Goal: Task Accomplishment & Management: Manage account settings

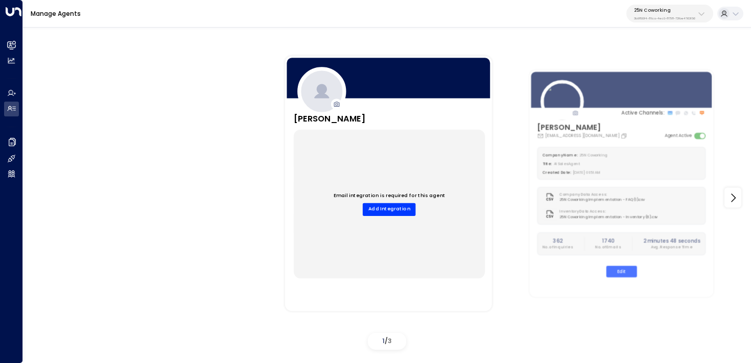
click at [671, 14] on div "25N Coworking 3b9800f4-81ca-4ec0-8758-72fbe4763f36" at bounding box center [664, 13] width 61 height 13
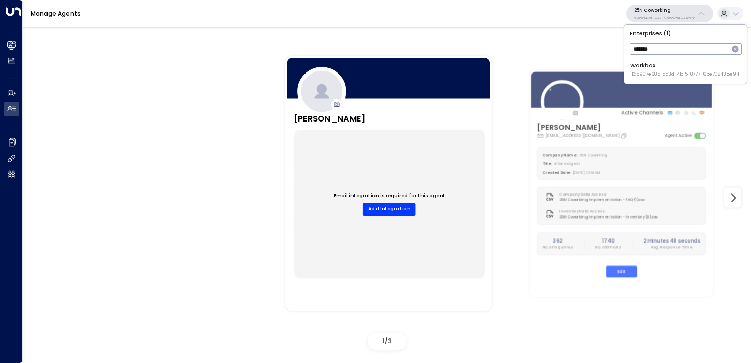
type input "*******"
click at [670, 68] on div "Workbox ID: 5907e685-ac3d-4b15-8777-6be708435e94" at bounding box center [685, 70] width 109 height 16
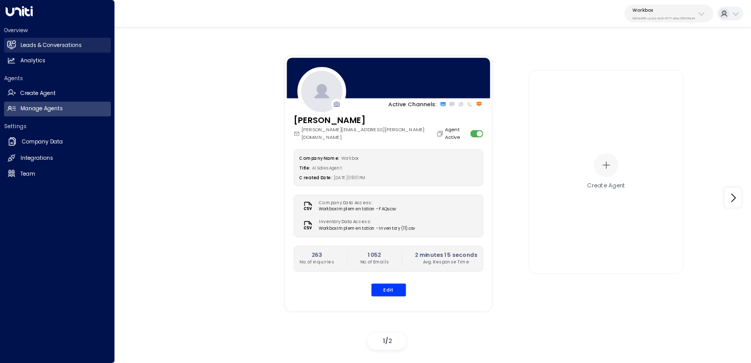
click at [34, 41] on link "Leads & Conversations Leads & Conversations" at bounding box center [57, 45] width 107 height 15
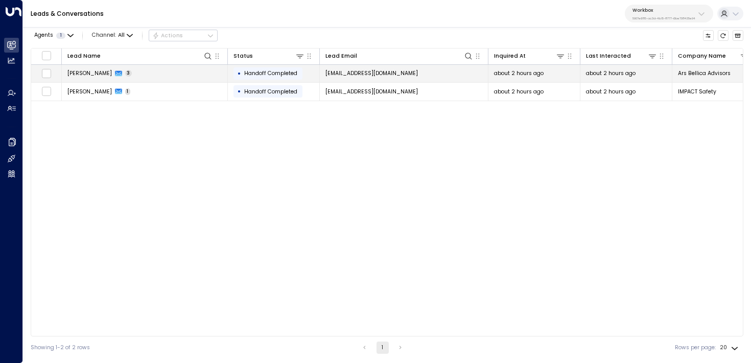
click at [198, 68] on td "Allison Lombardi 3" at bounding box center [145, 74] width 166 height 18
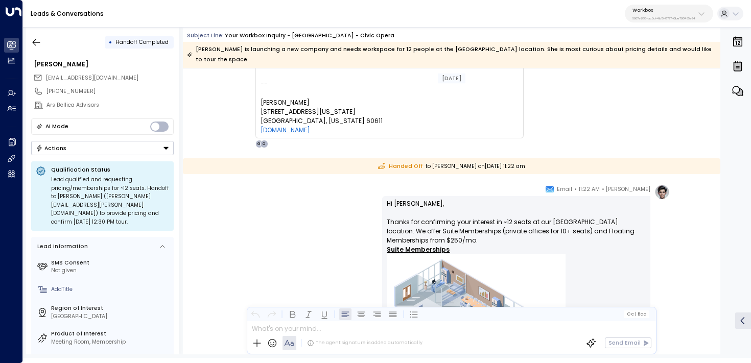
scroll to position [1419, 0]
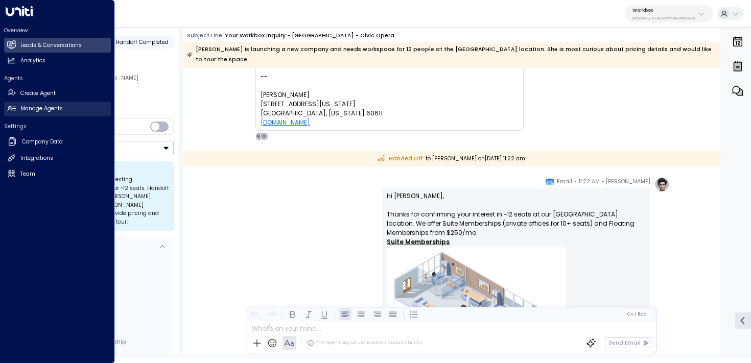
click at [17, 115] on link "Manage Agents Manage Agents" at bounding box center [57, 109] width 107 height 15
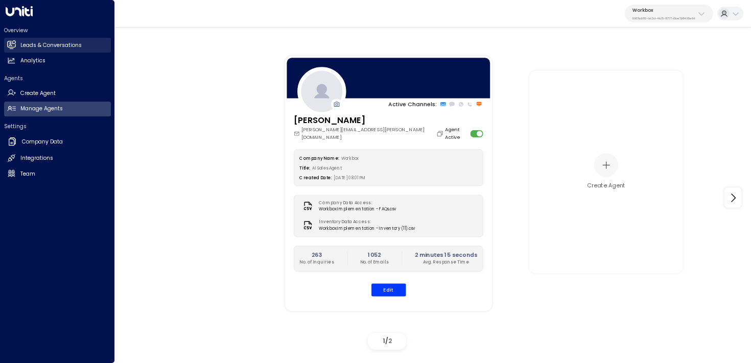
click at [15, 47] on icon at bounding box center [11, 44] width 9 height 7
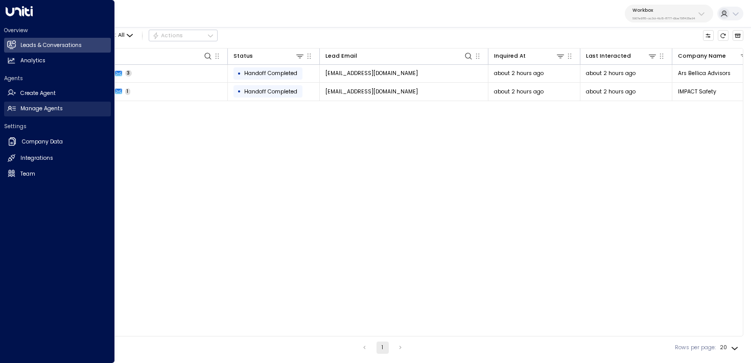
click at [16, 114] on link "Manage Agents Manage Agents" at bounding box center [57, 109] width 107 height 15
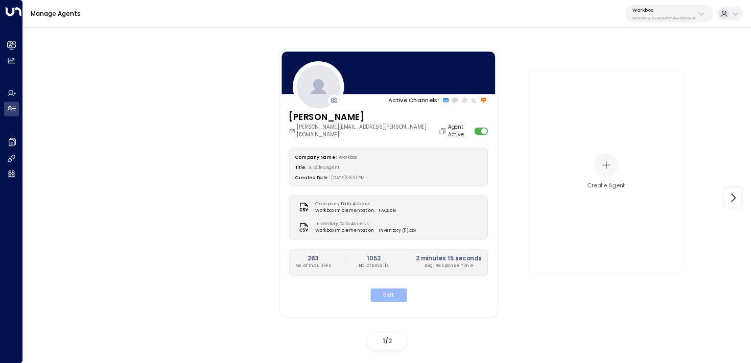
click at [391, 289] on button "Edit" at bounding box center [388, 295] width 36 height 13
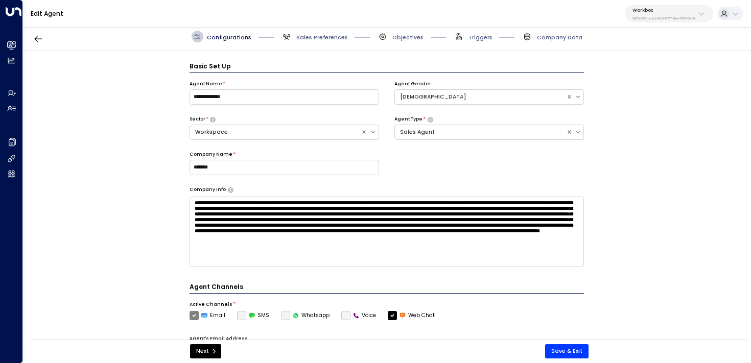
scroll to position [11, 0]
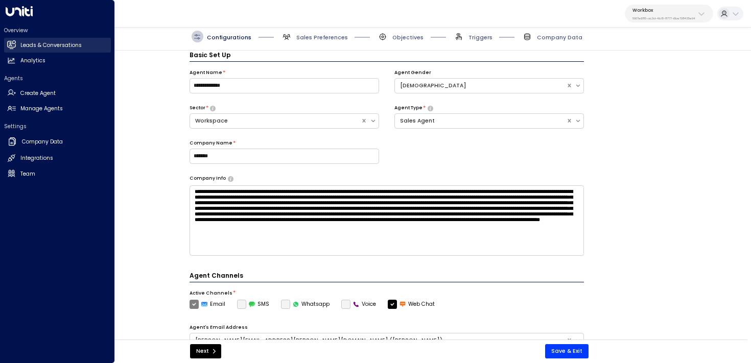
click at [41, 40] on link "Leads & Conversations Leads & Conversations" at bounding box center [57, 45] width 107 height 15
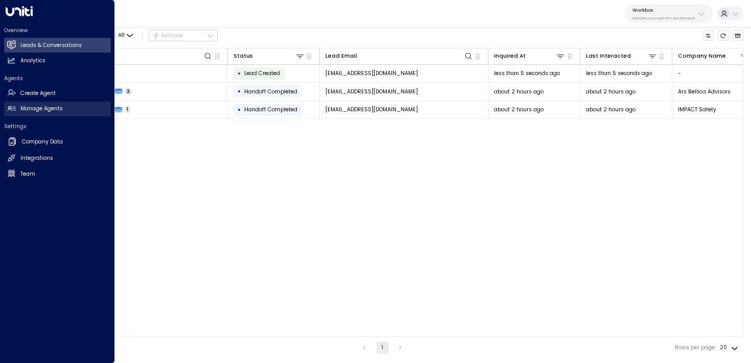
click at [57, 110] on h2 "Manage Agents" at bounding box center [41, 109] width 42 height 8
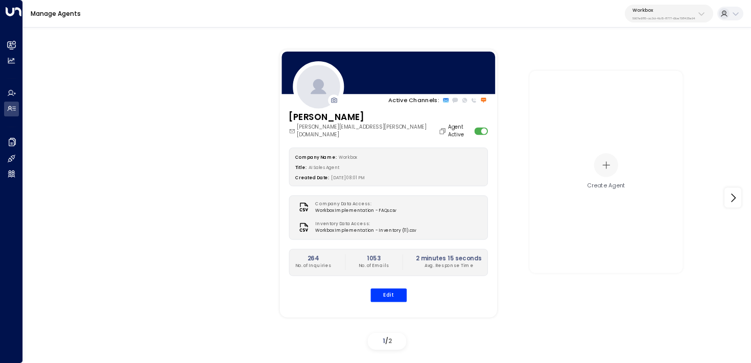
click at [407, 290] on div "Edit" at bounding box center [388, 295] width 199 height 13
click at [393, 290] on button "Edit" at bounding box center [388, 295] width 36 height 13
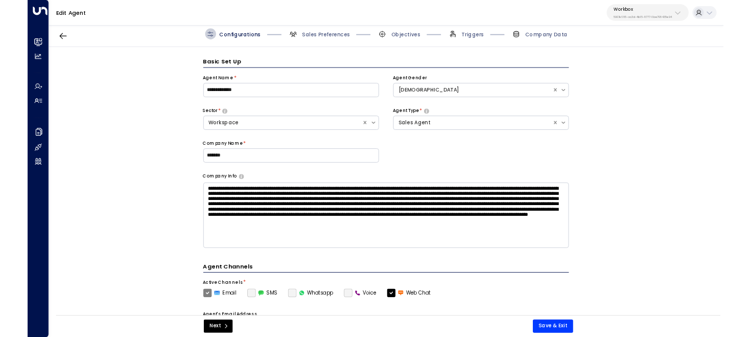
scroll to position [11, 0]
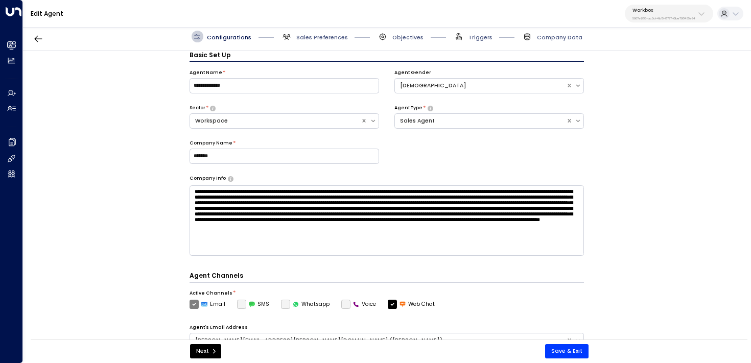
click at [475, 31] on span "Triggers" at bounding box center [472, 37] width 39 height 12
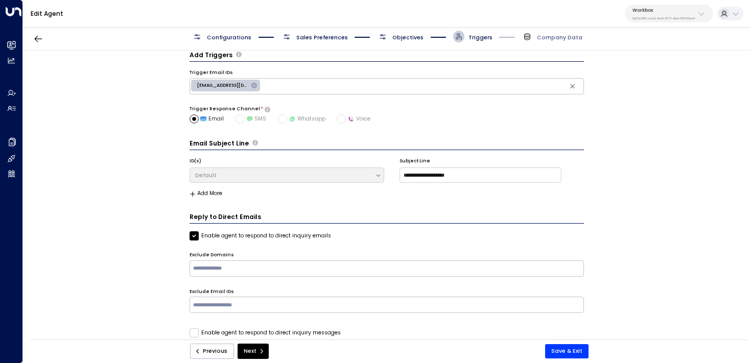
click at [409, 30] on div "Configurations Sales Preferences Objectives Triggers Company Data" at bounding box center [387, 37] width 728 height 28
click at [410, 43] on div "Configurations Sales Preferences Objectives Triggers Company Data" at bounding box center [387, 37] width 728 height 28
click at [407, 38] on span "Objectives" at bounding box center [408, 38] width 31 height 8
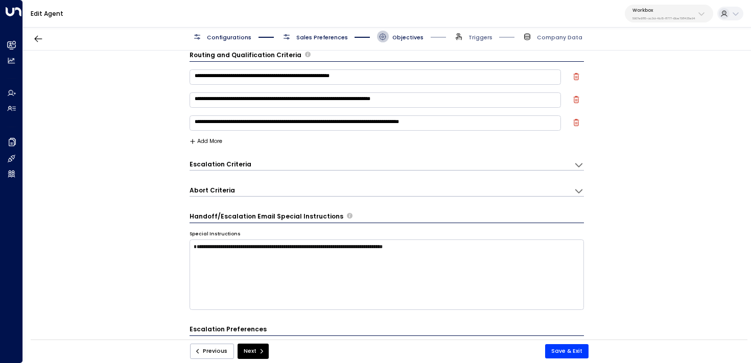
click at [326, 32] on span "Sales Preferences" at bounding box center [314, 37] width 67 height 12
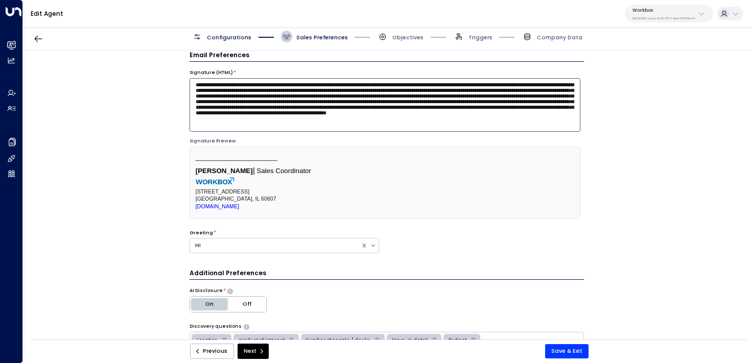
click at [333, 104] on textarea "**********" at bounding box center [385, 105] width 391 height 54
click at [365, 109] on textarea "**********" at bounding box center [385, 105] width 391 height 54
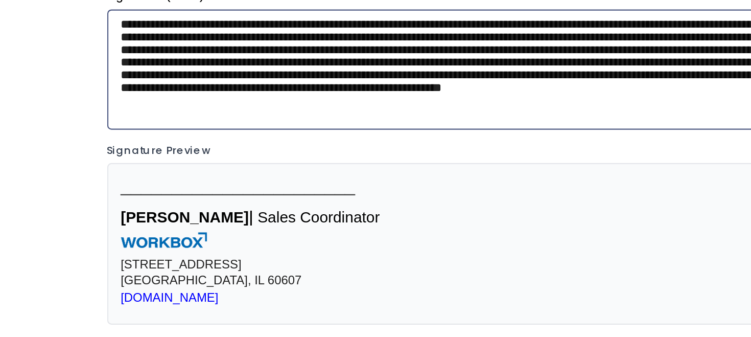
scroll to position [0, 0]
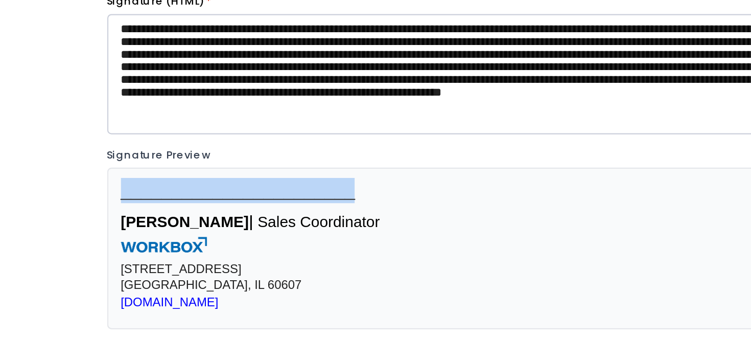
drag, startPoint x: 294, startPoint y: 172, endPoint x: 194, endPoint y: 170, distance: 100.7
click at [194, 170] on div "_______________________ Olivia Carter ǀ Sales Coordinator 220 N Green Street Ch…" at bounding box center [385, 194] width 391 height 72
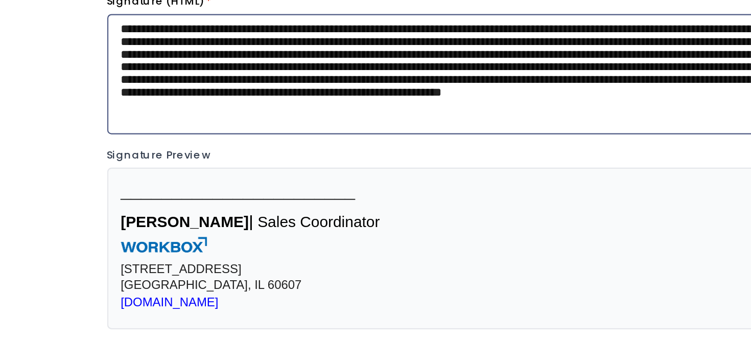
click at [352, 113] on textarea "**********" at bounding box center [385, 116] width 391 height 54
type textarea "**********"
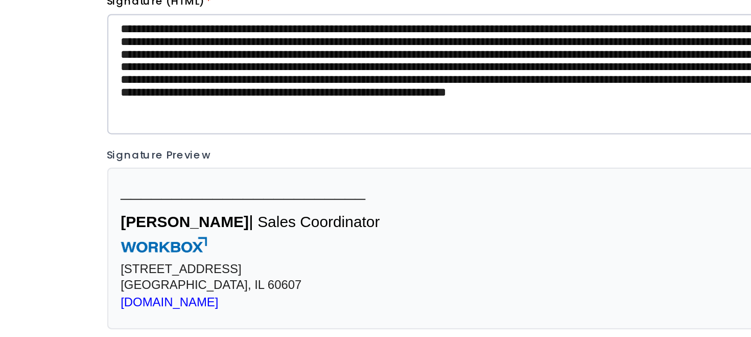
click at [234, 182] on span "Olivia Carter ǀ Sales Coordinator" at bounding box center [254, 182] width 116 height 8
click at [238, 182] on span "Olivia Carter ǀ Sales Coordinator" at bounding box center [254, 182] width 116 height 8
click at [256, 183] on span "Olivia Carter ǀ Sales Coordinator" at bounding box center [254, 182] width 116 height 8
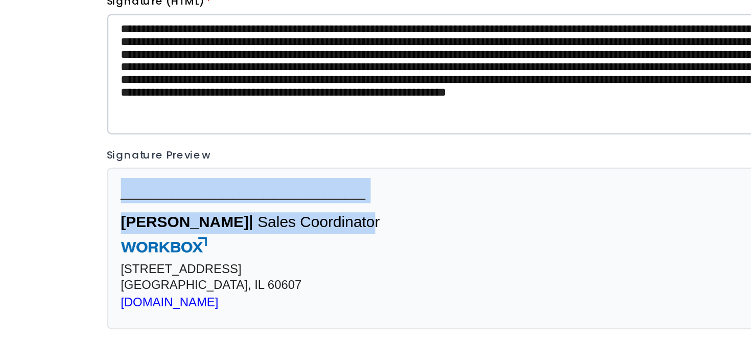
drag, startPoint x: 299, startPoint y: 185, endPoint x: 292, endPoint y: 183, distance: 6.8
click at [292, 183] on div "________________________ Olivia Carter ǀ Sales Coordinator 220 N Green Street C…" at bounding box center [385, 194] width 379 height 63
click at [292, 183] on span "Olivia Carter ǀ Sales Coordinator" at bounding box center [254, 182] width 116 height 8
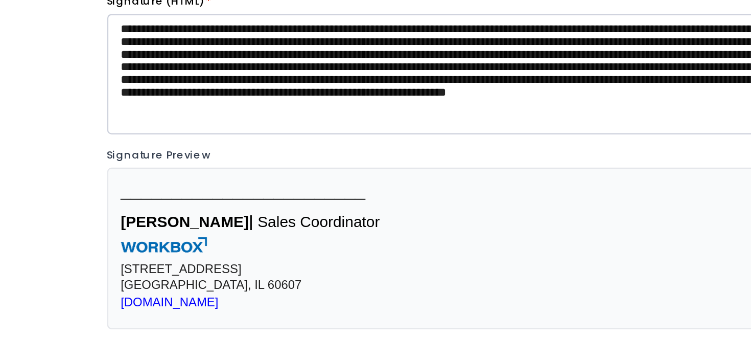
click at [235, 183] on span "Olivia Carter ǀ Sales Coordinator" at bounding box center [254, 182] width 116 height 8
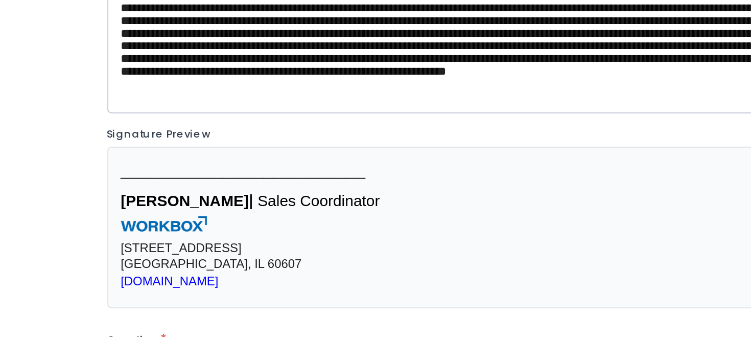
scroll to position [9, 0]
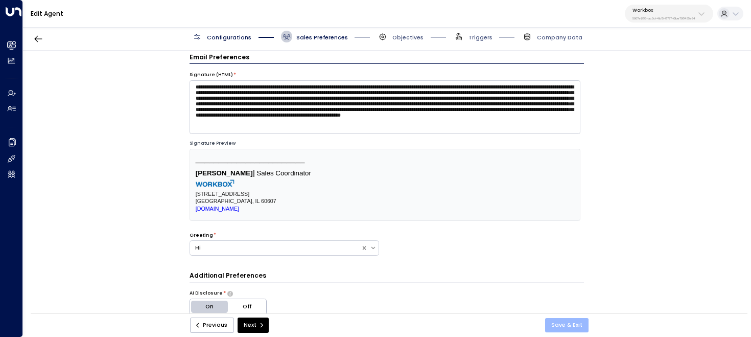
click at [573, 322] on button "Save & Exit" at bounding box center [566, 325] width 43 height 14
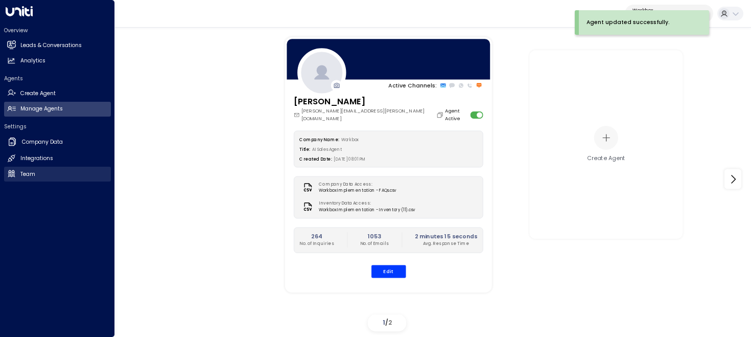
click at [59, 174] on link "Team Team" at bounding box center [57, 174] width 107 height 15
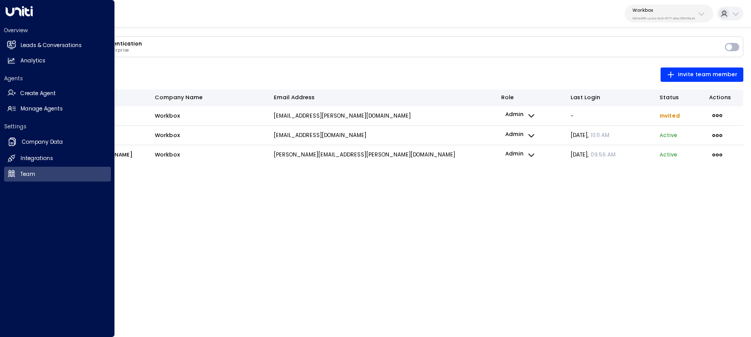
click at [18, 37] on div "Overview Leads & Conversations Leads & Conversations Analytics Analytics" at bounding box center [57, 48] width 107 height 42
click at [21, 50] on link "Leads & Conversations Leads & Conversations" at bounding box center [57, 45] width 107 height 15
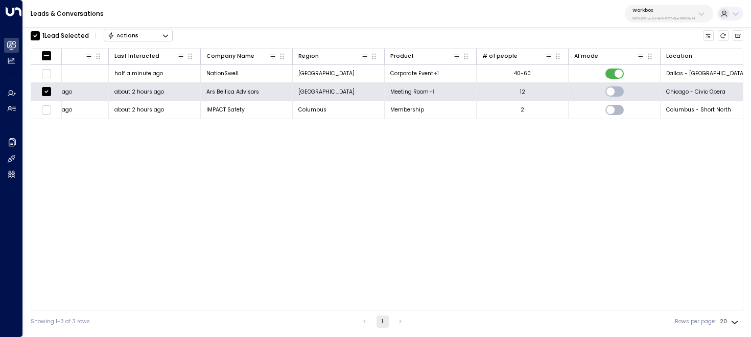
scroll to position [0, 479]
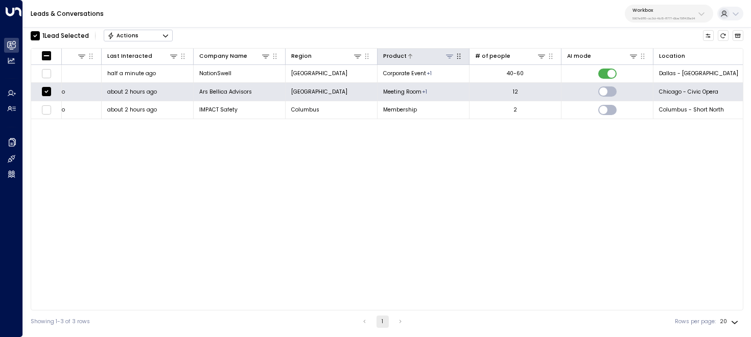
click at [447, 55] on icon at bounding box center [450, 56] width 8 height 8
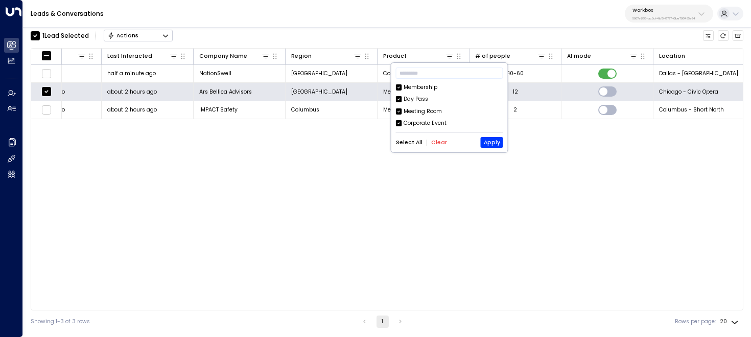
click at [436, 144] on button "Clear" at bounding box center [439, 143] width 16 height 6
click at [432, 109] on div "Meeting Room" at bounding box center [423, 111] width 38 height 8
click at [489, 137] on button "Apply" at bounding box center [492, 142] width 22 height 11
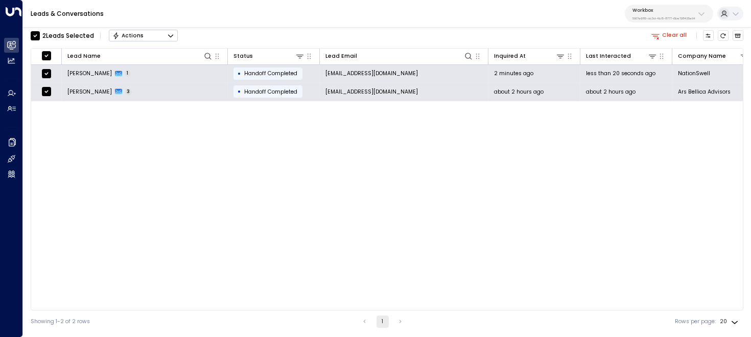
click at [159, 36] on button "Actions" at bounding box center [143, 36] width 69 height 12
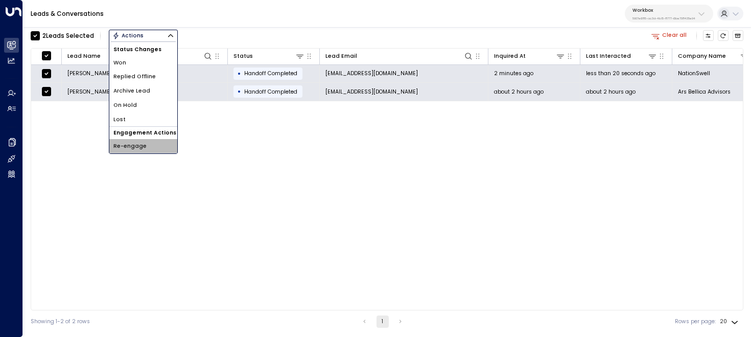
click at [150, 145] on li "Re-engage" at bounding box center [143, 146] width 68 height 14
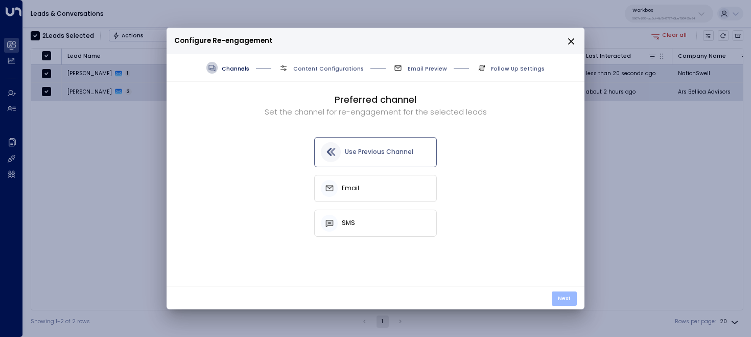
click at [569, 300] on button "Next" at bounding box center [564, 298] width 25 height 14
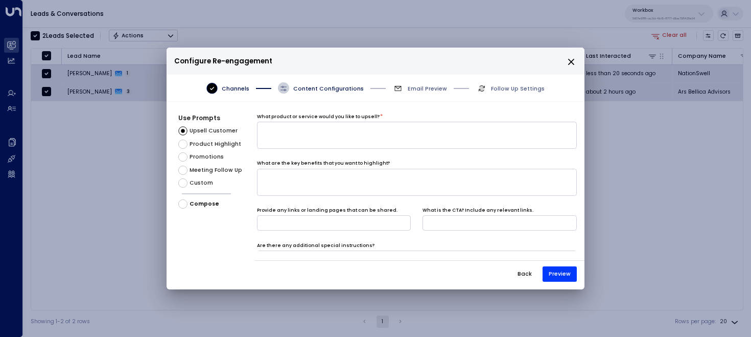
click at [192, 154] on span "Promotions" at bounding box center [207, 157] width 34 height 8
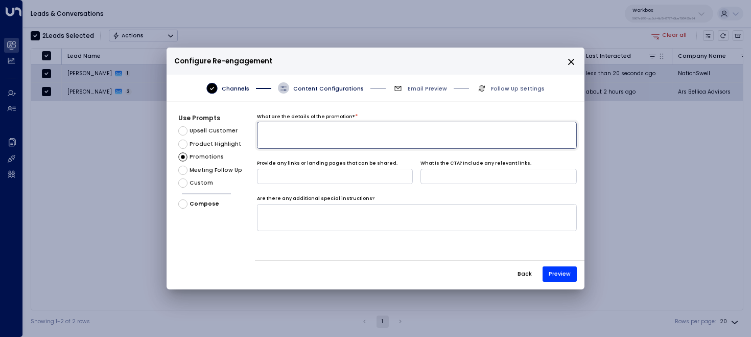
click at [374, 135] on textarea at bounding box center [417, 135] width 320 height 27
type textarea "*"
type textarea "**********"
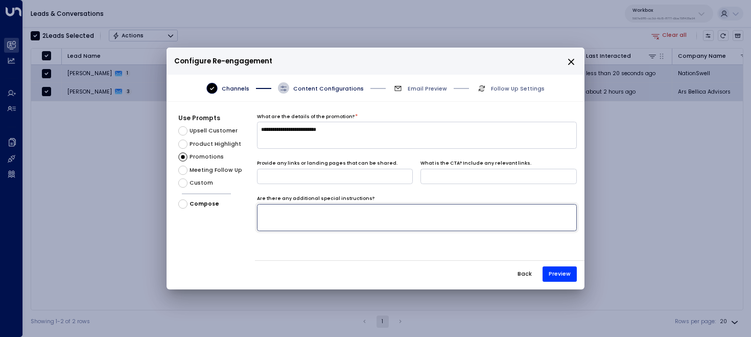
click at [361, 219] on textarea at bounding box center [417, 217] width 320 height 27
type textarea "**********"
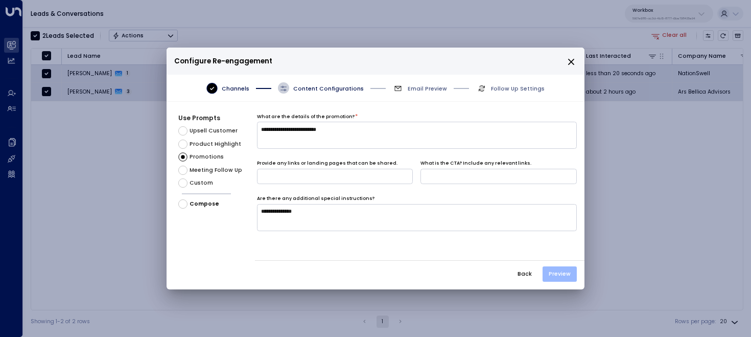
click at [564, 269] on button "Preview" at bounding box center [560, 273] width 34 height 15
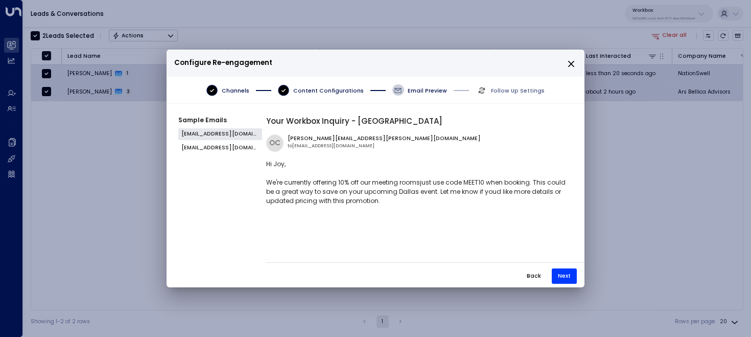
click at [567, 68] on p "Configure Re-engagement" at bounding box center [375, 63] width 403 height 15
click at [577, 64] on p "Configure Re-engagement" at bounding box center [375, 63] width 403 height 15
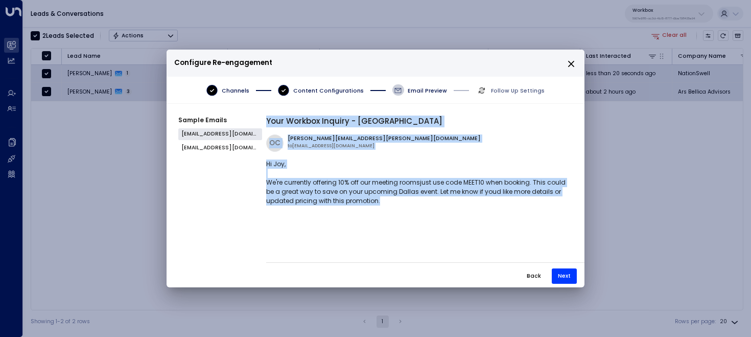
drag, startPoint x: 382, startPoint y: 203, endPoint x: 257, endPoint y: 169, distance: 129.7
click at [257, 169] on div "Sample Emails joygregory@nationswell.com ael@arsbellicaadvisors.com Your Workbo…" at bounding box center [376, 200] width 418 height 168
click at [567, 63] on icon "close" at bounding box center [571, 63] width 9 height 9
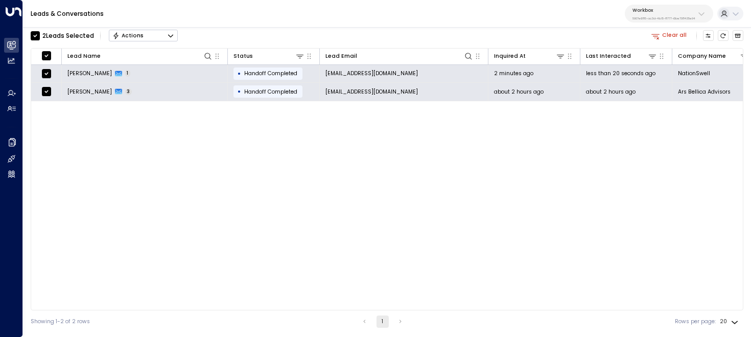
click at [671, 39] on button "Clear all" at bounding box center [670, 35] width 42 height 11
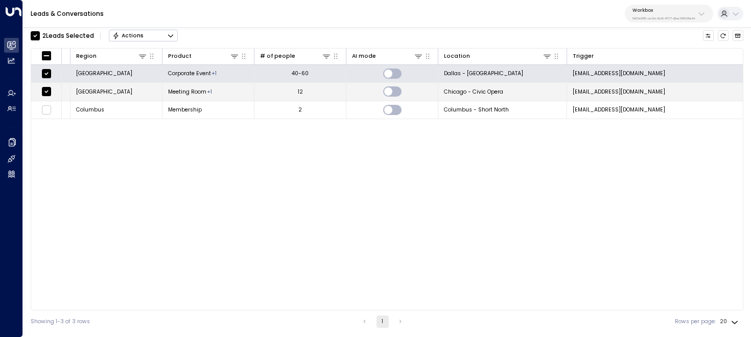
scroll to position [0, 826]
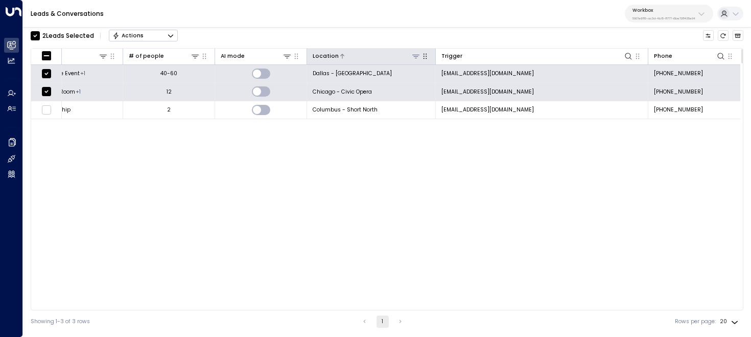
click at [414, 55] on icon at bounding box center [416, 56] width 8 height 8
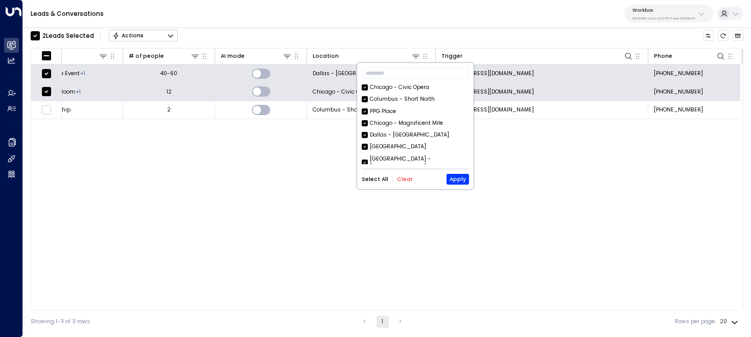
click at [404, 174] on div "Select All Clear Apply" at bounding box center [415, 179] width 107 height 11
click at [401, 179] on button "Clear" at bounding box center [405, 179] width 16 height 6
click at [413, 78] on input "text" at bounding box center [415, 73] width 107 height 16
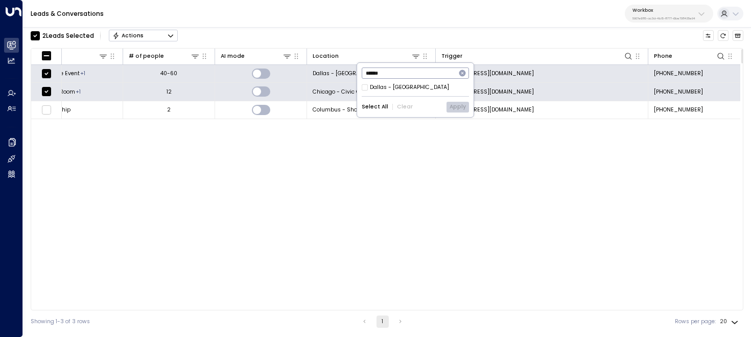
type input "******"
click at [407, 88] on div "Dallas - Victory Park" at bounding box center [409, 87] width 79 height 8
click at [461, 106] on button "Apply" at bounding box center [458, 107] width 22 height 11
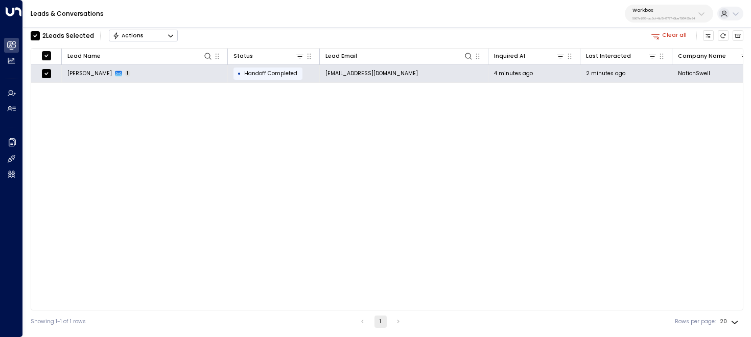
click at [295, 205] on div "Lead Name Status Lead Email Inquired At Last Interacted Company Name Region Pro…" at bounding box center [387, 179] width 713 height 262
click at [31, 30] on div "2 Lead s Selected Actions" at bounding box center [104, 35] width 147 height 17
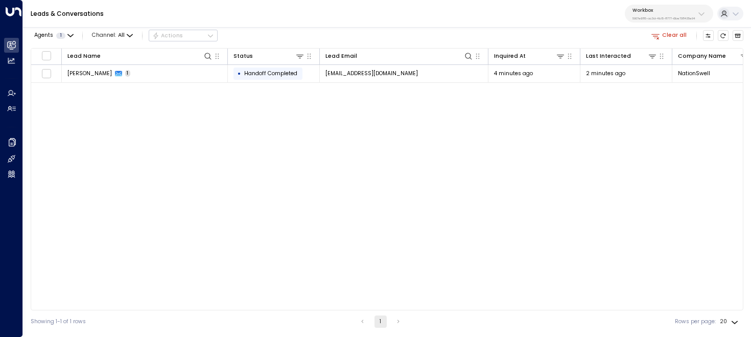
click at [126, 133] on div "Lead Name Status Lead Email Inquired At Last Interacted Company Name Region Pro…" at bounding box center [387, 179] width 713 height 262
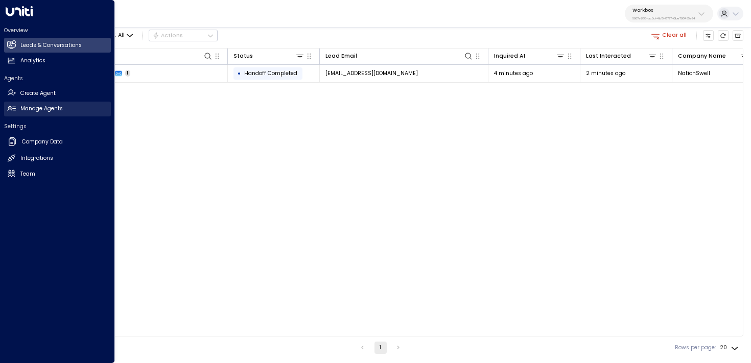
click at [18, 109] on link "Manage Agents Manage Agents" at bounding box center [57, 109] width 107 height 15
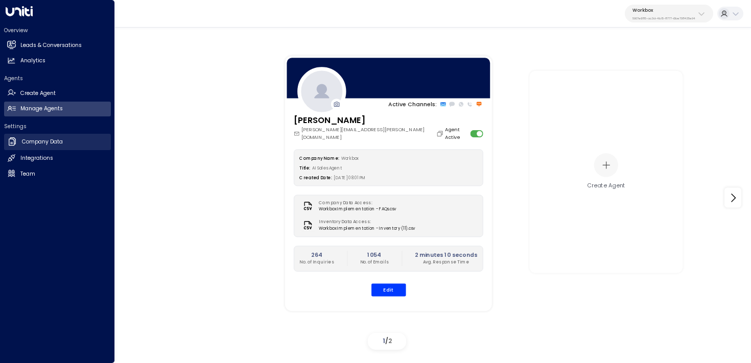
click at [18, 144] on link "Company Data Company Data" at bounding box center [57, 142] width 107 height 16
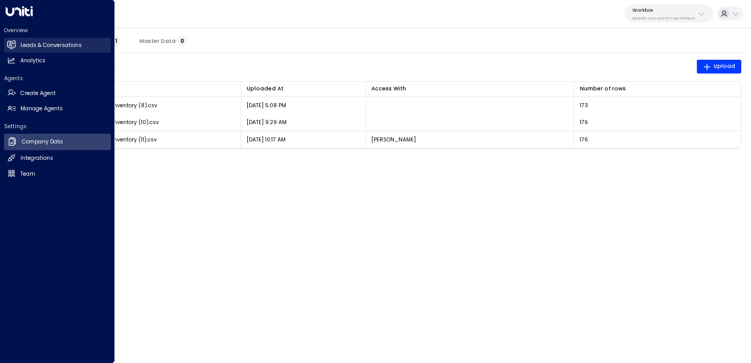
click at [13, 44] on icon at bounding box center [12, 44] width 7 height 9
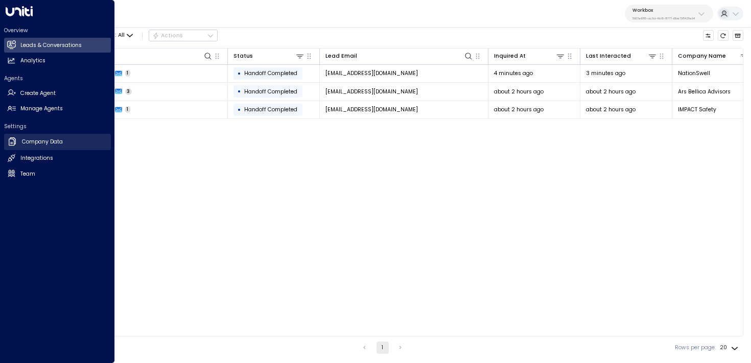
click at [31, 139] on h2 "Company Data" at bounding box center [42, 142] width 41 height 8
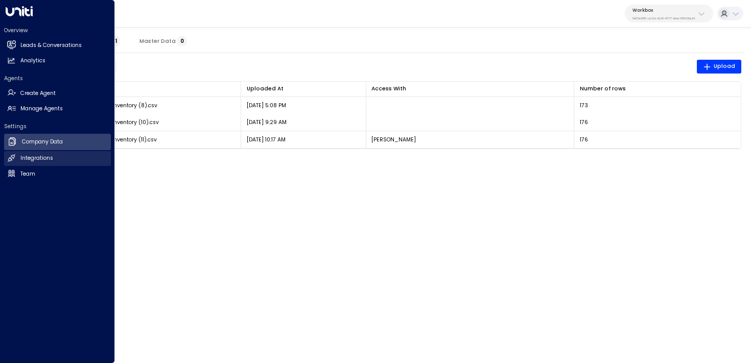
click at [24, 163] on link "Integrations Integrations" at bounding box center [57, 158] width 107 height 15
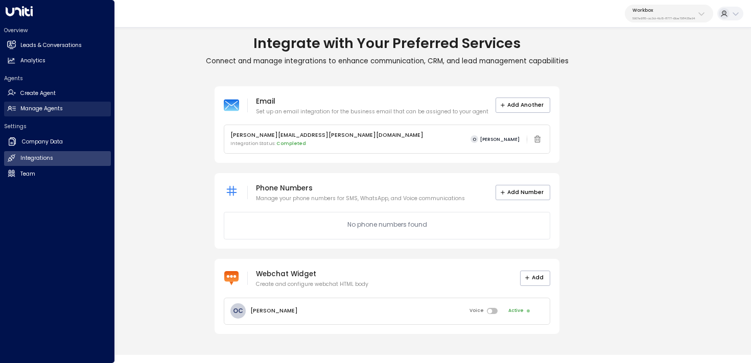
click at [58, 111] on h2 "Manage Agents" at bounding box center [41, 109] width 42 height 8
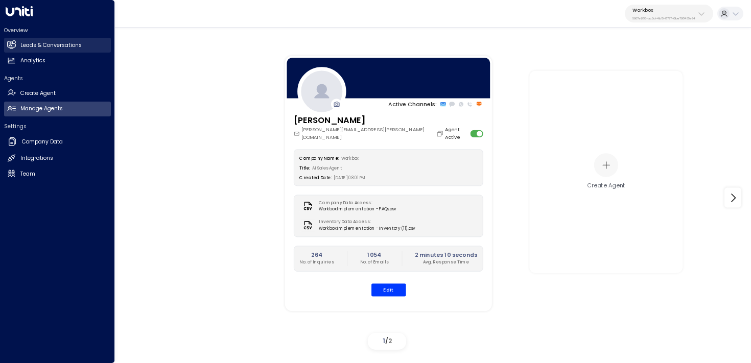
click at [11, 46] on icon at bounding box center [12, 44] width 7 height 9
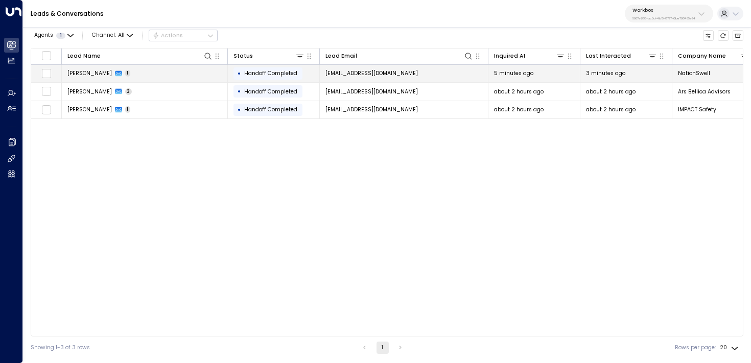
click at [199, 67] on td "Joy Gregory 1" at bounding box center [145, 74] width 166 height 18
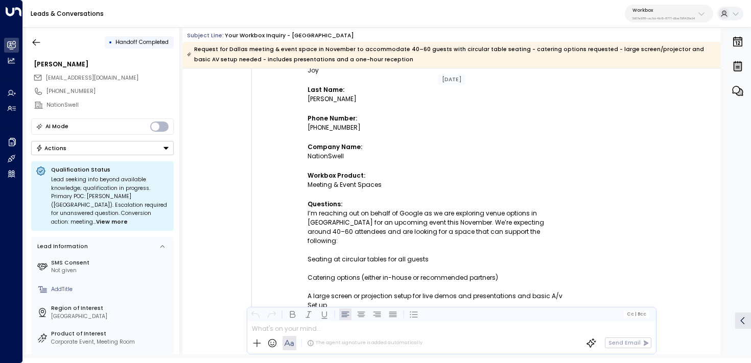
scroll to position [263, 0]
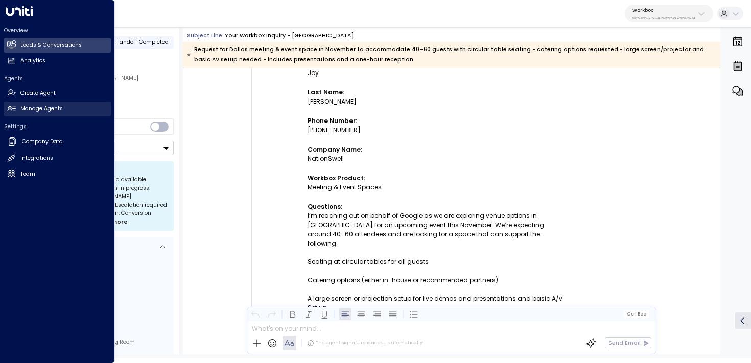
click at [40, 112] on h2 "Manage Agents" at bounding box center [41, 109] width 42 height 8
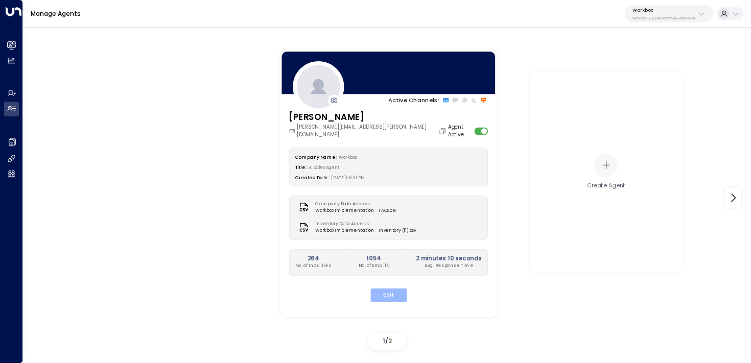
click at [393, 289] on button "Edit" at bounding box center [388, 295] width 36 height 13
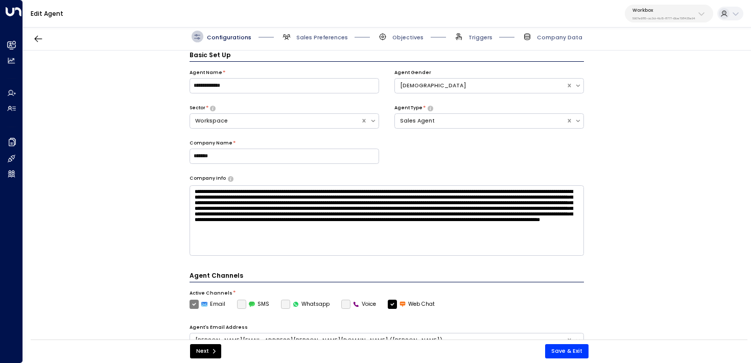
scroll to position [11, 0]
click at [474, 41] on span "Triggers" at bounding box center [472, 37] width 39 height 12
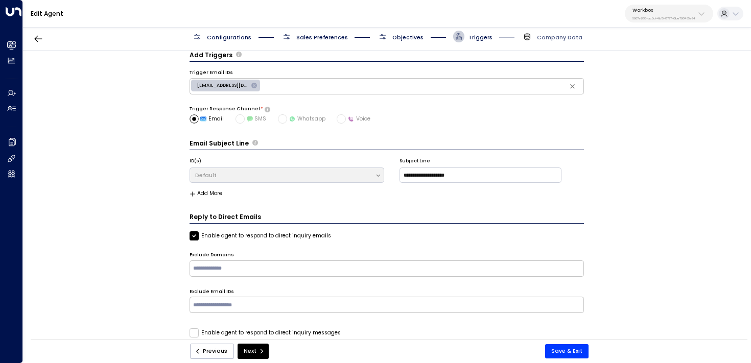
scroll to position [23, 0]
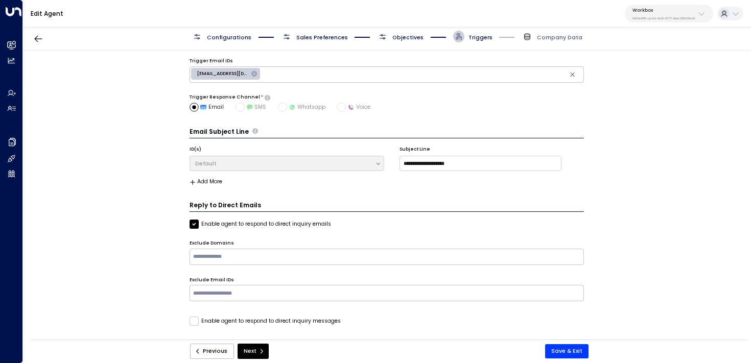
click at [409, 42] on div "Configurations Sales Preferences Objectives Triggers Company Data" at bounding box center [387, 37] width 728 height 28
click at [407, 38] on span "Objectives" at bounding box center [408, 38] width 31 height 8
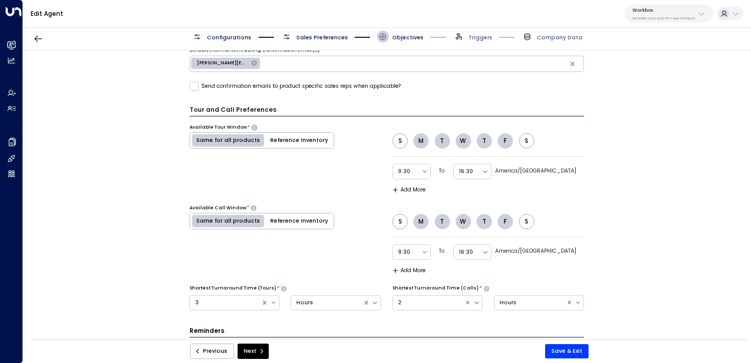
scroll to position [483, 0]
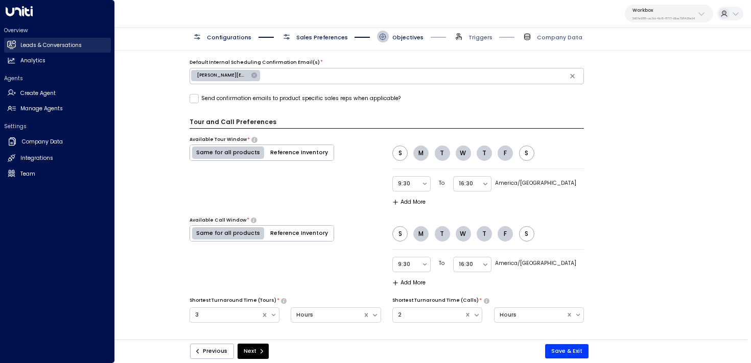
click at [18, 42] on link "Leads & Conversations Leads & Conversations" at bounding box center [57, 45] width 107 height 15
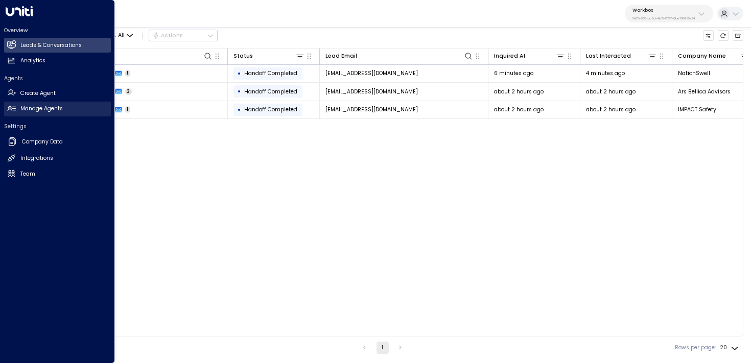
click at [11, 108] on icon at bounding box center [11, 108] width 8 height 5
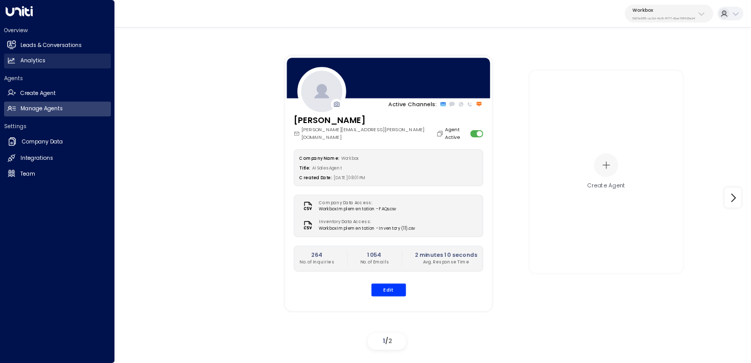
click at [17, 55] on link "Analytics Analytics" at bounding box center [57, 61] width 107 height 15
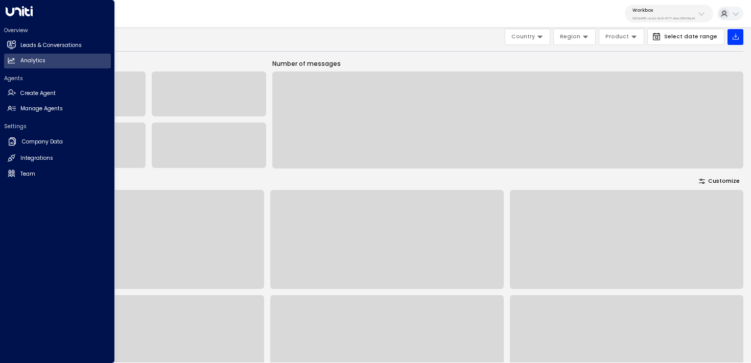
click at [51, 37] on div "Overview Leads & Conversations Leads & Conversations Analytics Analytics" at bounding box center [57, 48] width 107 height 42
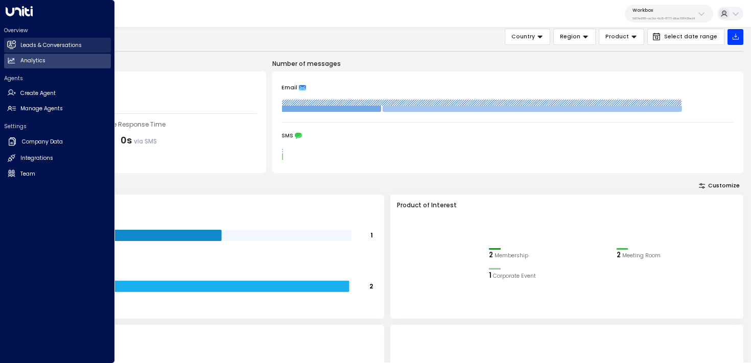
click at [48, 46] on h2 "Leads & Conversations" at bounding box center [50, 45] width 61 height 8
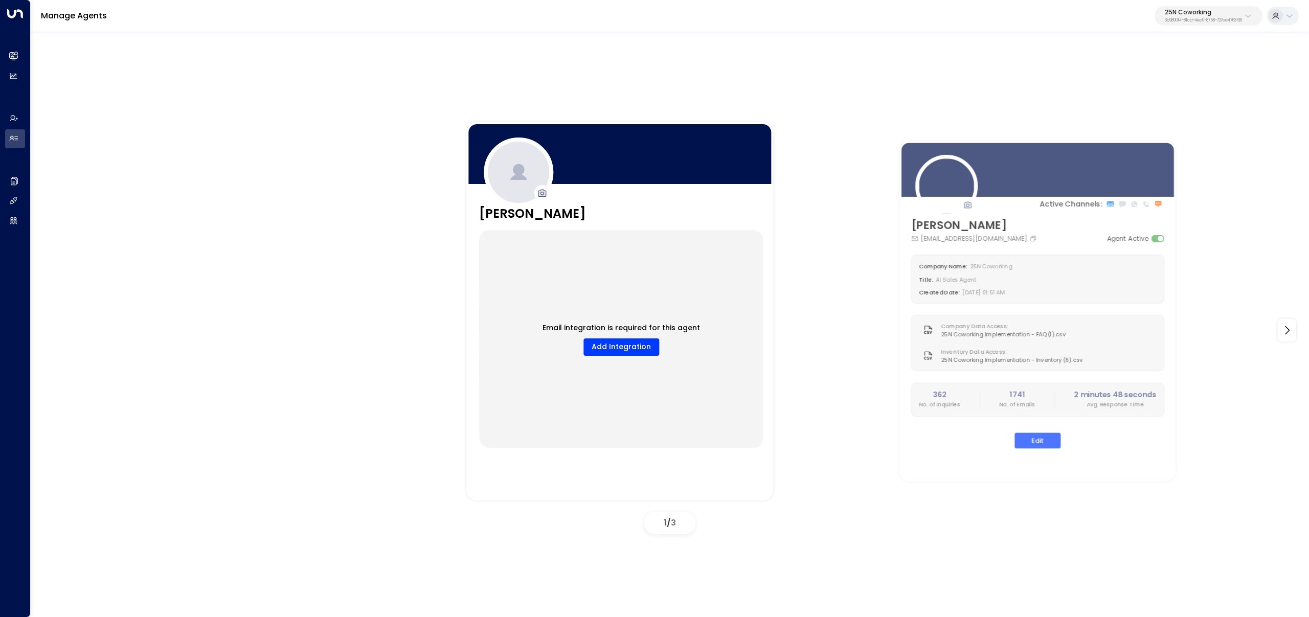
click at [751, 19] on p "3b9800f4-81ca-4ec0-8758-72fbe4763f36" at bounding box center [1202, 20] width 77 height 4
type input "*******"
click at [751, 76] on div "Workbox ID: 5907e685-ac3d-4b15-8777-6be708435e94" at bounding box center [1179, 81] width 146 height 21
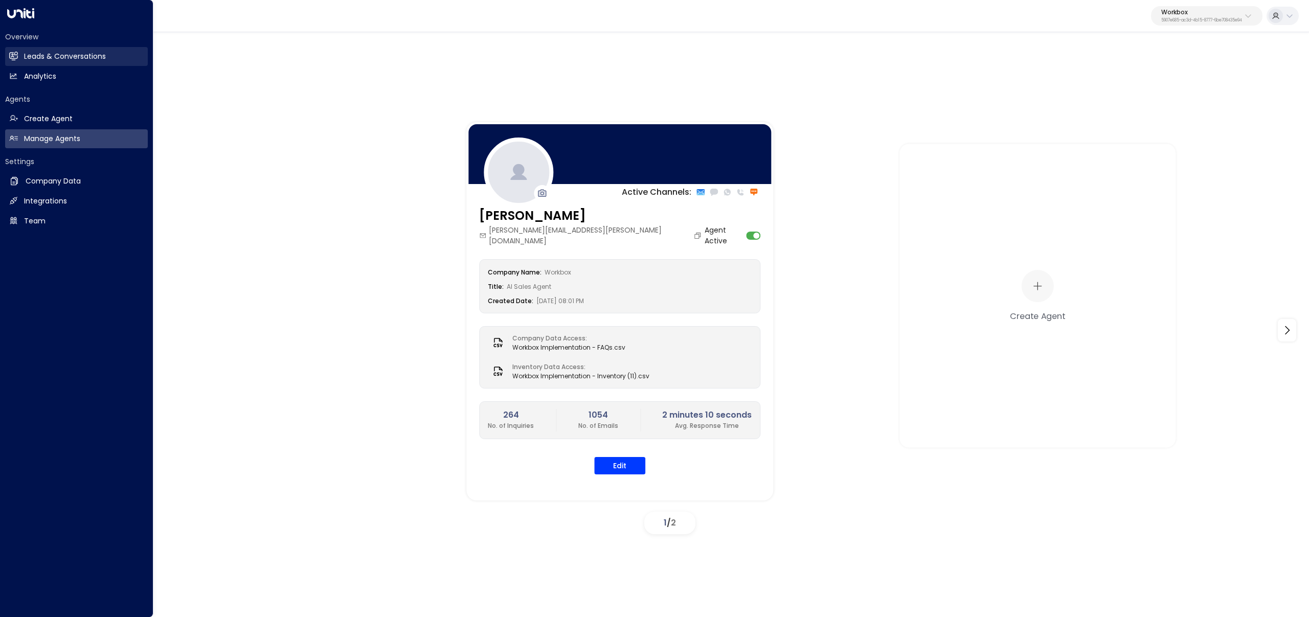
click at [27, 55] on h2 "Leads & Conversations" at bounding box center [65, 56] width 82 height 11
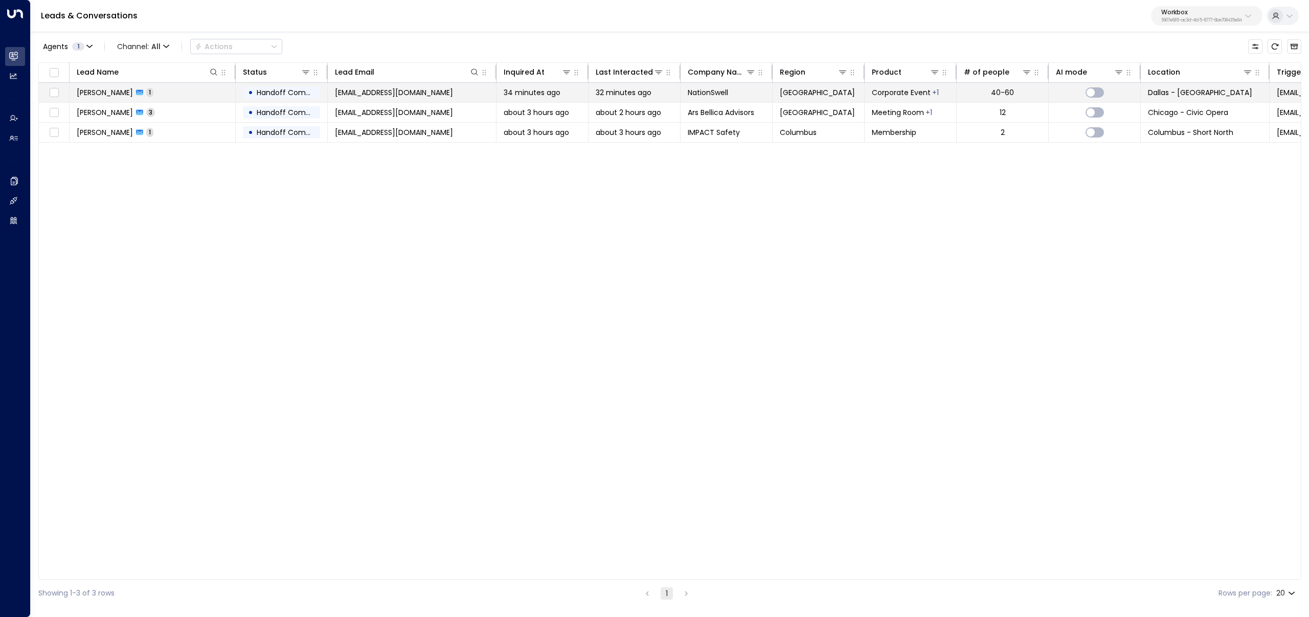
click at [172, 89] on td "Joy Gregory 1" at bounding box center [153, 92] width 166 height 19
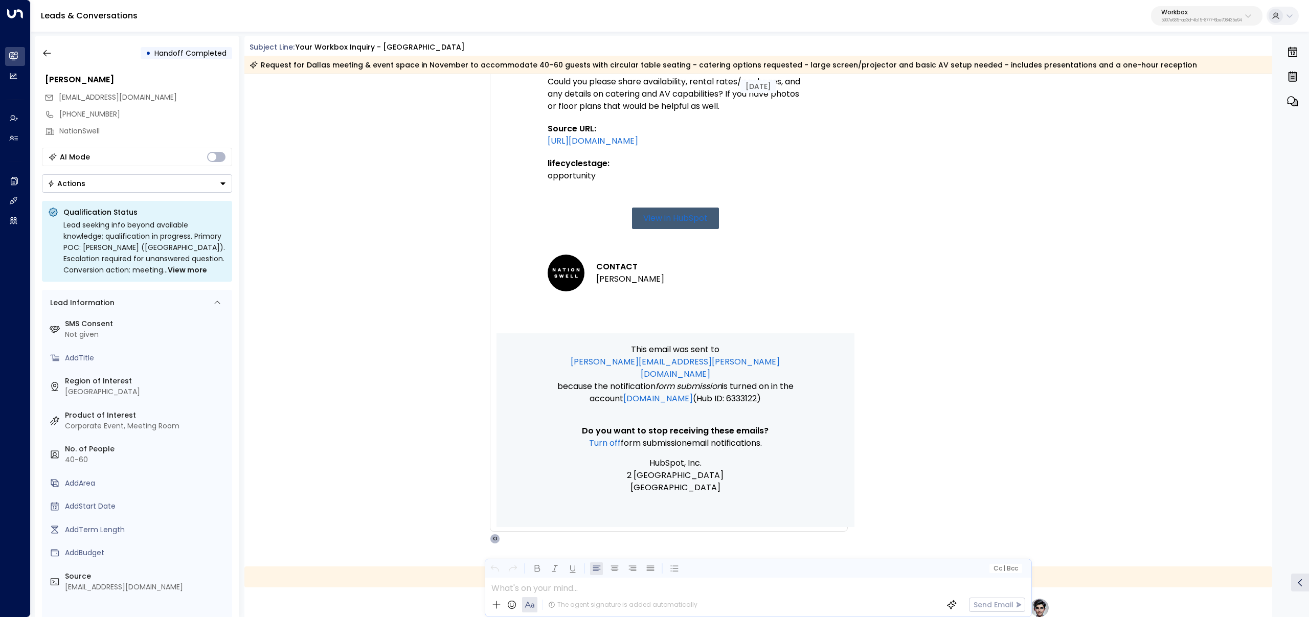
scroll to position [1002, 0]
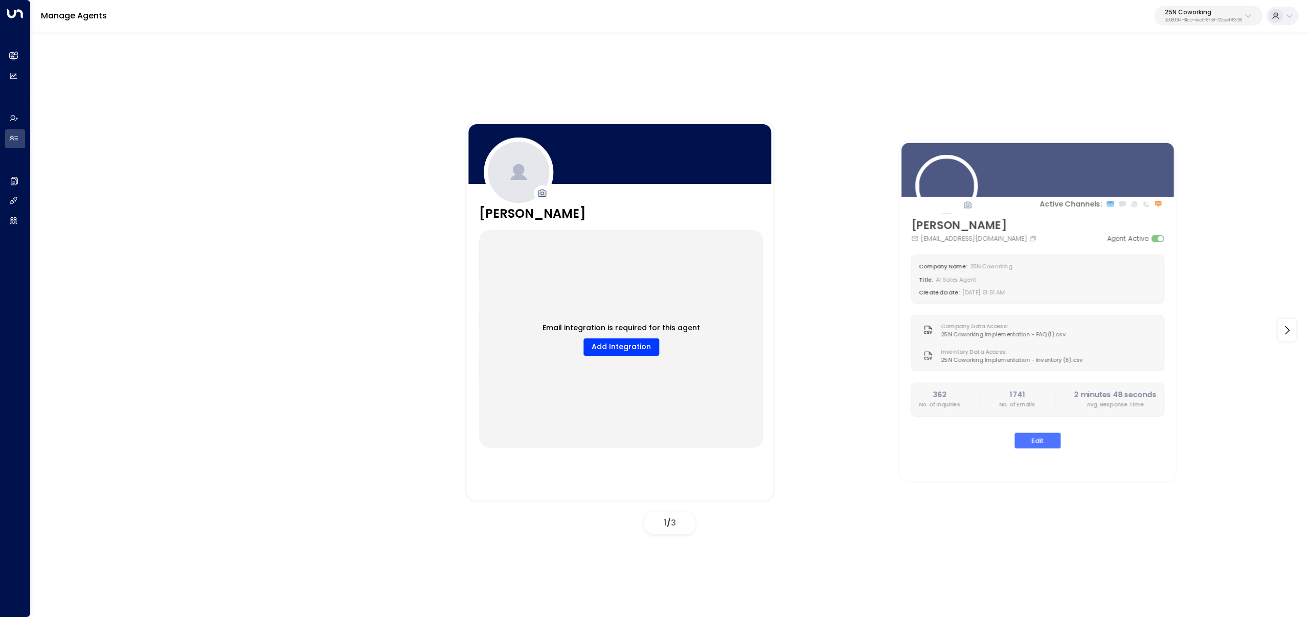
click at [1210, 8] on button "25N Coworking 3b9800f4-81ca-4ec0-8758-72fbe4763f36" at bounding box center [1208, 15] width 108 height 19
type input "********"
click at [1119, 86] on span "ID: 34e1cd17-0f68-49af-bd32-3c48ce8611d1" at bounding box center [1174, 86] width 136 height 9
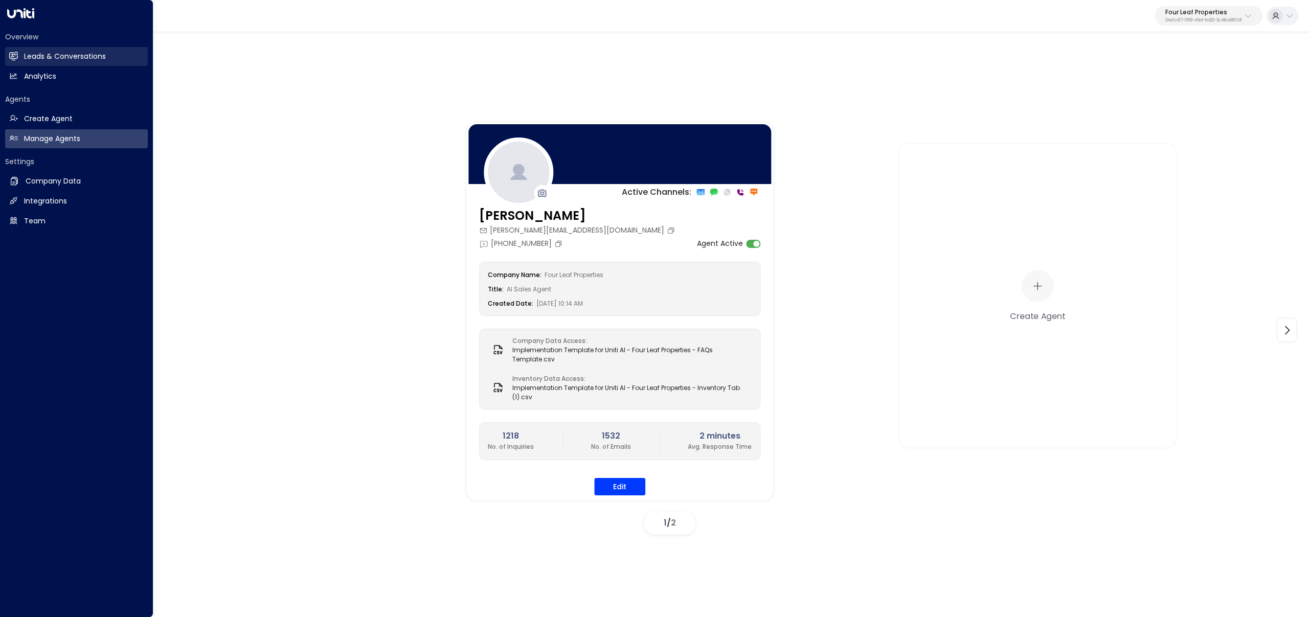
click at [20, 51] on link "Leads & Conversations Leads & Conversations" at bounding box center [76, 56] width 143 height 19
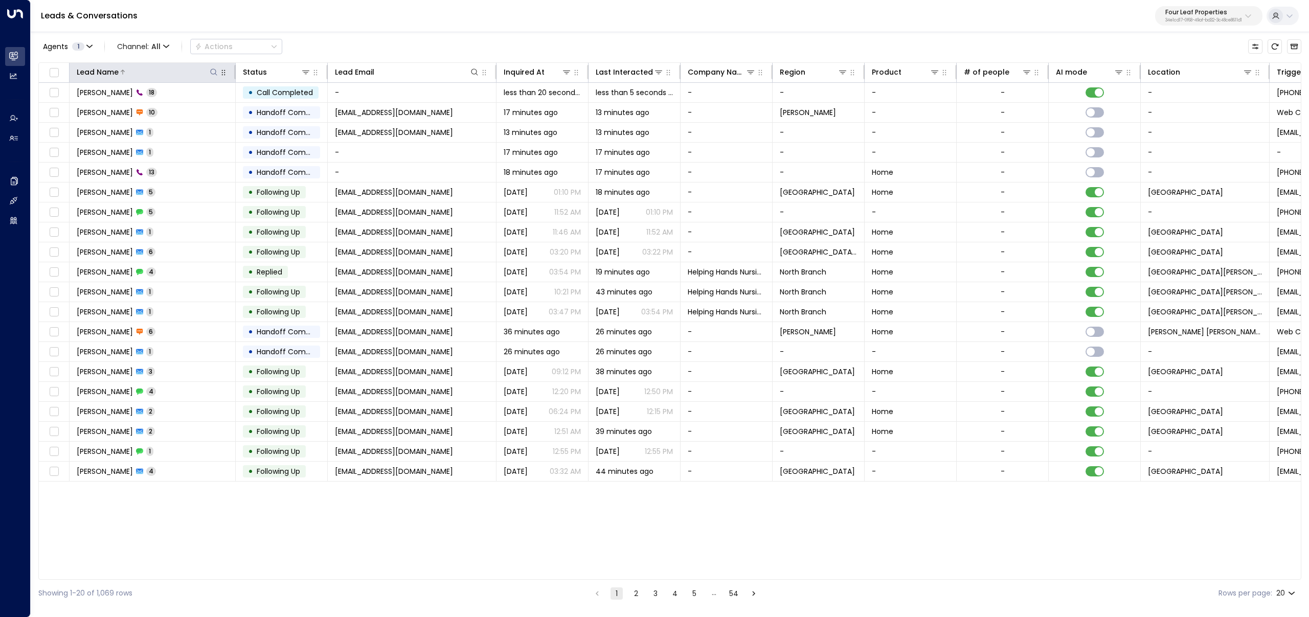
click at [213, 72] on icon at bounding box center [214, 72] width 8 height 8
type input "****"
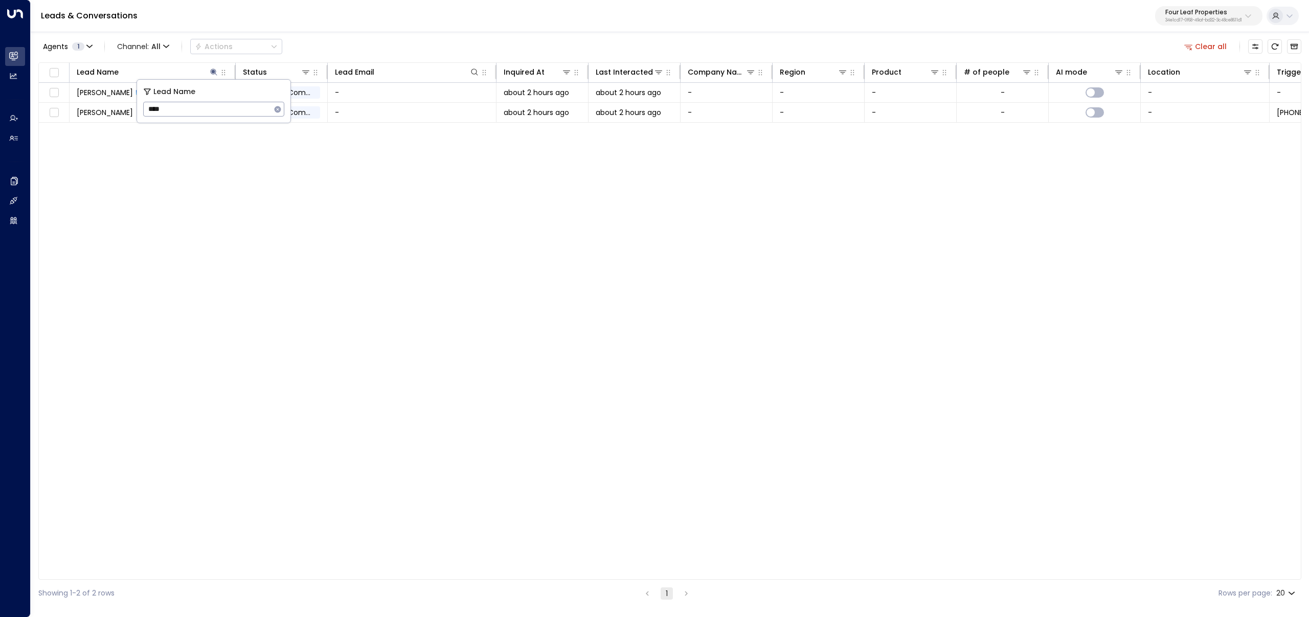
click at [383, 47] on div "Agents 1 Channel: All Actions Clear all" at bounding box center [669, 46] width 1263 height 21
click at [359, 111] on td "-" at bounding box center [412, 112] width 169 height 19
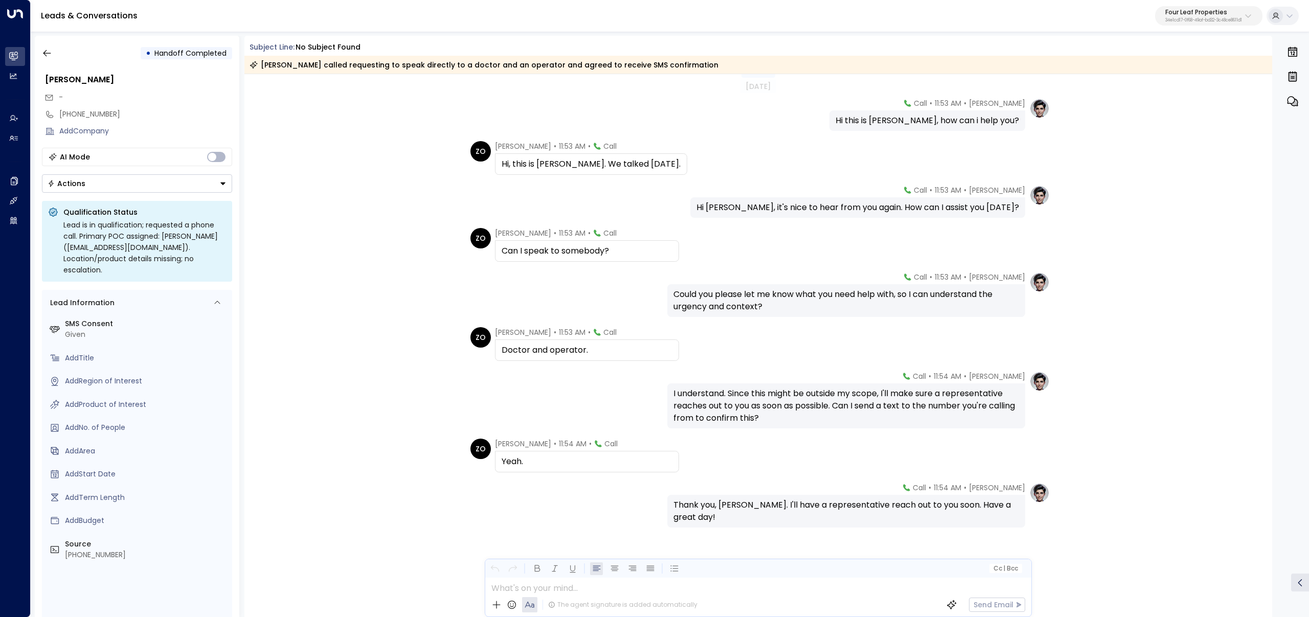
scroll to position [22, 0]
click at [40, 55] on button "button" at bounding box center [47, 53] width 18 height 18
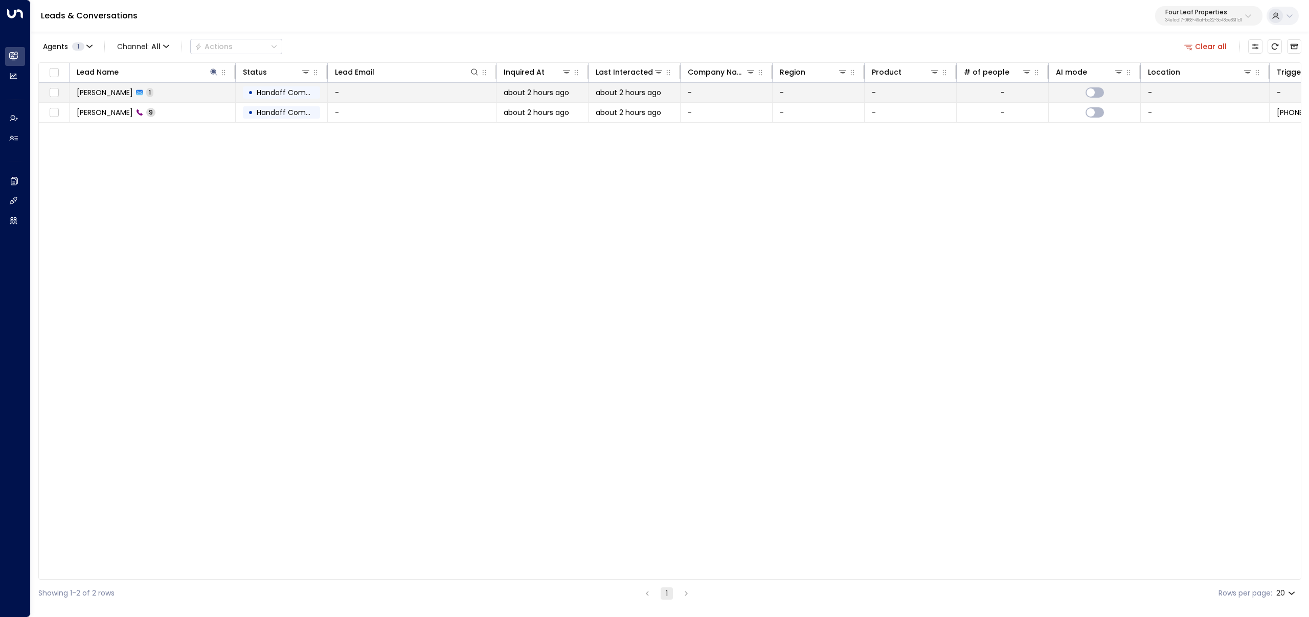
click at [135, 99] on td "Zach Oling 1" at bounding box center [153, 92] width 166 height 19
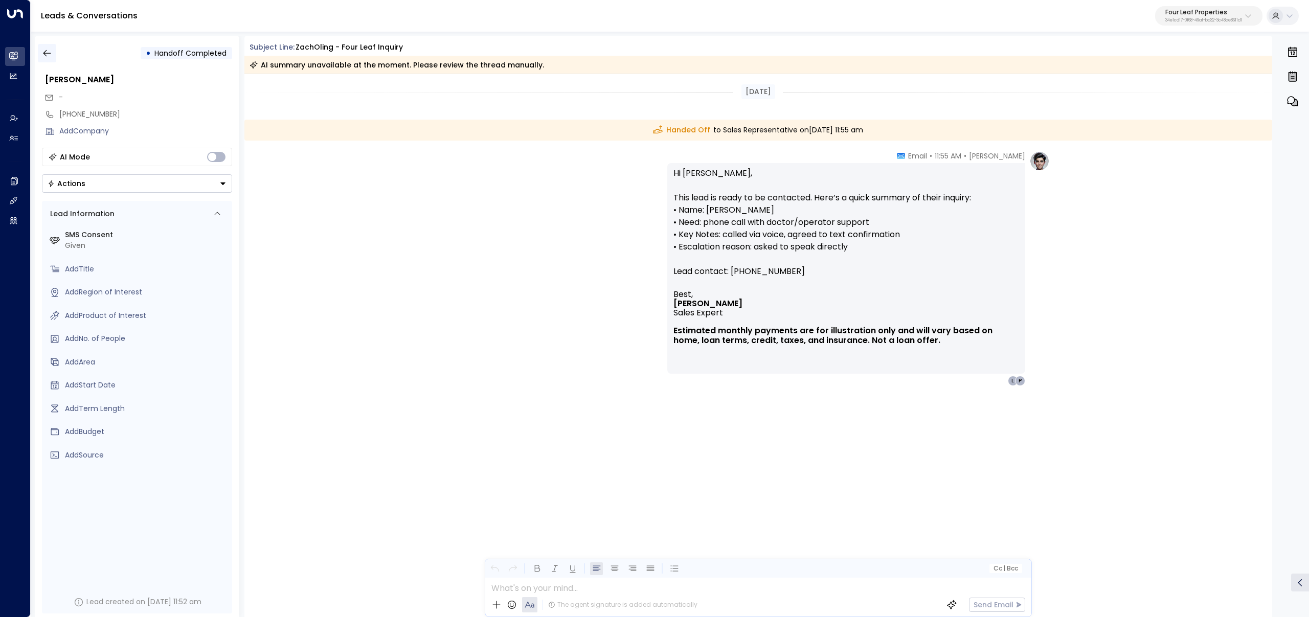
click at [45, 53] on icon "button" at bounding box center [47, 53] width 8 height 7
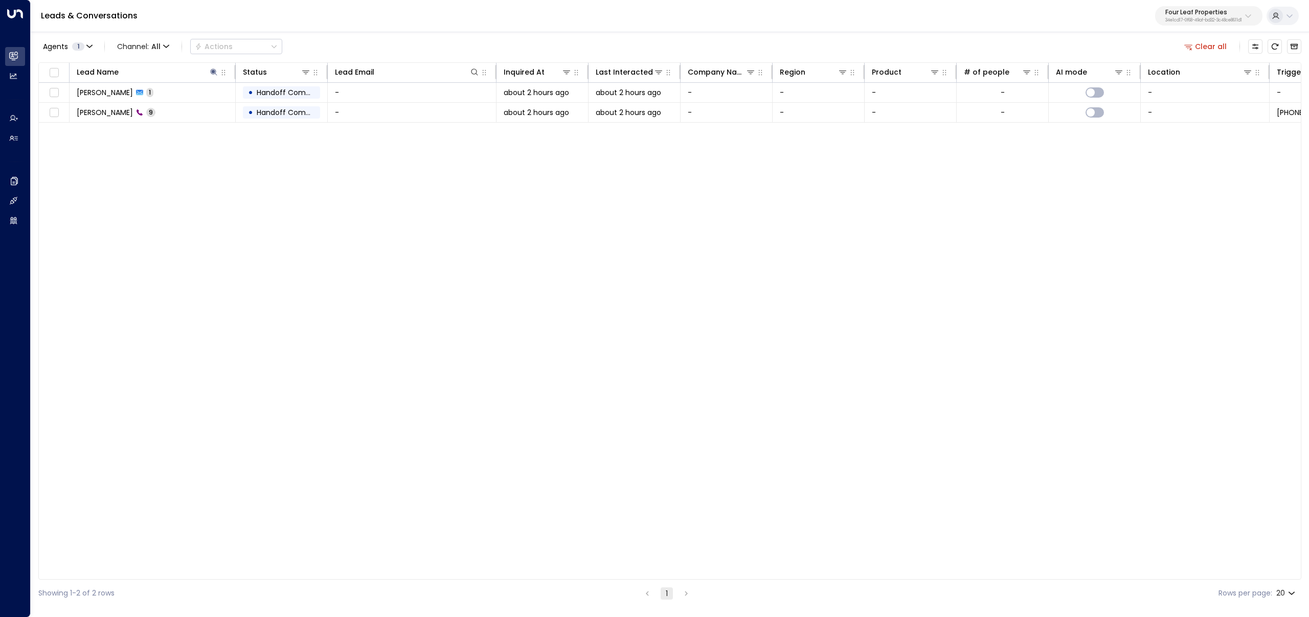
drag, startPoint x: 652, startPoint y: 575, endPoint x: 659, endPoint y: 576, distance: 7.8
click at [659, 576] on div "Lead Name Status Lead Email Inquired At Last Interacted Company Name Region Pro…" at bounding box center [669, 320] width 1263 height 517
click at [1292, 44] on icon "Archived Leads" at bounding box center [1294, 47] width 8 height 6
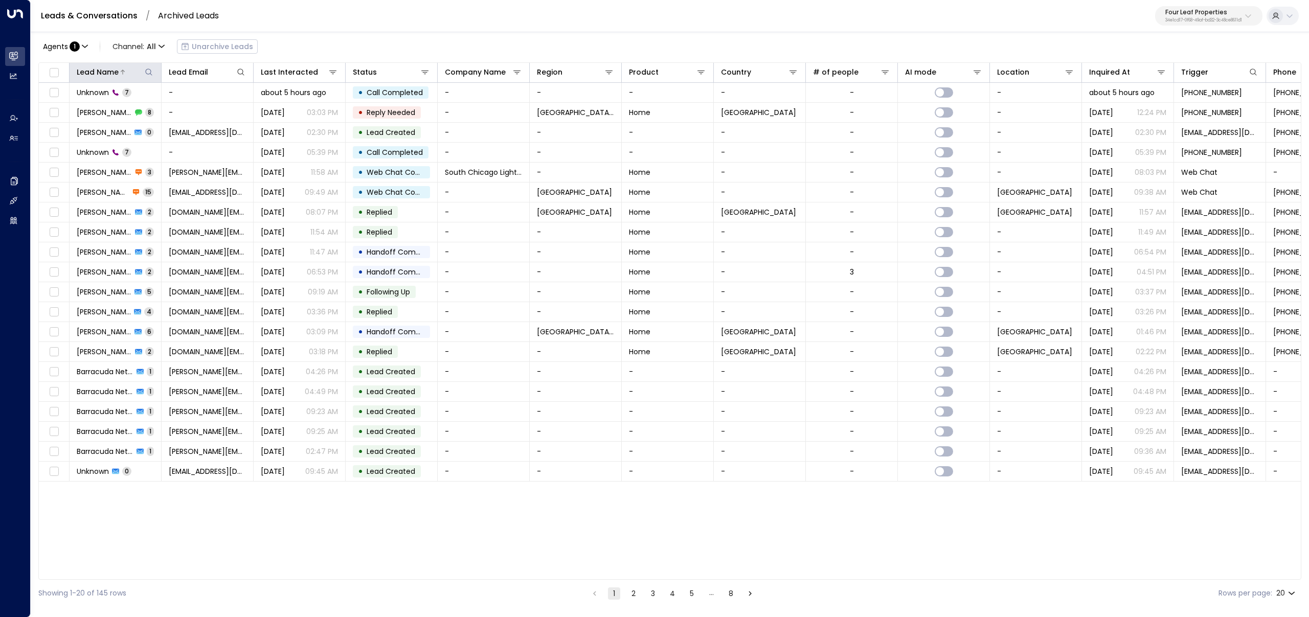
click at [144, 73] on button at bounding box center [149, 72] width 10 height 10
type input "****"
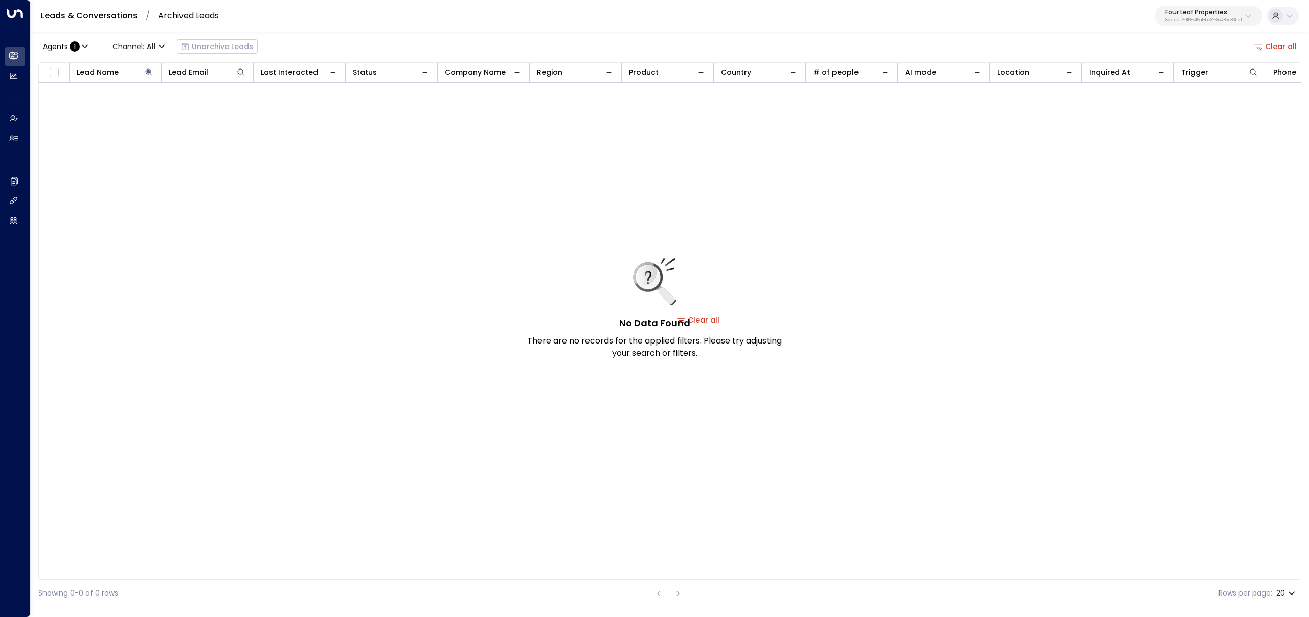
click at [506, 50] on div "Agents : 1 Channel: All Unarchive Leads Clear all" at bounding box center [669, 46] width 1263 height 21
click at [1279, 46] on button "Clear all" at bounding box center [1275, 46] width 51 height 14
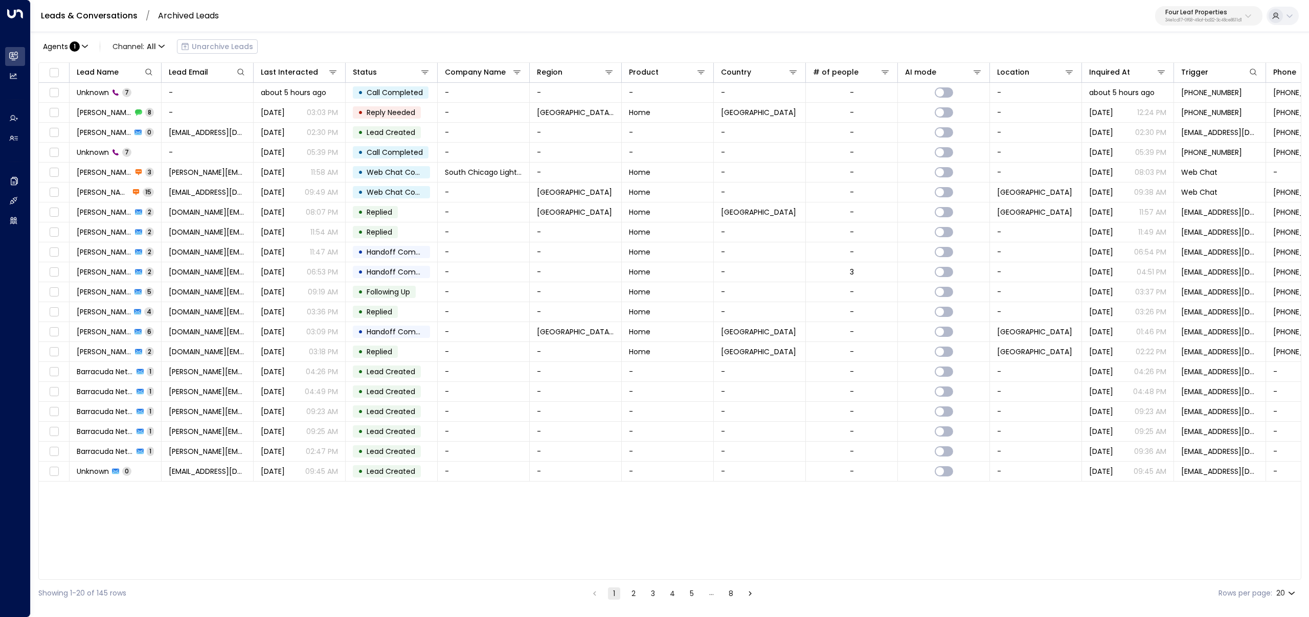
scroll to position [0, 57]
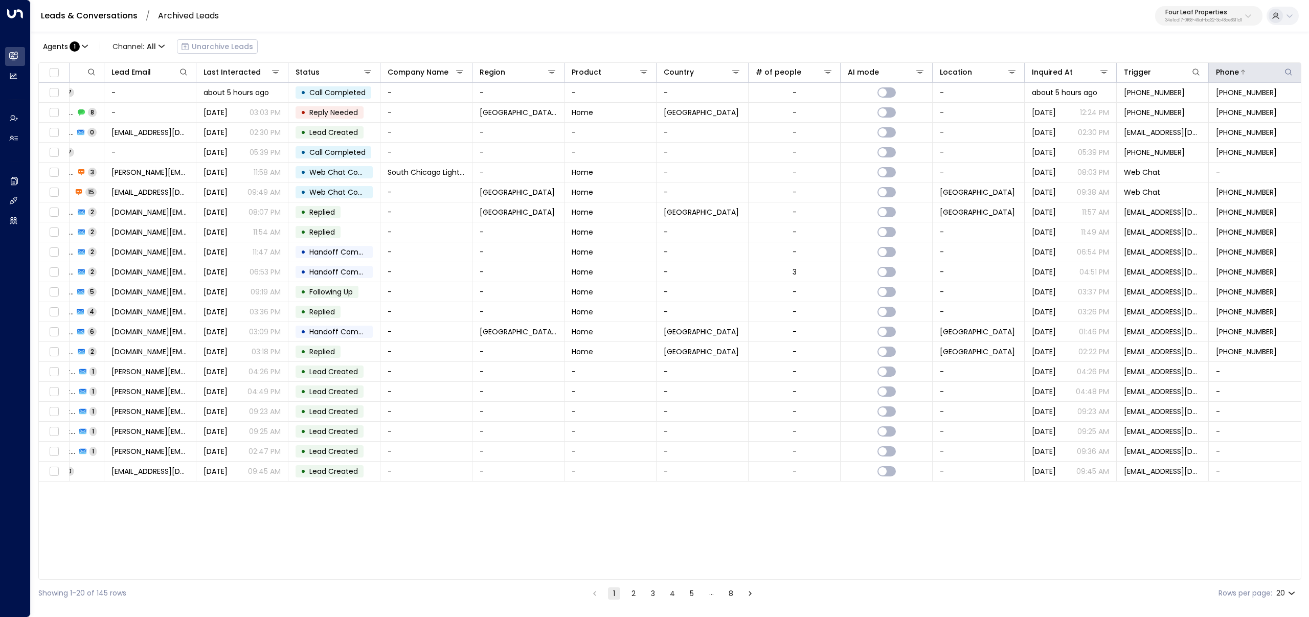
click at [1289, 74] on icon at bounding box center [1288, 72] width 8 height 8
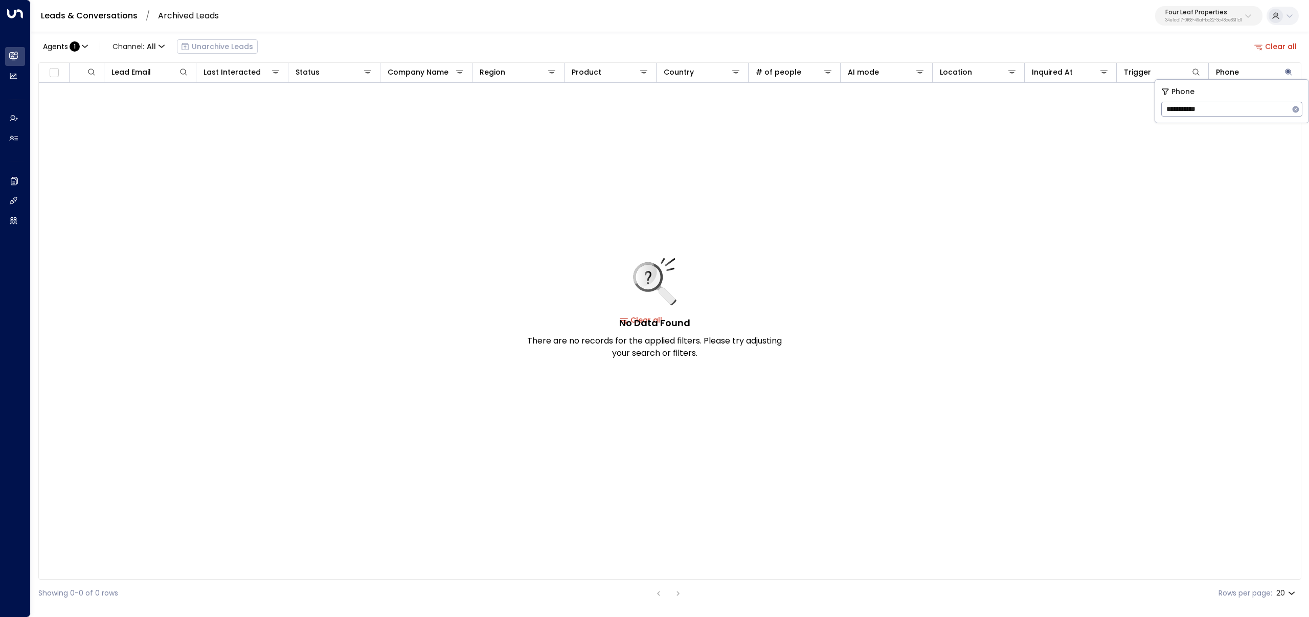
drag, startPoint x: 1169, startPoint y: 111, endPoint x: 1209, endPoint y: 113, distance: 40.9
click at [1169, 111] on input "**********" at bounding box center [1225, 109] width 128 height 19
type input "**********"
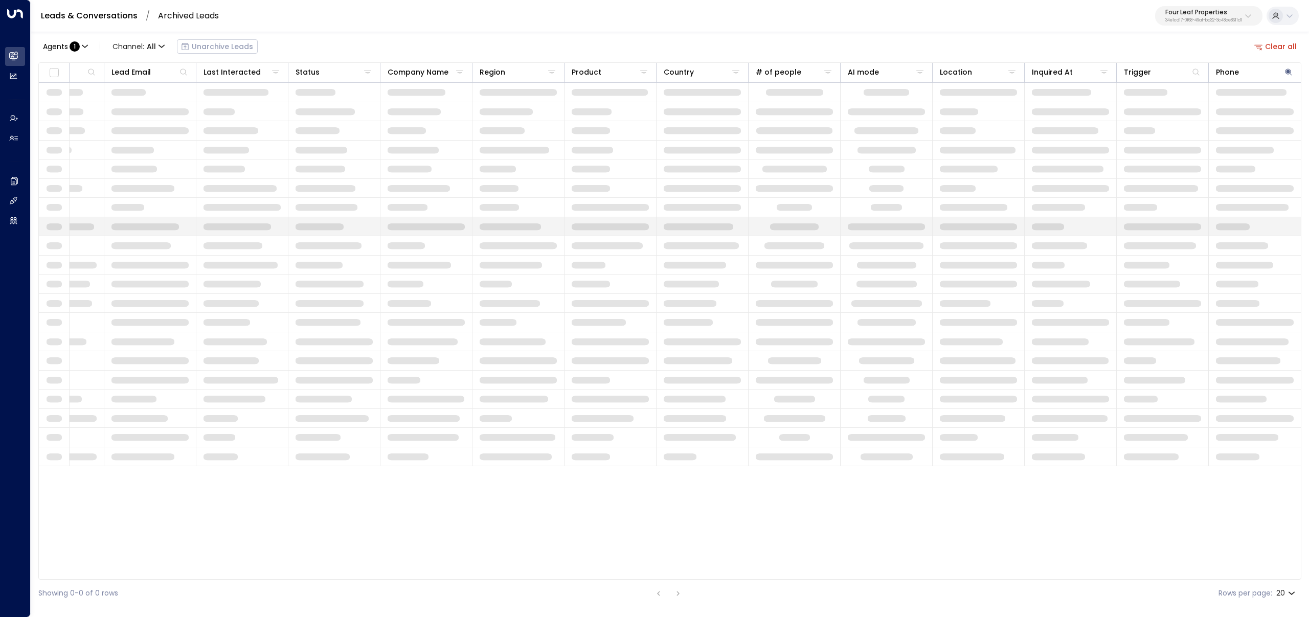
click at [1141, 228] on span at bounding box center [1162, 226] width 77 height 7
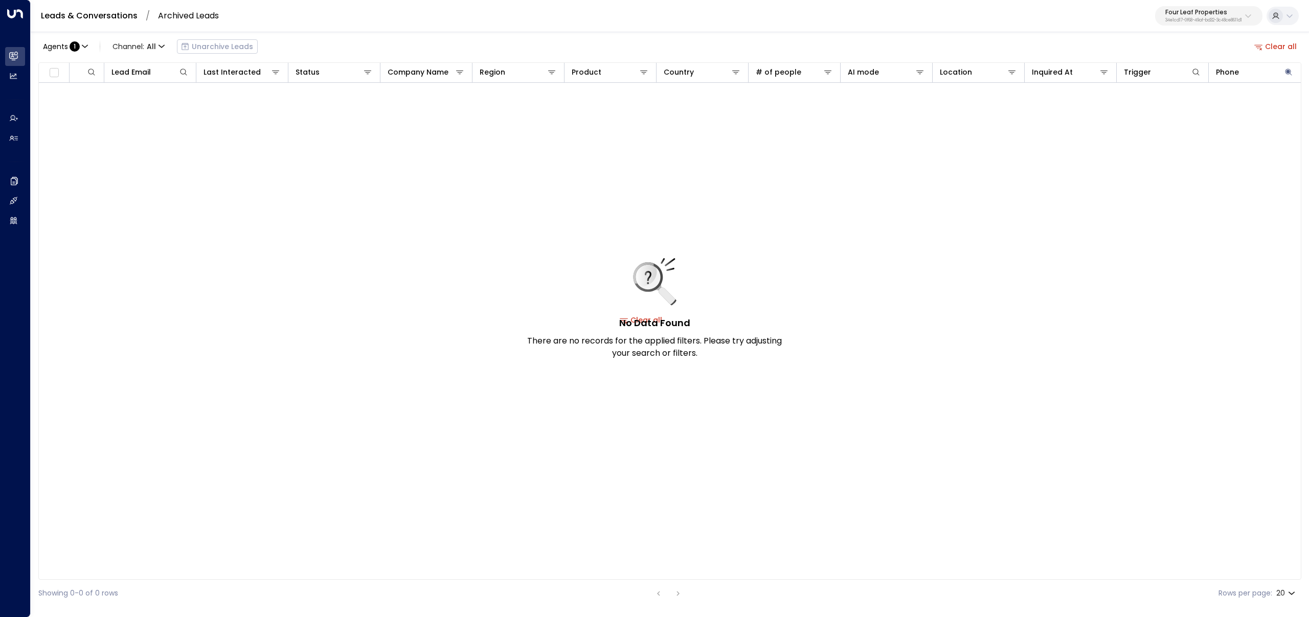
click at [1267, 41] on button "Clear all" at bounding box center [1275, 46] width 51 height 14
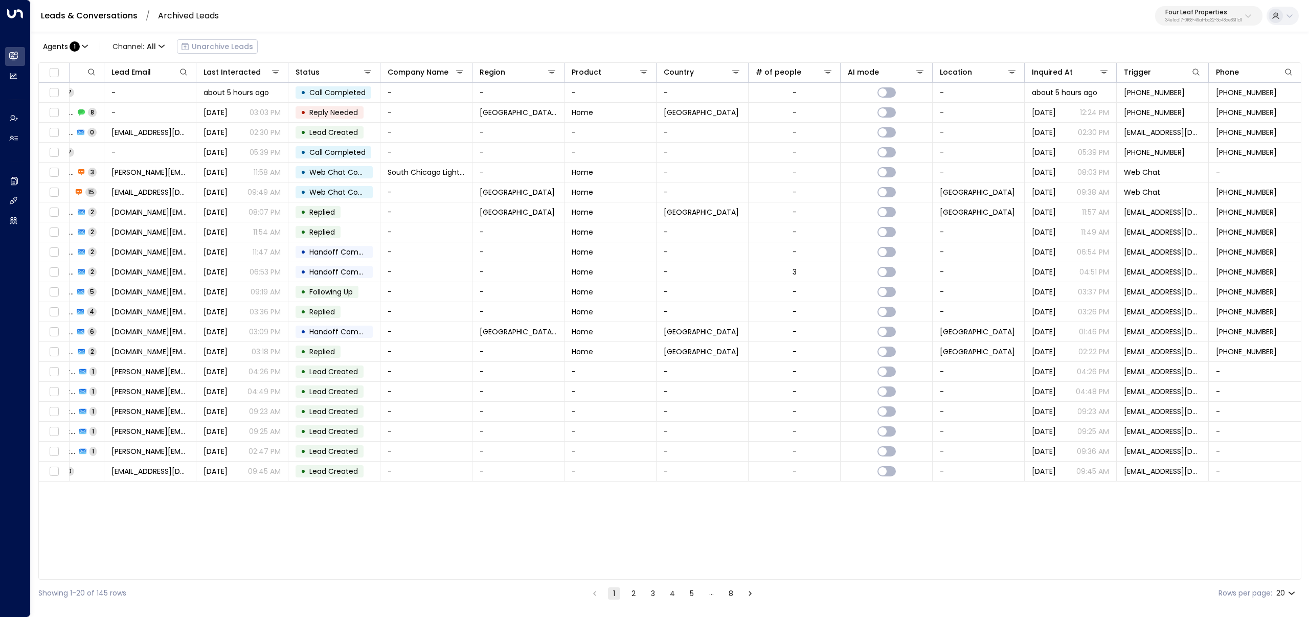
click at [1267, 41] on div "Agents : 1 Channel: All Unarchive Leads" at bounding box center [669, 46] width 1263 height 21
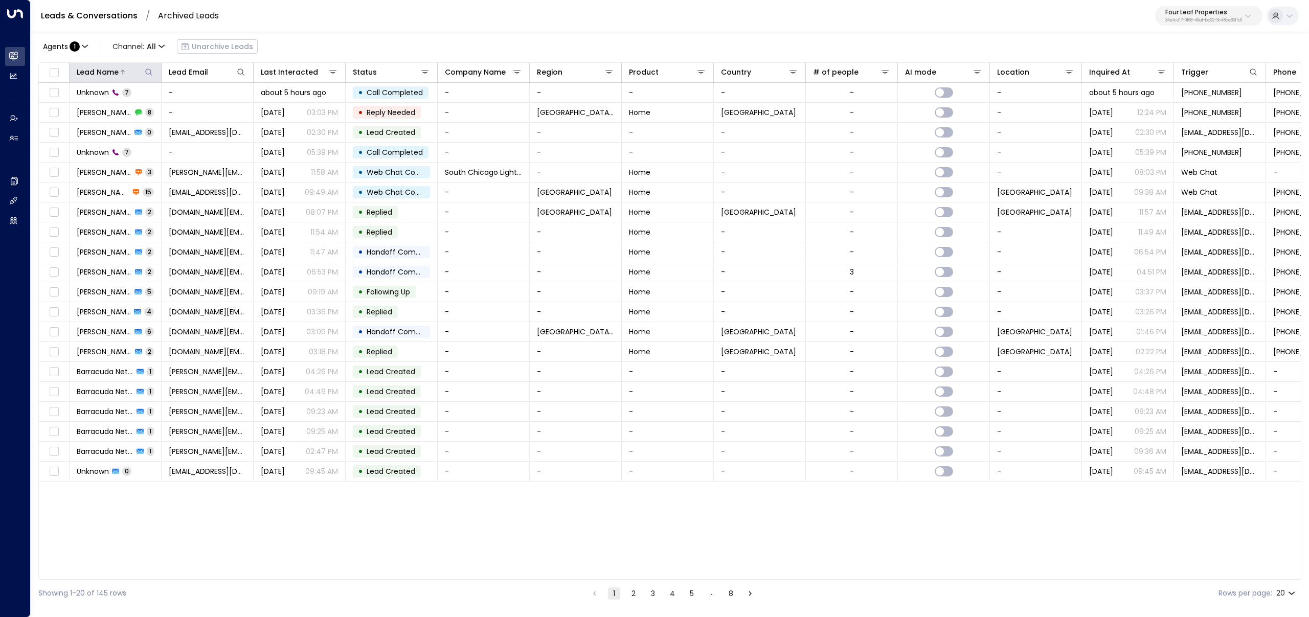
click at [145, 71] on icon at bounding box center [149, 72] width 8 height 8
type input "****"
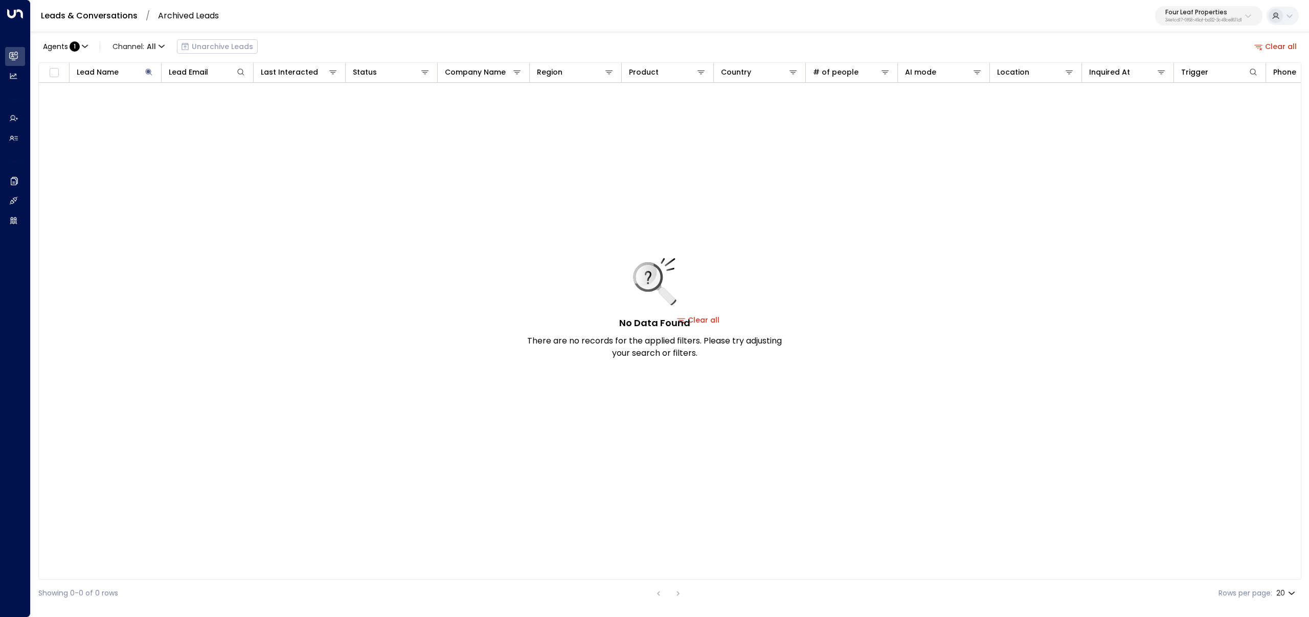
click at [252, 433] on div "No Data Found There are no records for the applied filters. Please try adjustin…" at bounding box center [698, 320] width 1319 height 474
click at [62, 17] on link "Leads & Conversations" at bounding box center [89, 16] width 97 height 12
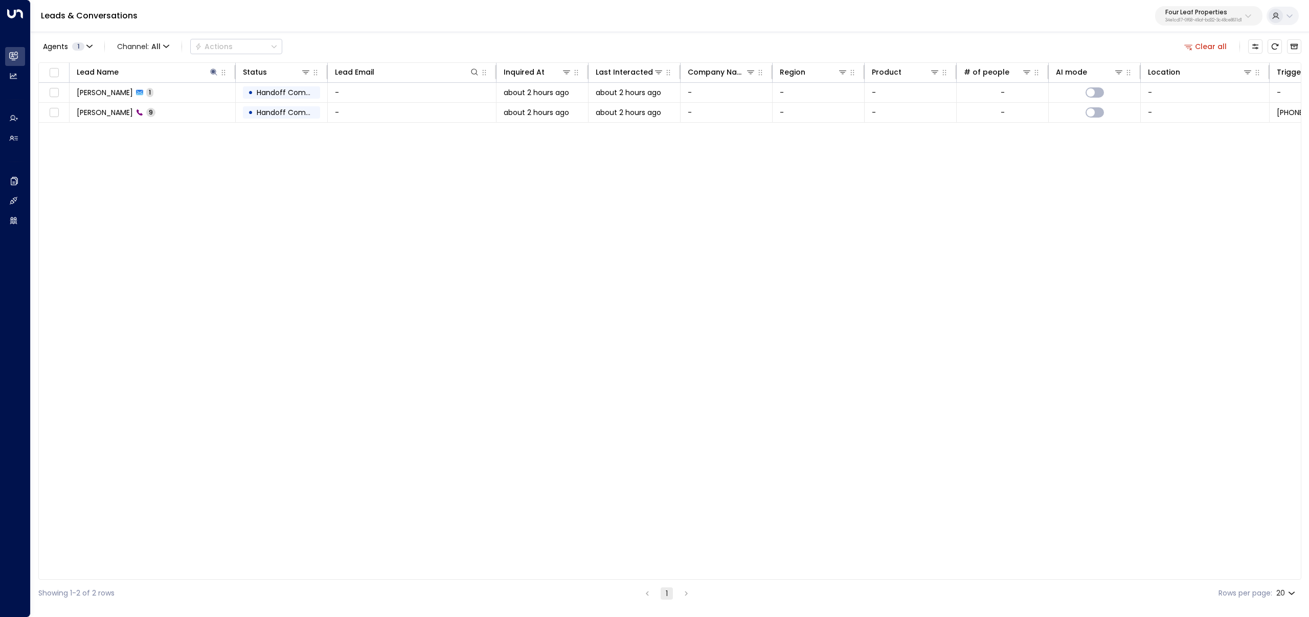
click at [1201, 40] on button "Clear all" at bounding box center [1205, 46] width 51 height 14
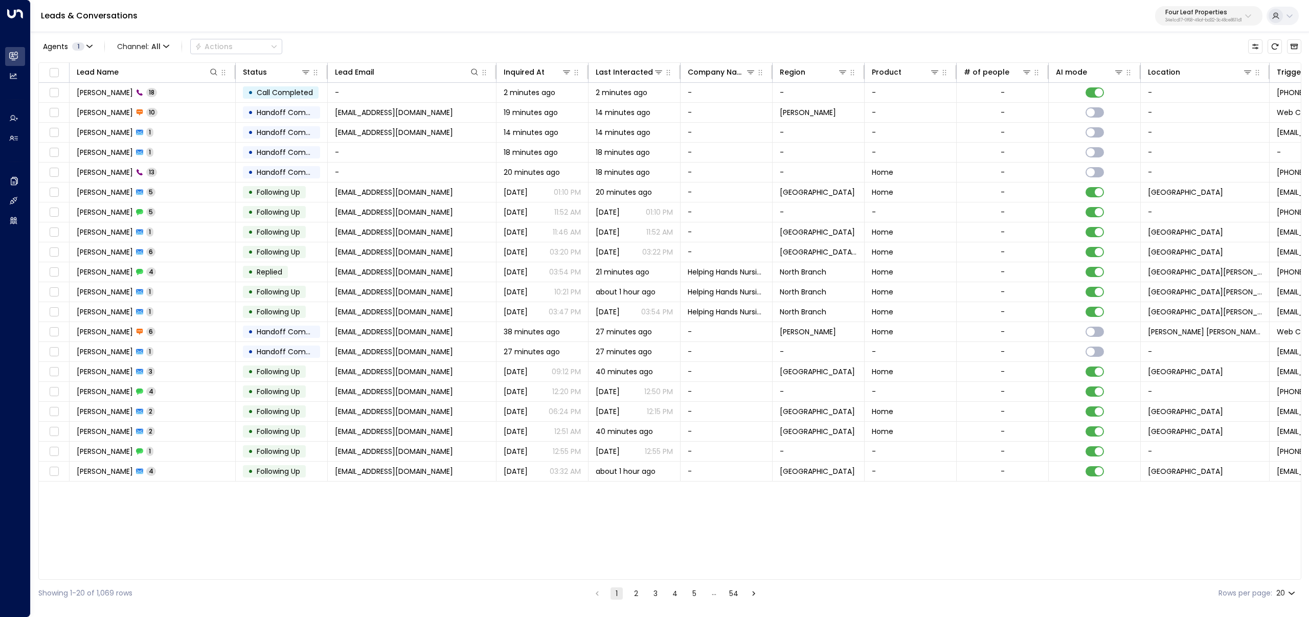
click at [1202, 42] on div "Agents 1 Channel: All Actions" at bounding box center [669, 46] width 1263 height 21
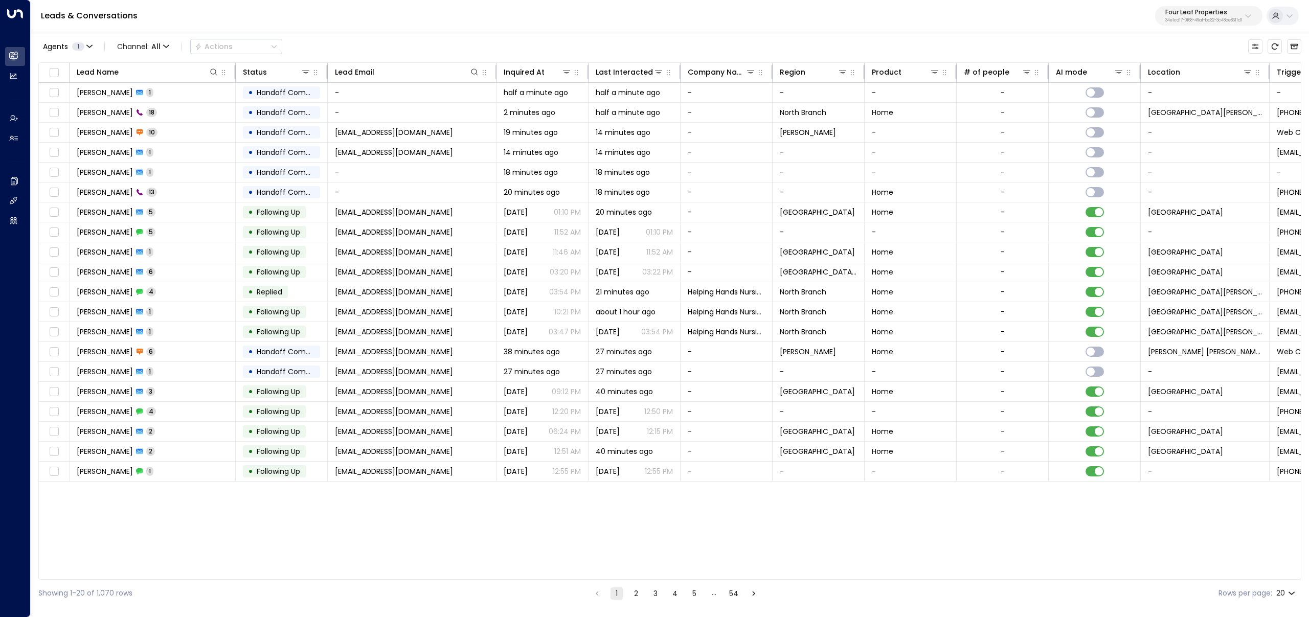
scroll to position [0, 275]
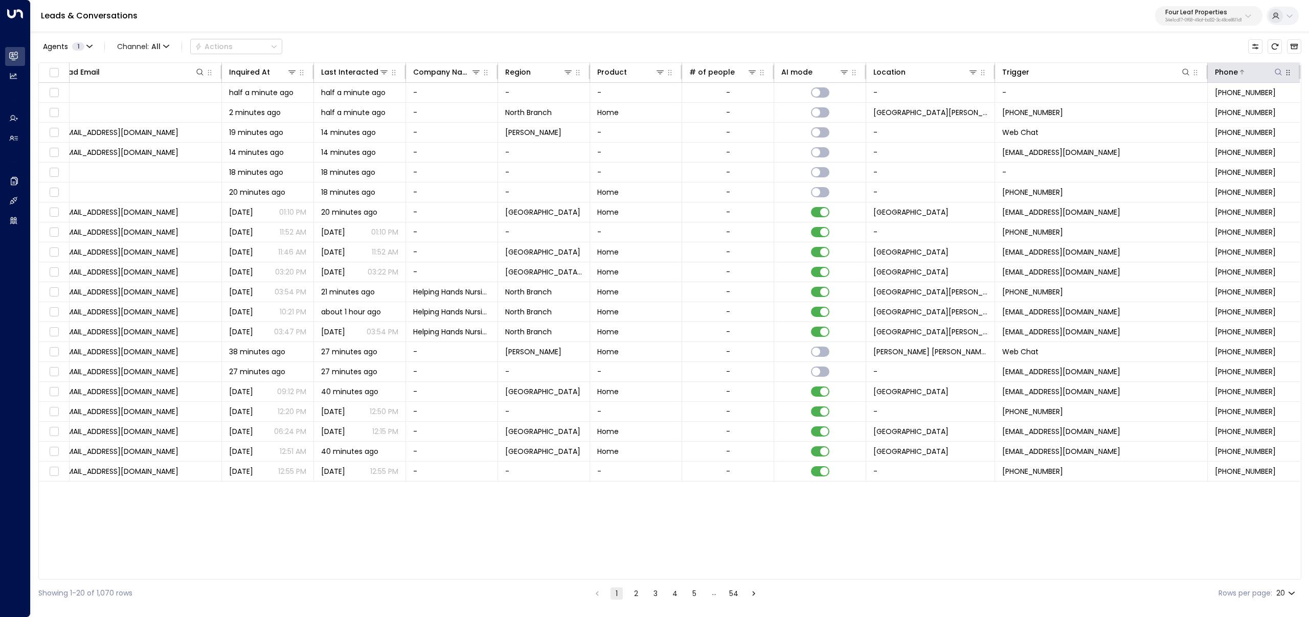
click at [1279, 73] on icon at bounding box center [1277, 71] width 7 height 7
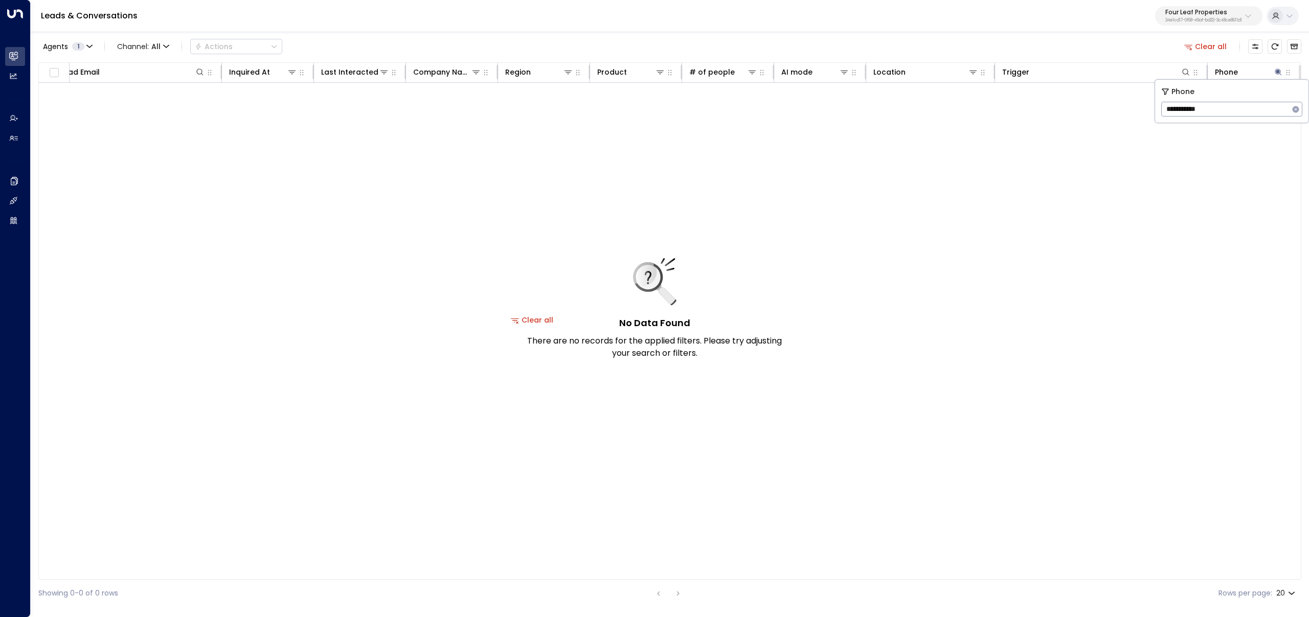
drag, startPoint x: 1168, startPoint y: 107, endPoint x: 1224, endPoint y: 109, distance: 56.8
click at [1168, 107] on input "**********" at bounding box center [1225, 109] width 128 height 19
type input "**********"
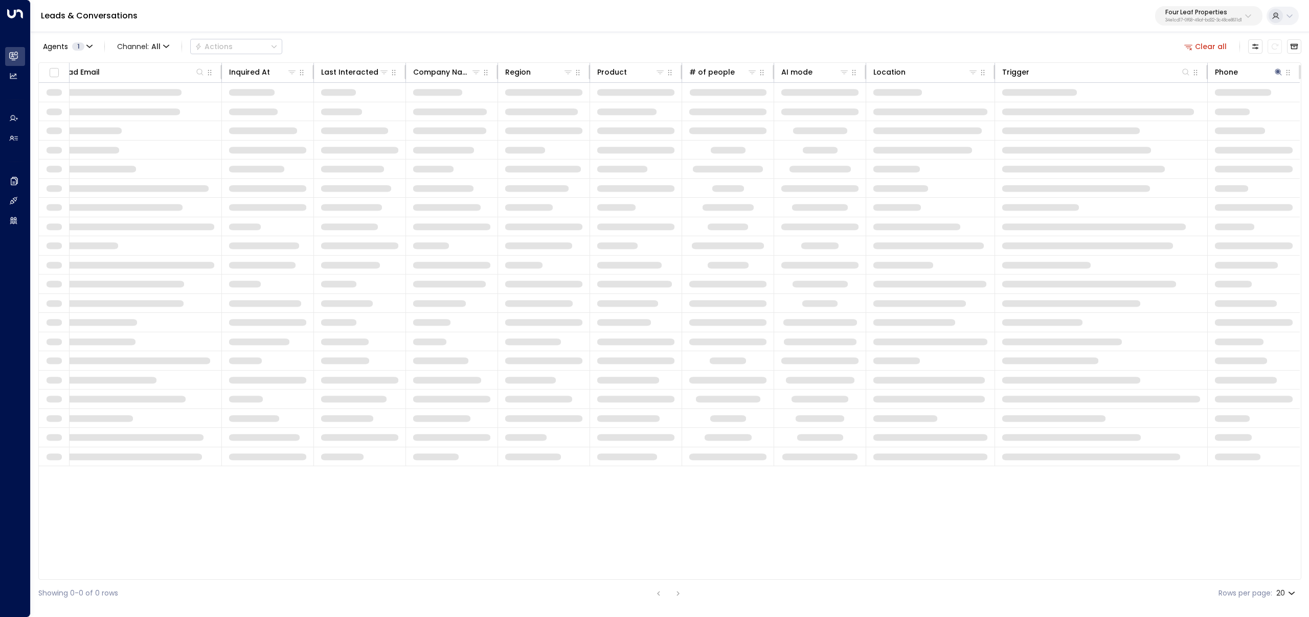
click at [1169, 286] on span at bounding box center [1089, 284] width 174 height 7
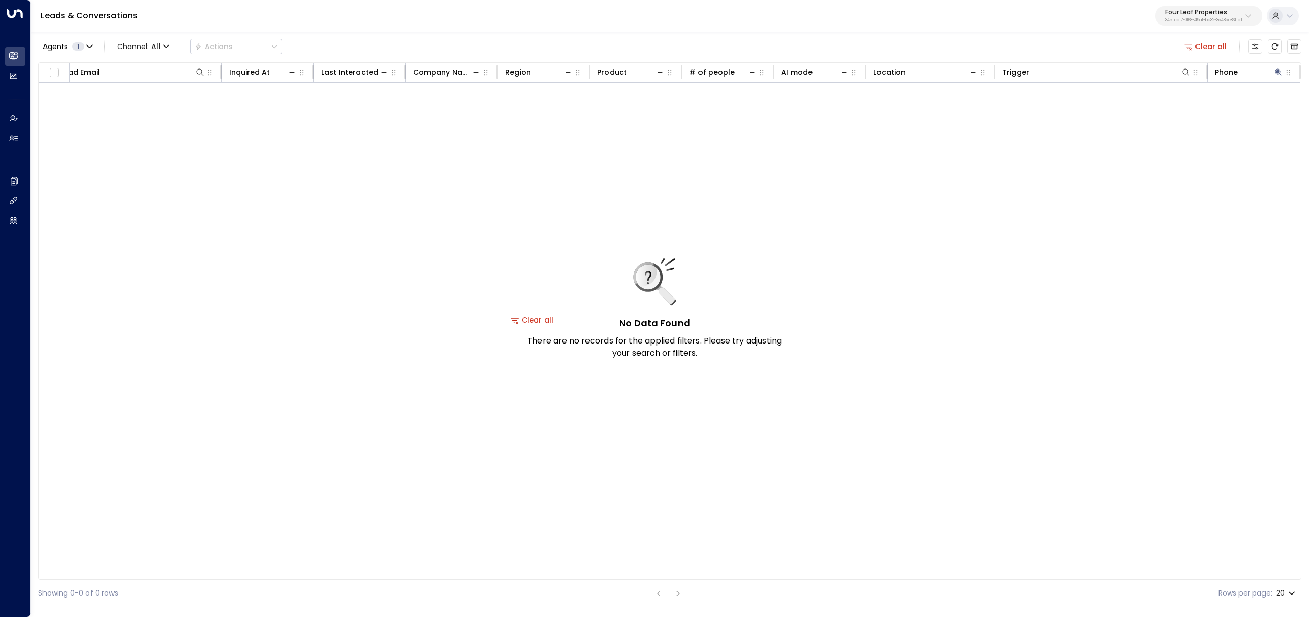
click at [1200, 44] on button "Clear all" at bounding box center [1205, 46] width 51 height 14
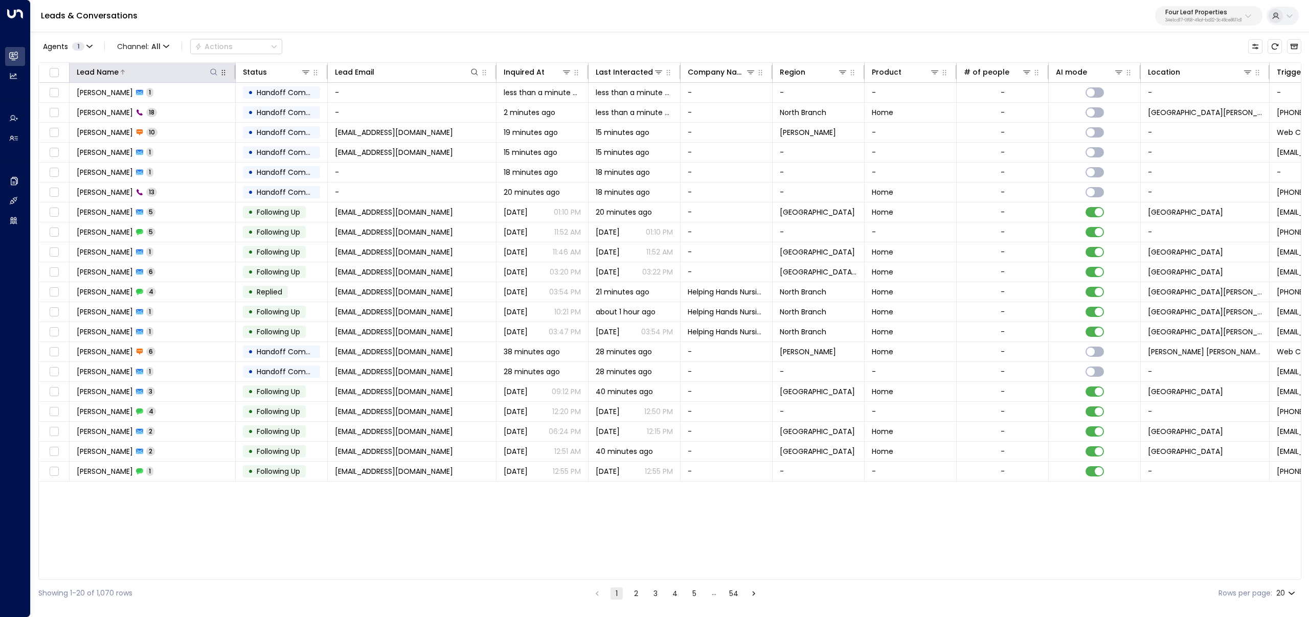
click at [212, 76] on icon at bounding box center [214, 72] width 8 height 8
type input "****"
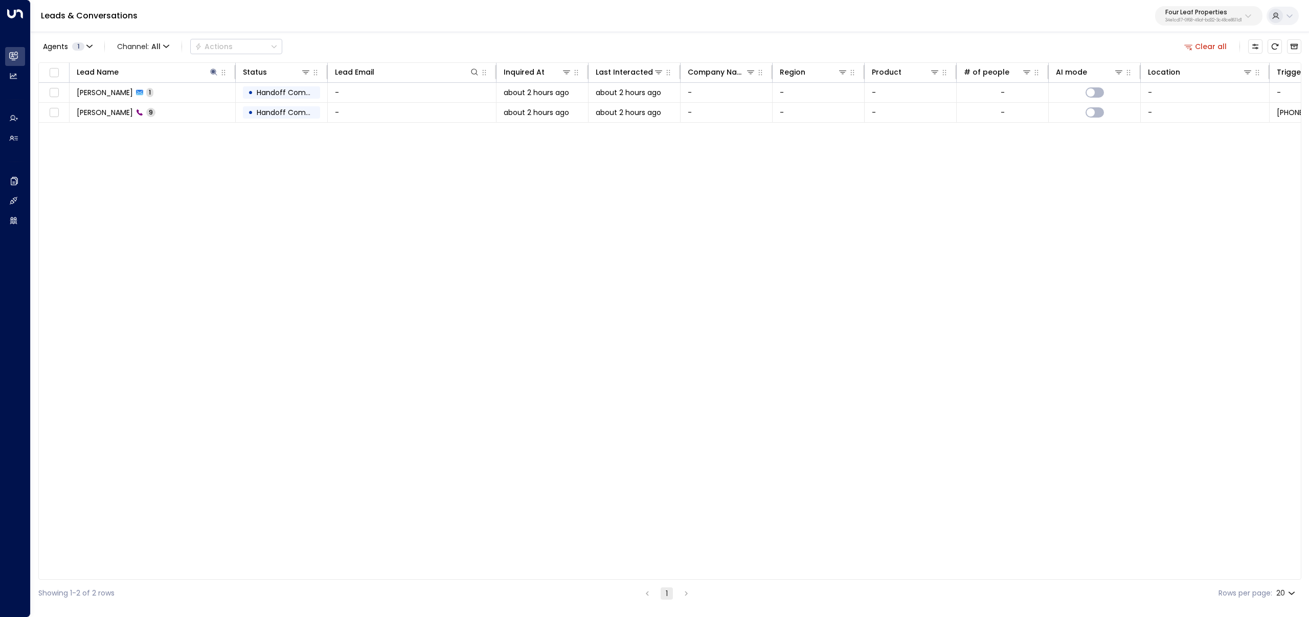
scroll to position [0, 275]
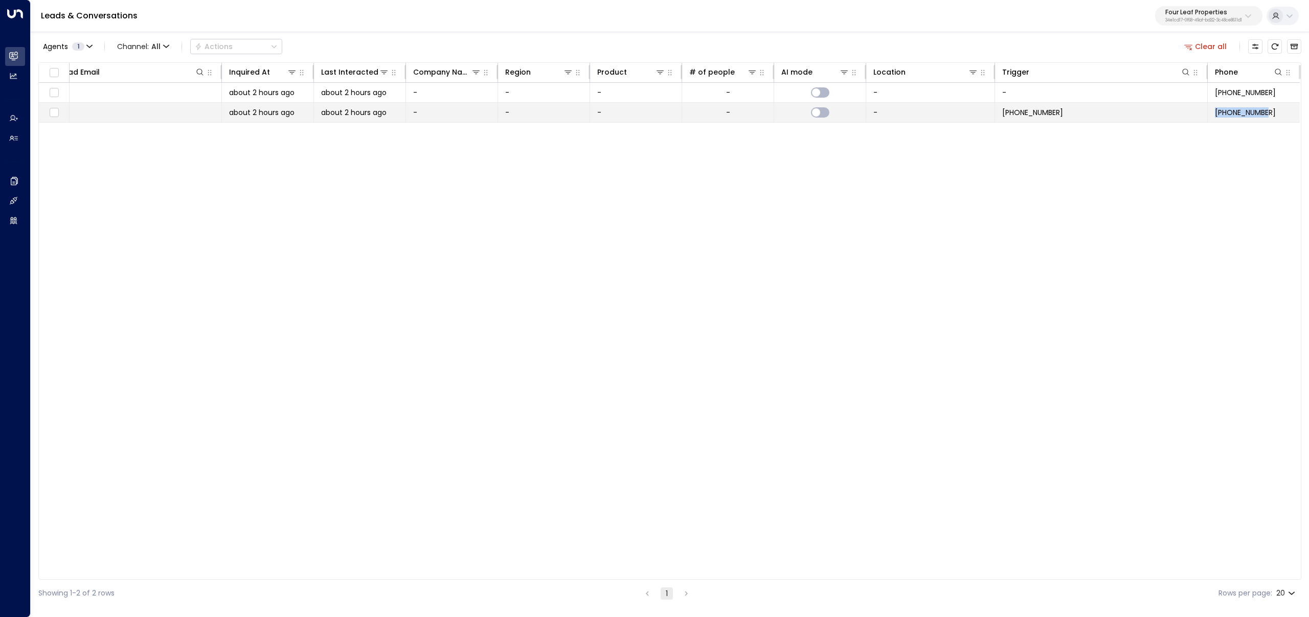
copy span "+15172622545"
drag, startPoint x: 1275, startPoint y: 112, endPoint x: 1215, endPoint y: 113, distance: 60.3
click at [1215, 113] on td "+15172622545" at bounding box center [1253, 112] width 92 height 19
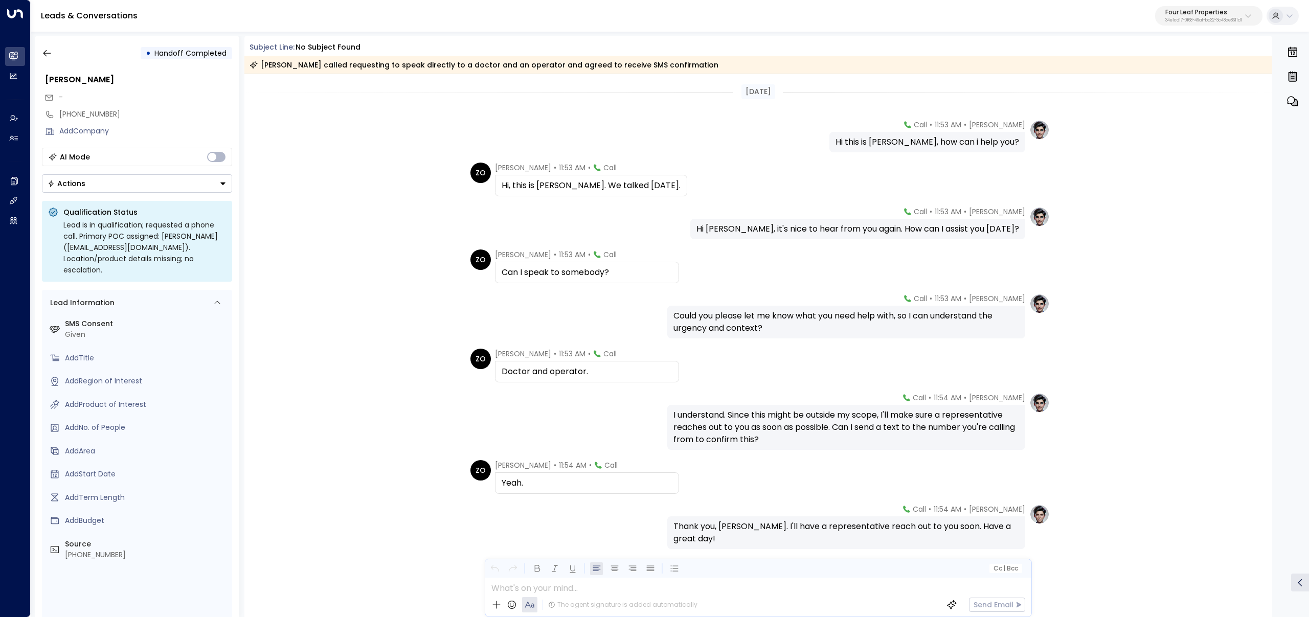
scroll to position [22, 0]
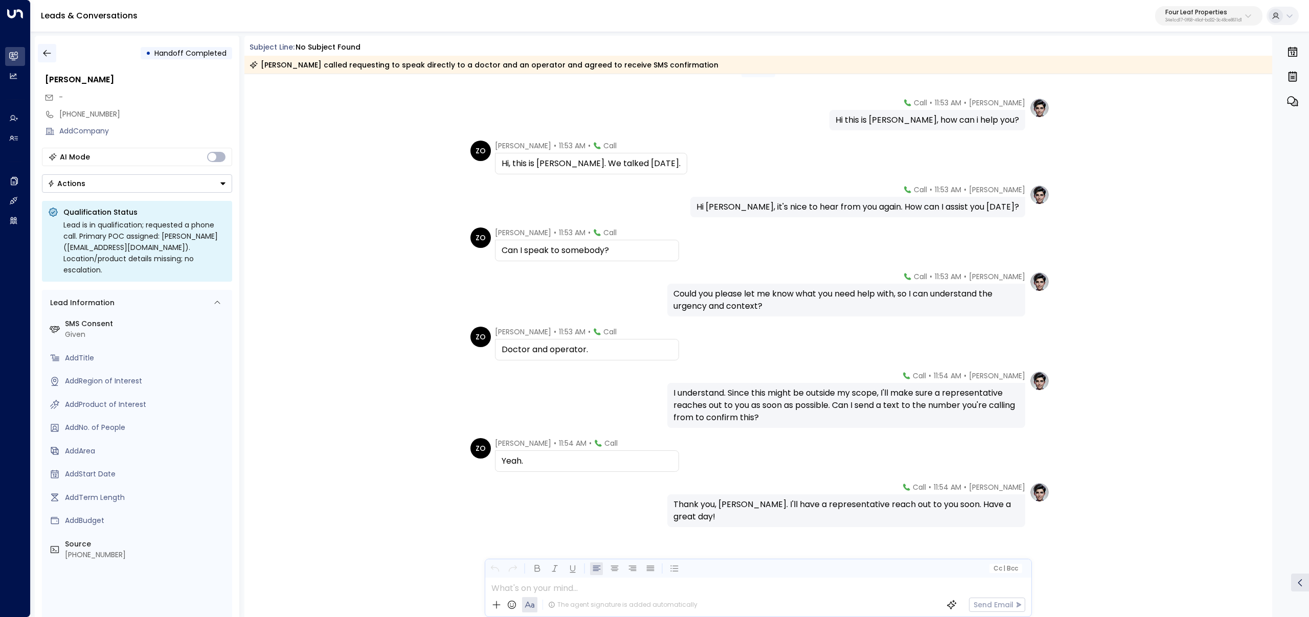
click at [46, 52] on icon "button" at bounding box center [47, 53] width 10 height 10
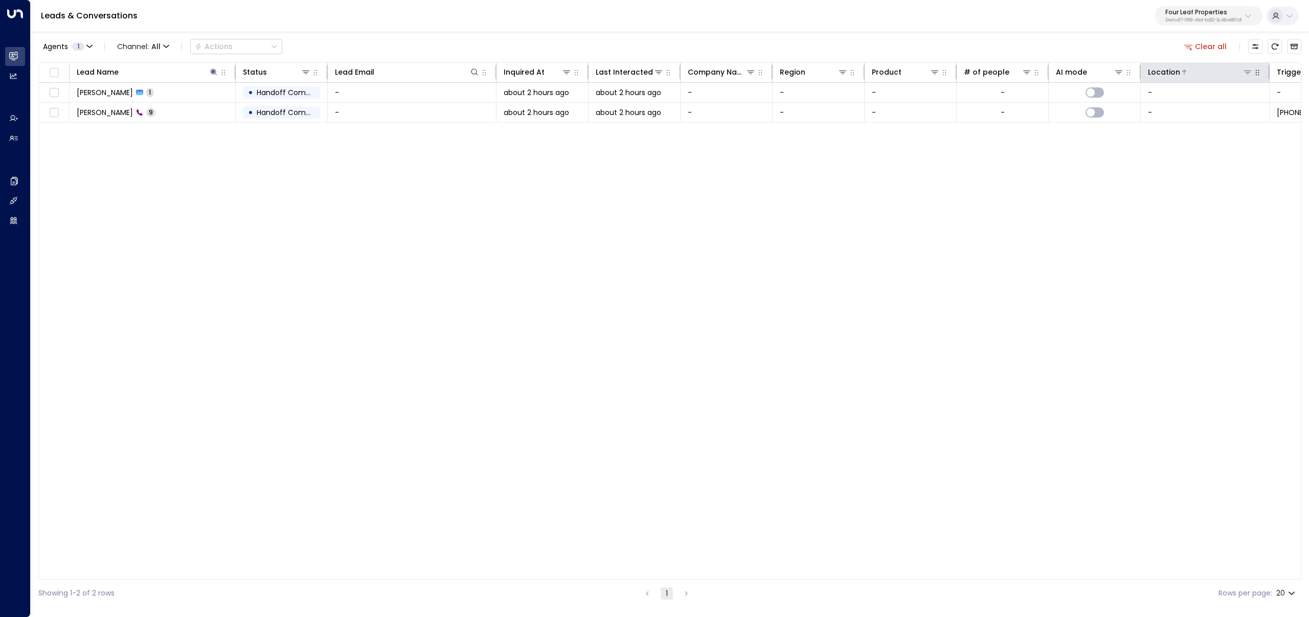
click at [1214, 48] on button "Clear all" at bounding box center [1205, 46] width 51 height 14
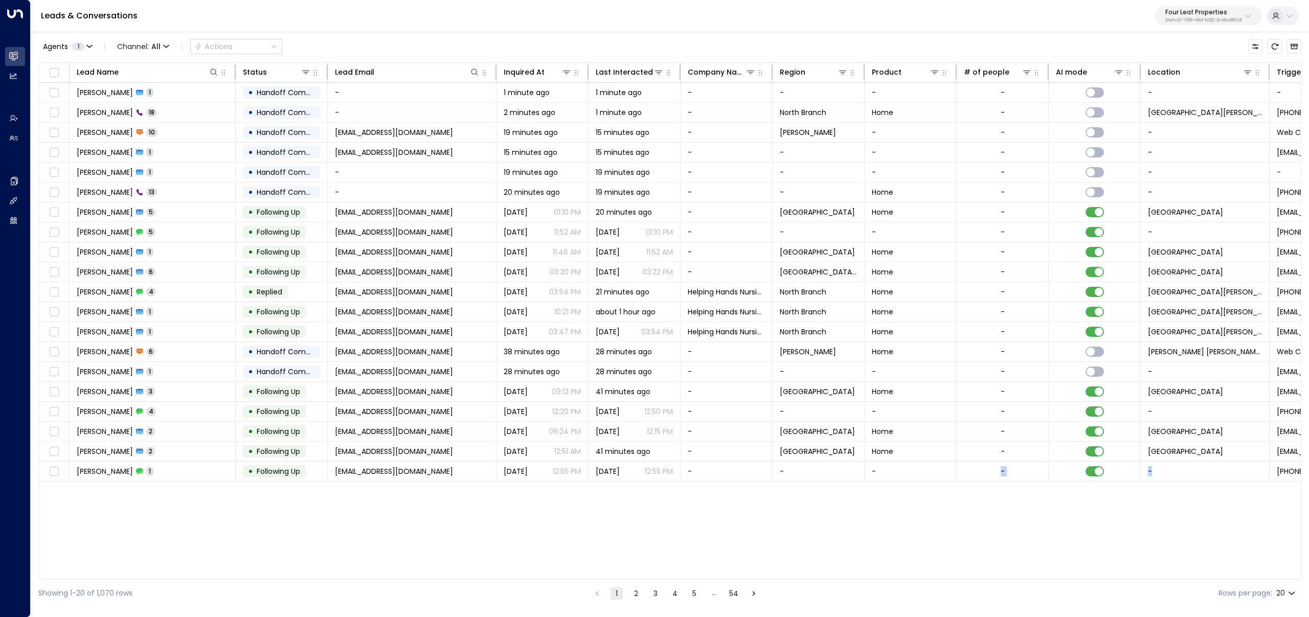
drag, startPoint x: 939, startPoint y: 579, endPoint x: 1258, endPoint y: 555, distance: 319.9
click at [1259, 555] on div "Lead Name Status Lead Email Inquired At Last Interacted Company Name Region Pro…" at bounding box center [669, 320] width 1263 height 517
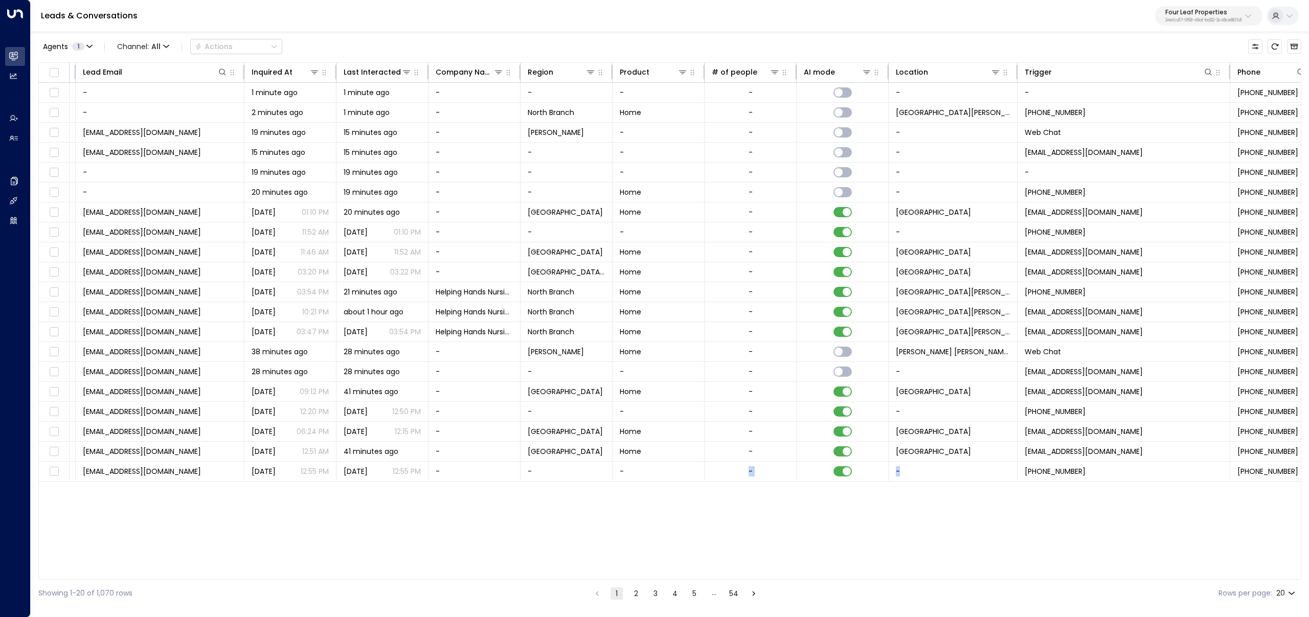
scroll to position [0, 275]
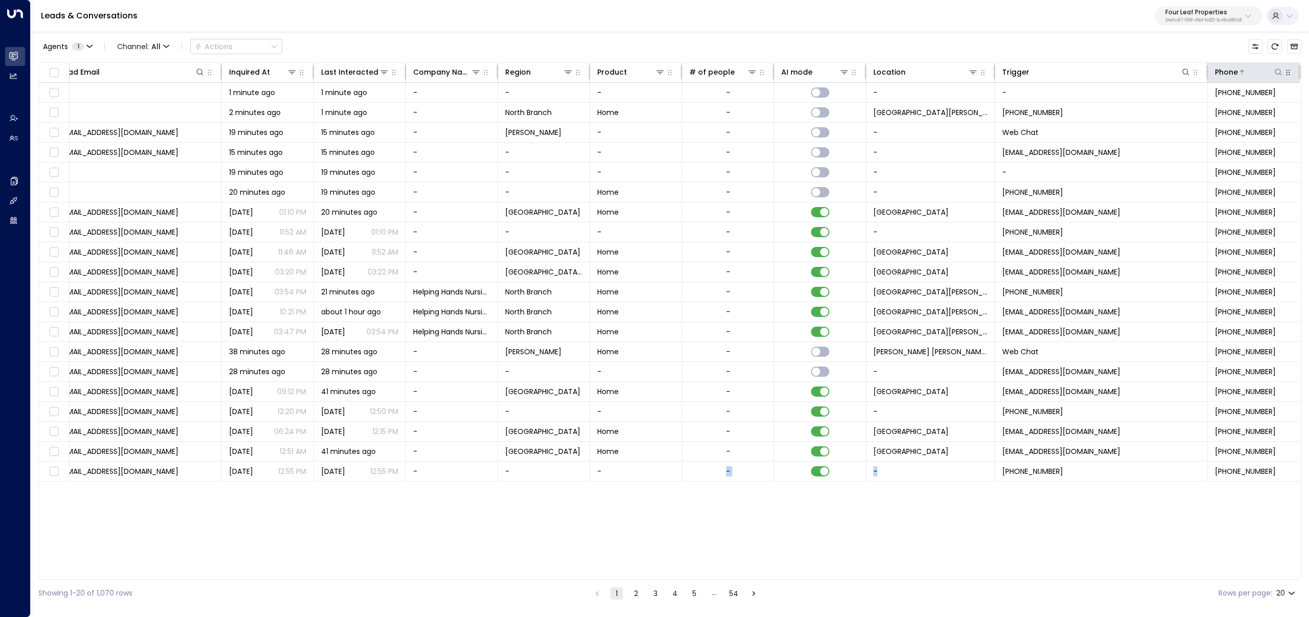
click at [1276, 70] on icon at bounding box center [1278, 72] width 8 height 8
type input "**********"
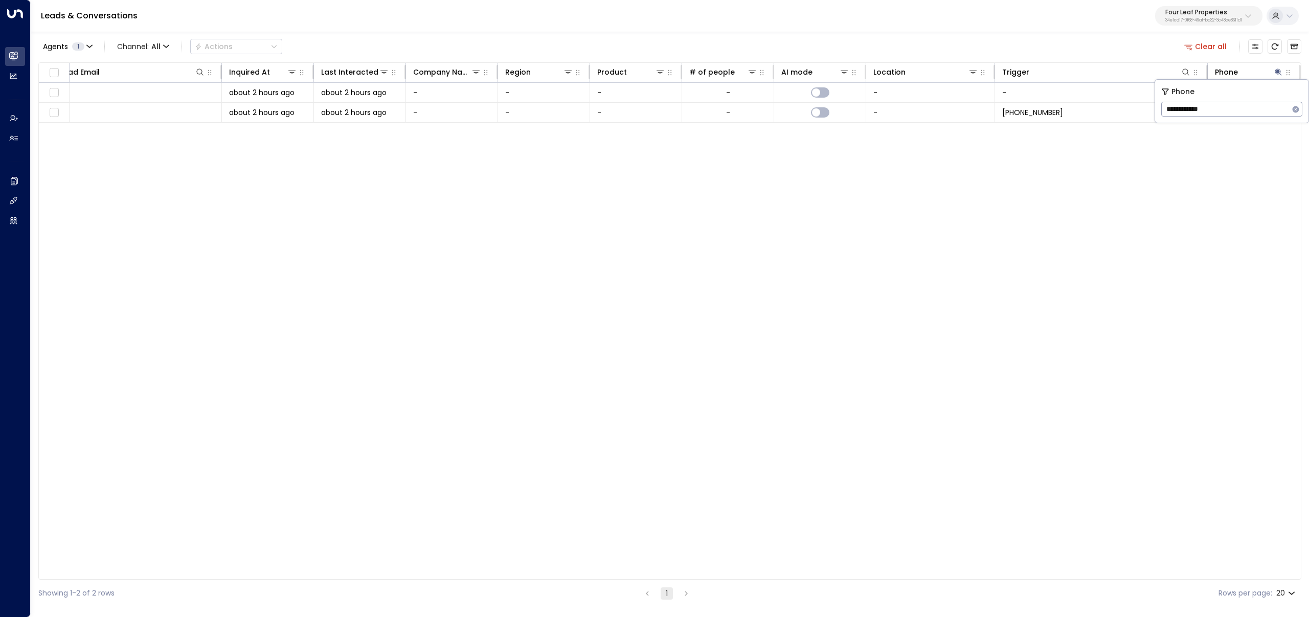
click at [1035, 389] on div "Lead Name Status Lead Email Inquired At Last Interacted Company Name Region Pro…" at bounding box center [669, 320] width 1263 height 517
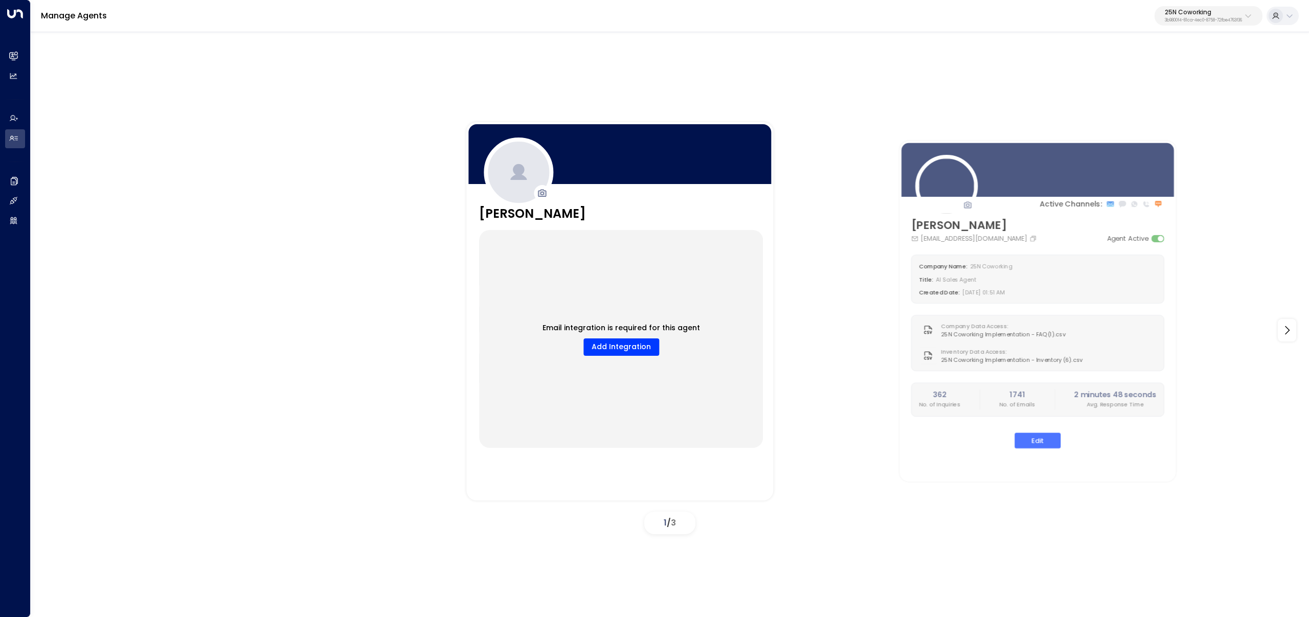
click at [1209, 15] on p "25N Coworking" at bounding box center [1202, 12] width 77 height 6
type input "****"
click at [1137, 85] on span "ID: 2f771fad-fe81-46b0-8448-0fe730ada5e6" at bounding box center [1175, 86] width 139 height 9
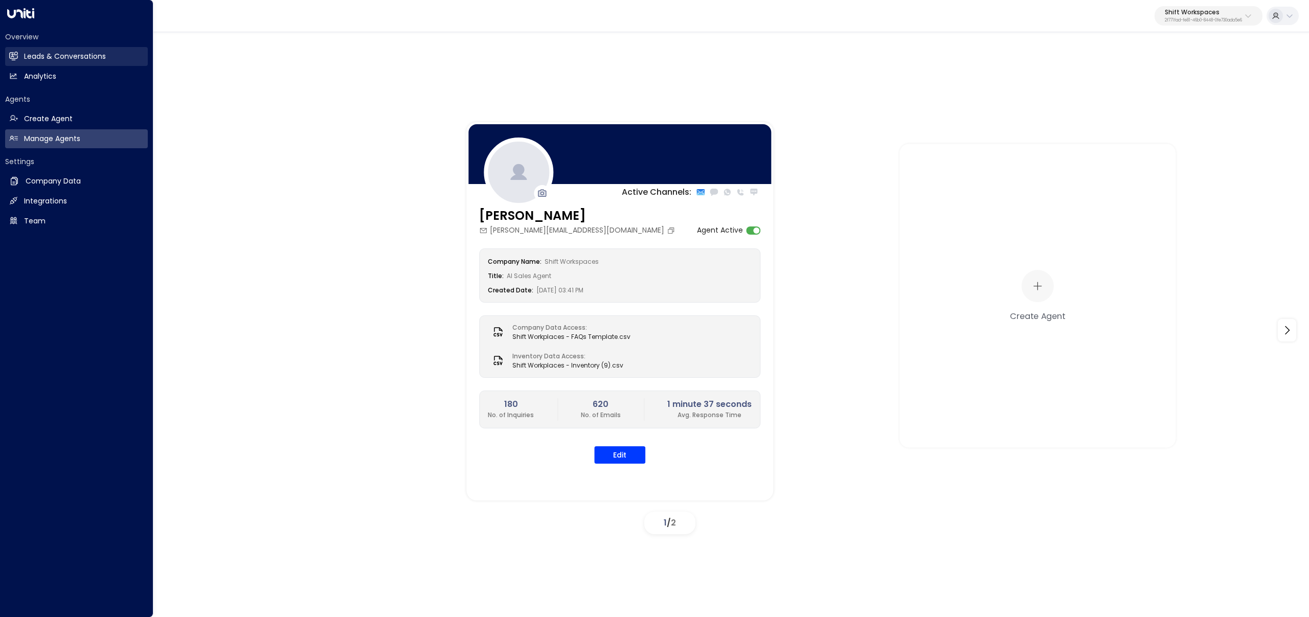
click at [17, 51] on link "Leads & Conversations Leads & Conversations" at bounding box center [76, 56] width 143 height 19
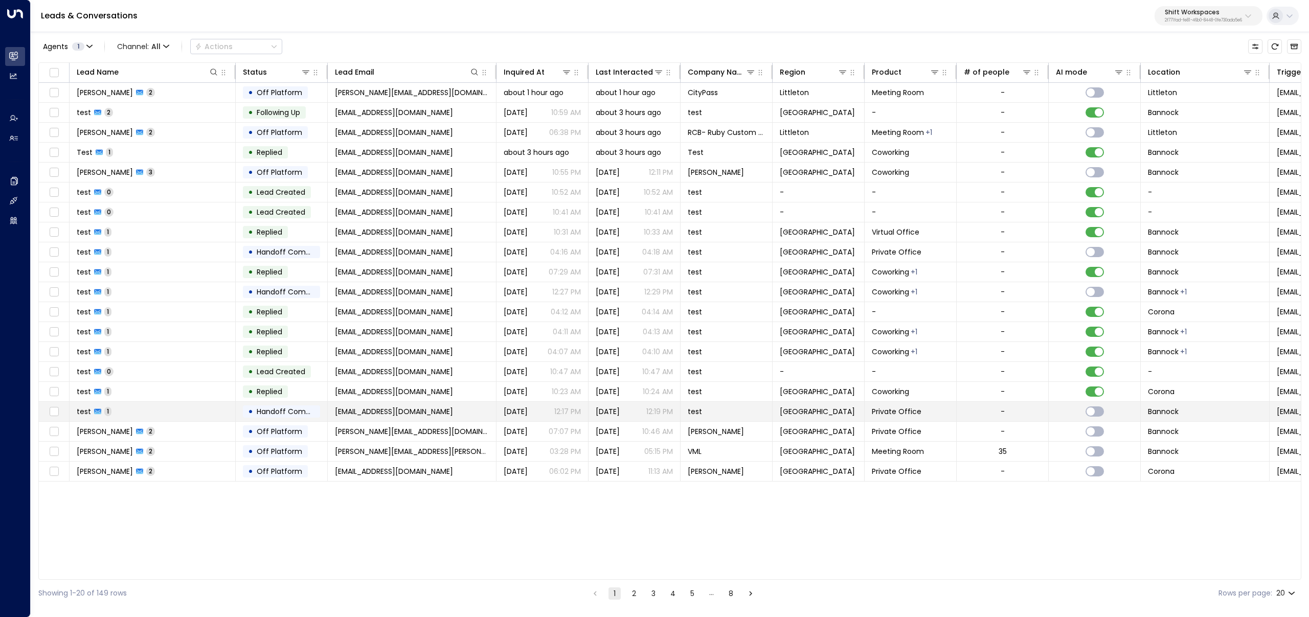
click at [153, 421] on tr "test 1 • Handoff Completed test@gmail.com Aug 07, 2025 12:17 PM Aug 07, 2025 12…" at bounding box center [806, 412] width 1535 height 20
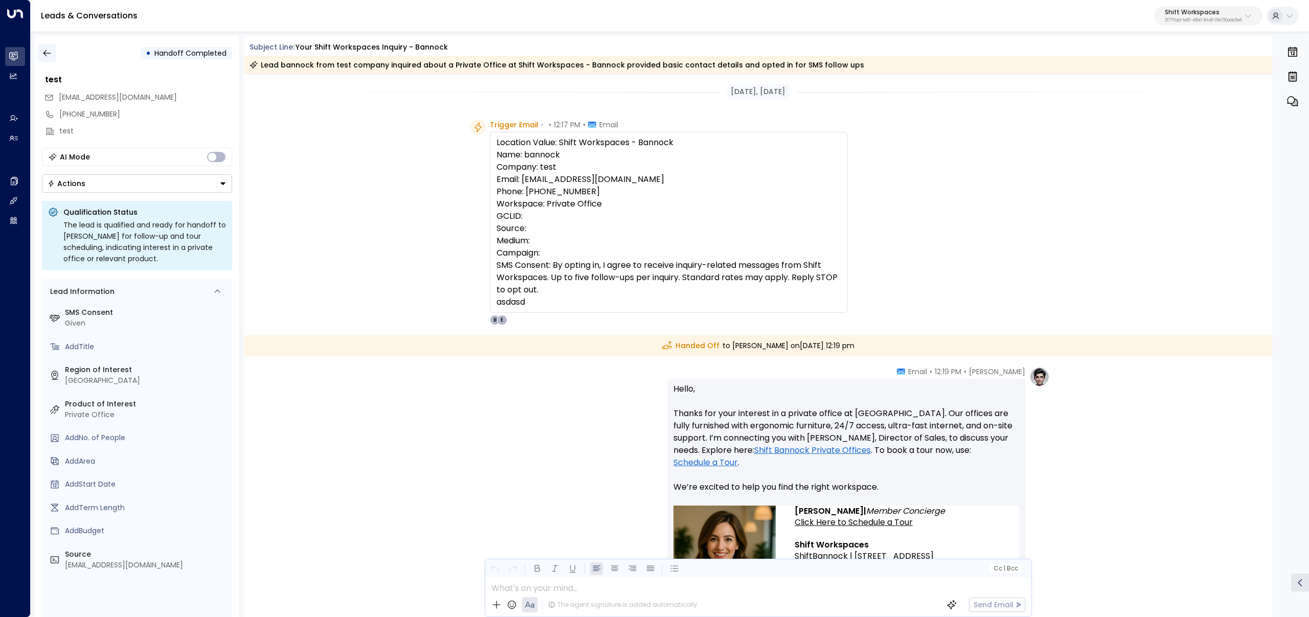
click at [48, 50] on icon "button" at bounding box center [47, 53] width 10 height 10
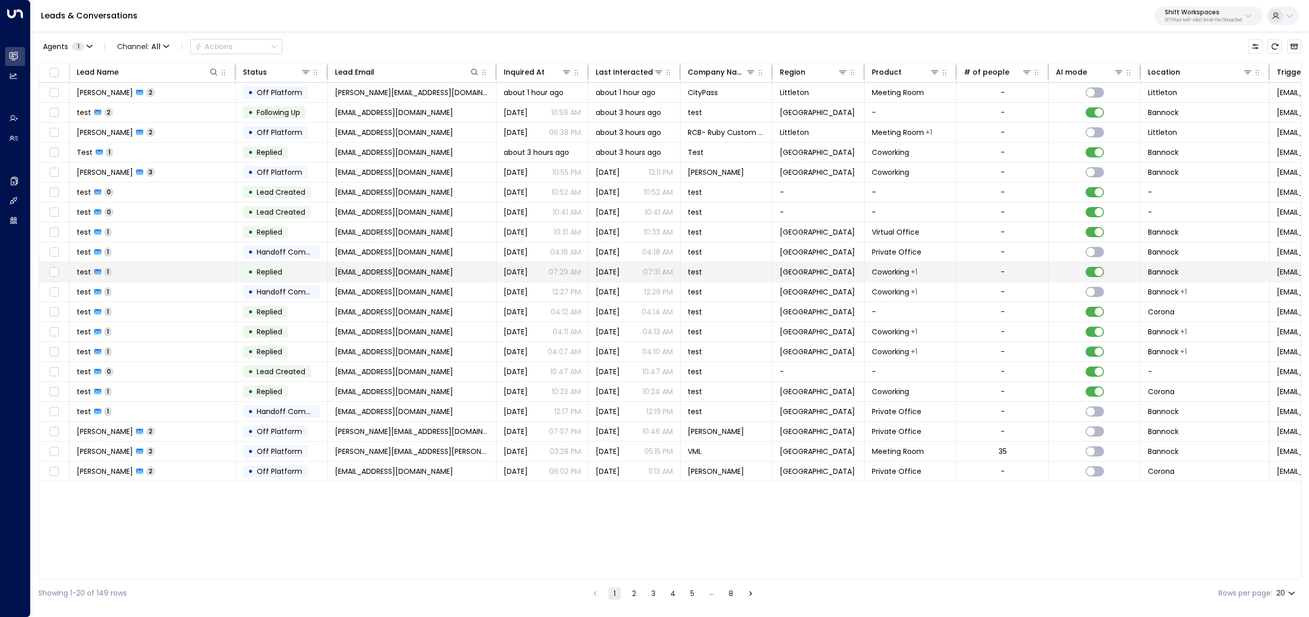
click at [170, 263] on td "test 1" at bounding box center [153, 271] width 166 height 19
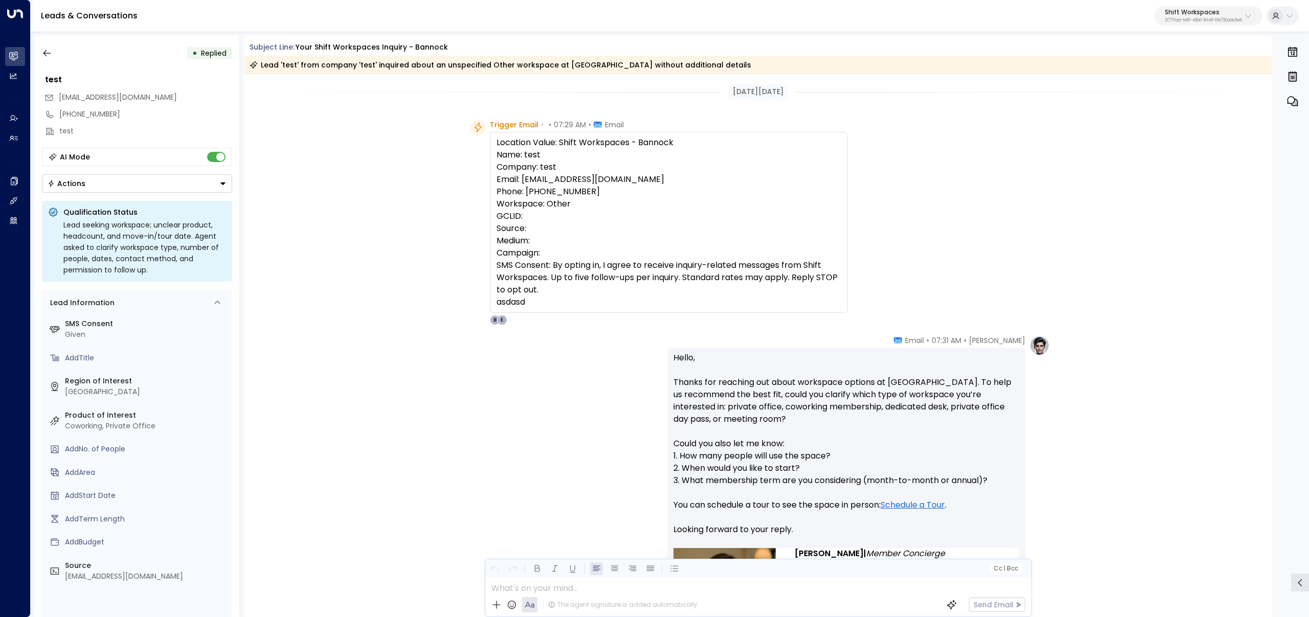
click at [1189, 20] on p "2f771fad-fe81-46b0-8448-0fe730ada5e6" at bounding box center [1202, 20] width 77 height 4
type input "******"
click at [1168, 87] on span "ID: 5907e685-ac3d-4b15-8777-6be708435e94" at bounding box center [1179, 86] width 146 height 9
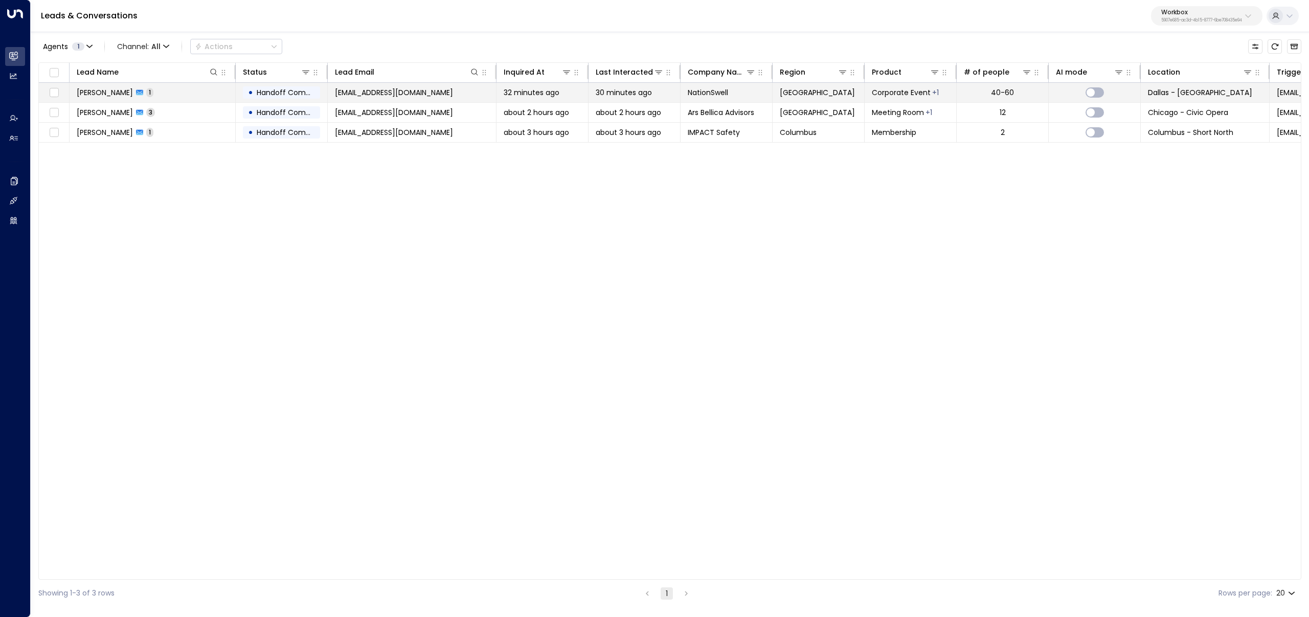
click at [169, 96] on td "[PERSON_NAME] 1" at bounding box center [153, 92] width 166 height 19
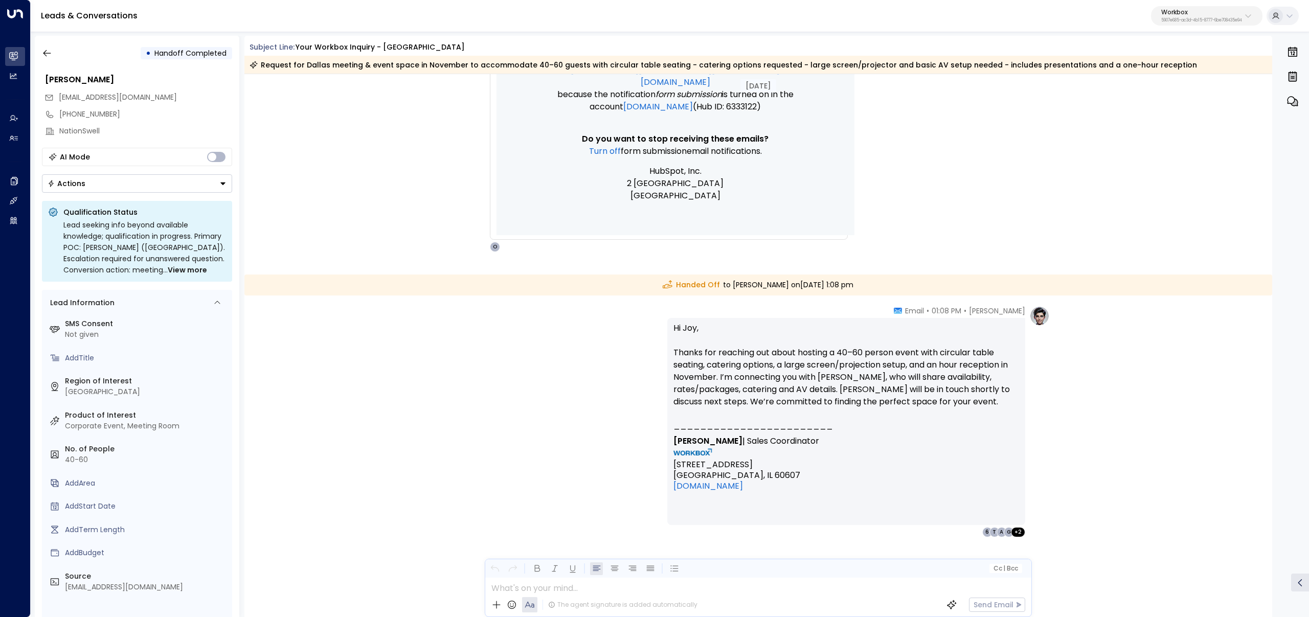
scroll to position [1002, 0]
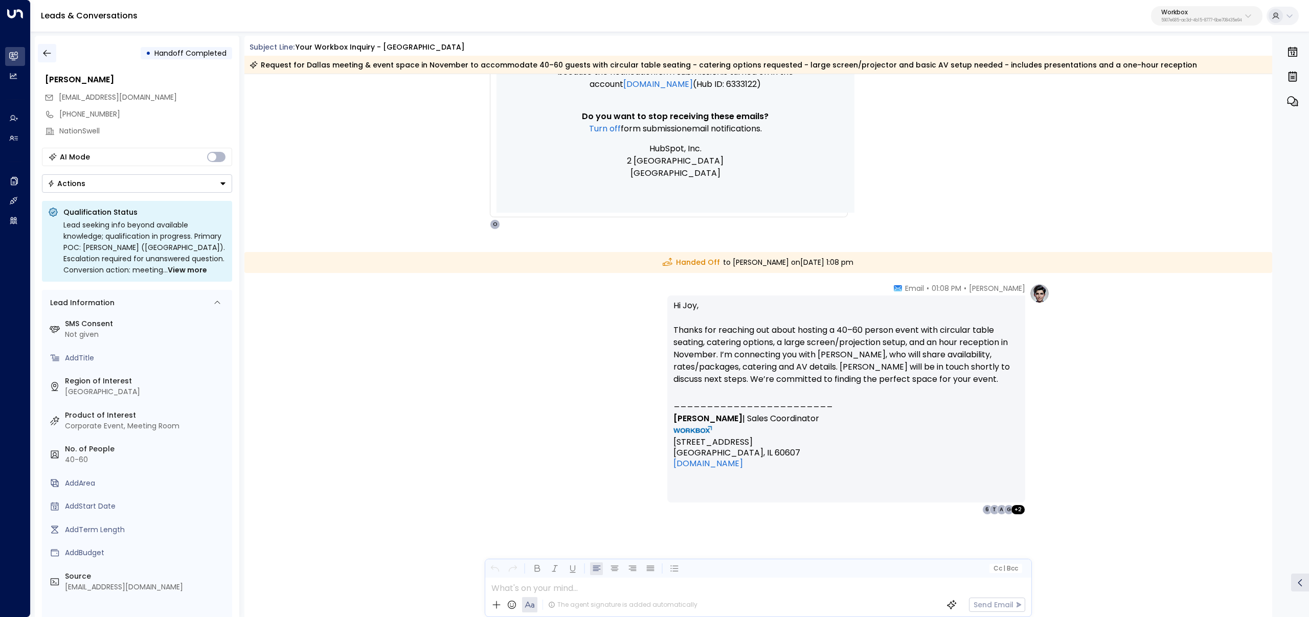
click at [48, 54] on icon "button" at bounding box center [47, 53] width 10 height 10
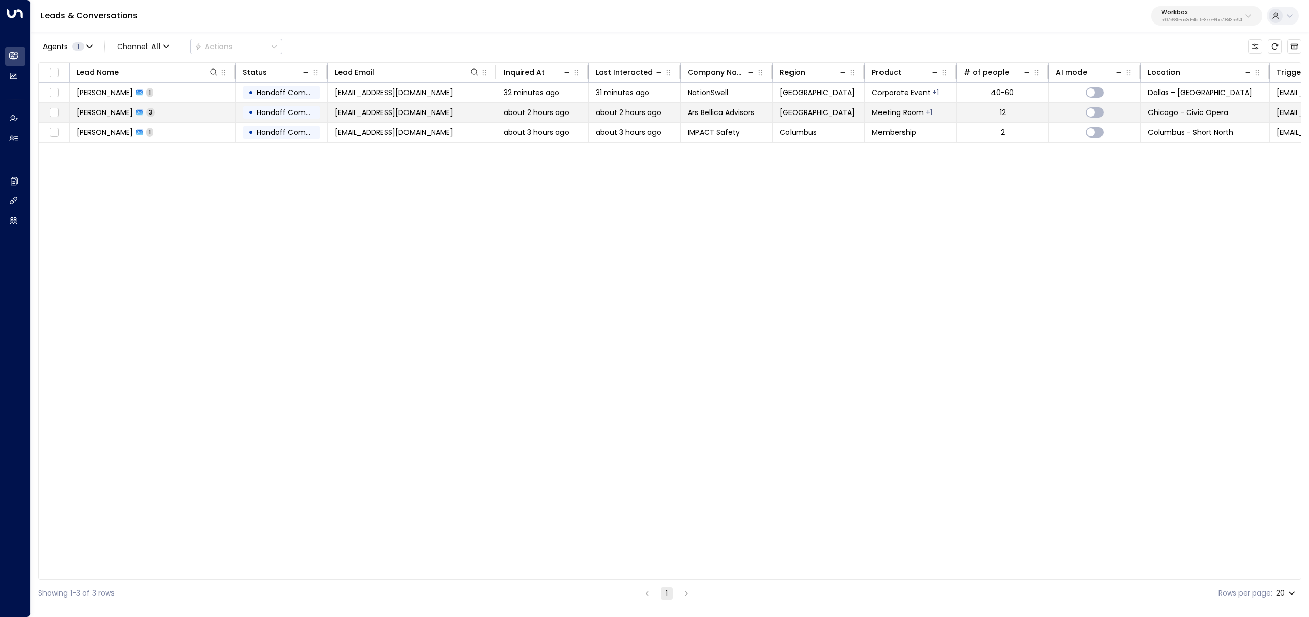
click at [141, 117] on div "Allison Lombardi 3" at bounding box center [116, 112] width 78 height 10
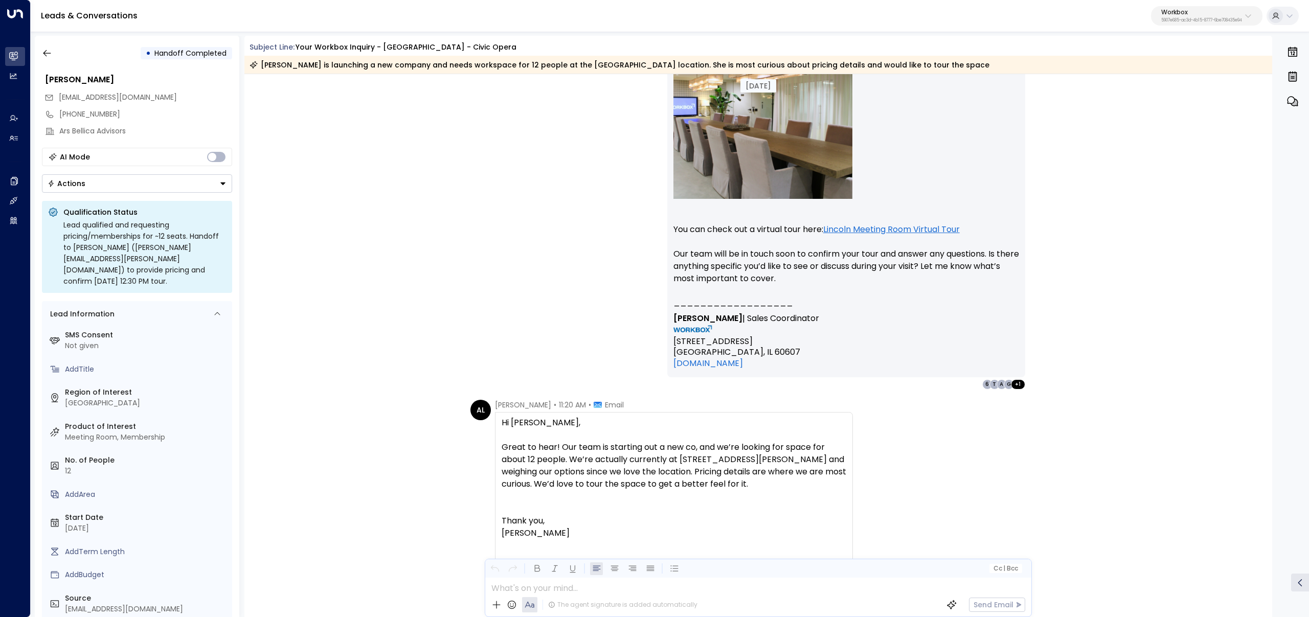
scroll to position [1176, 0]
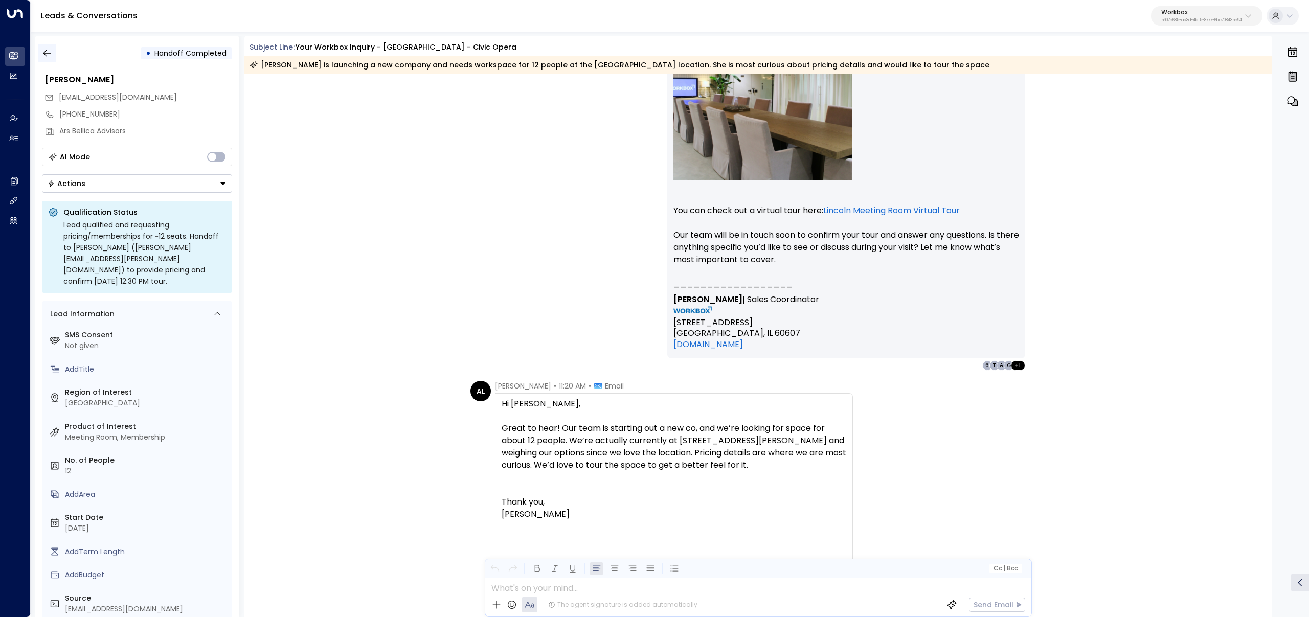
click at [38, 55] on button "button" at bounding box center [47, 53] width 18 height 18
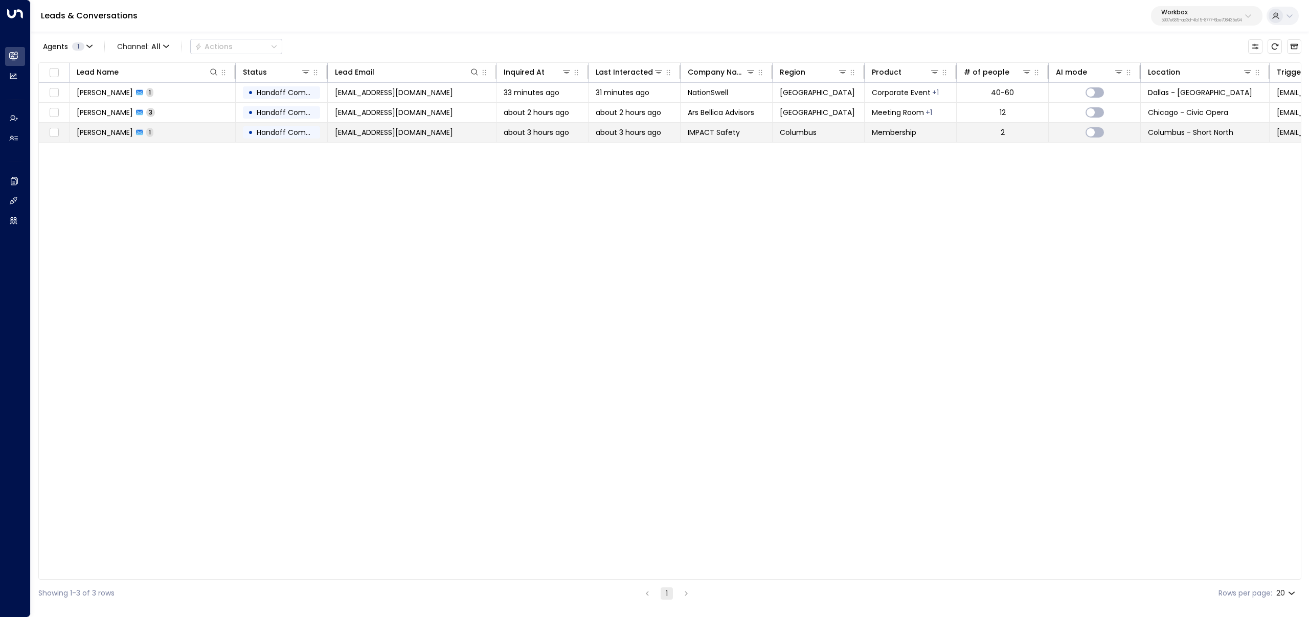
click at [187, 132] on td "Julie Harmon 1" at bounding box center [153, 132] width 166 height 19
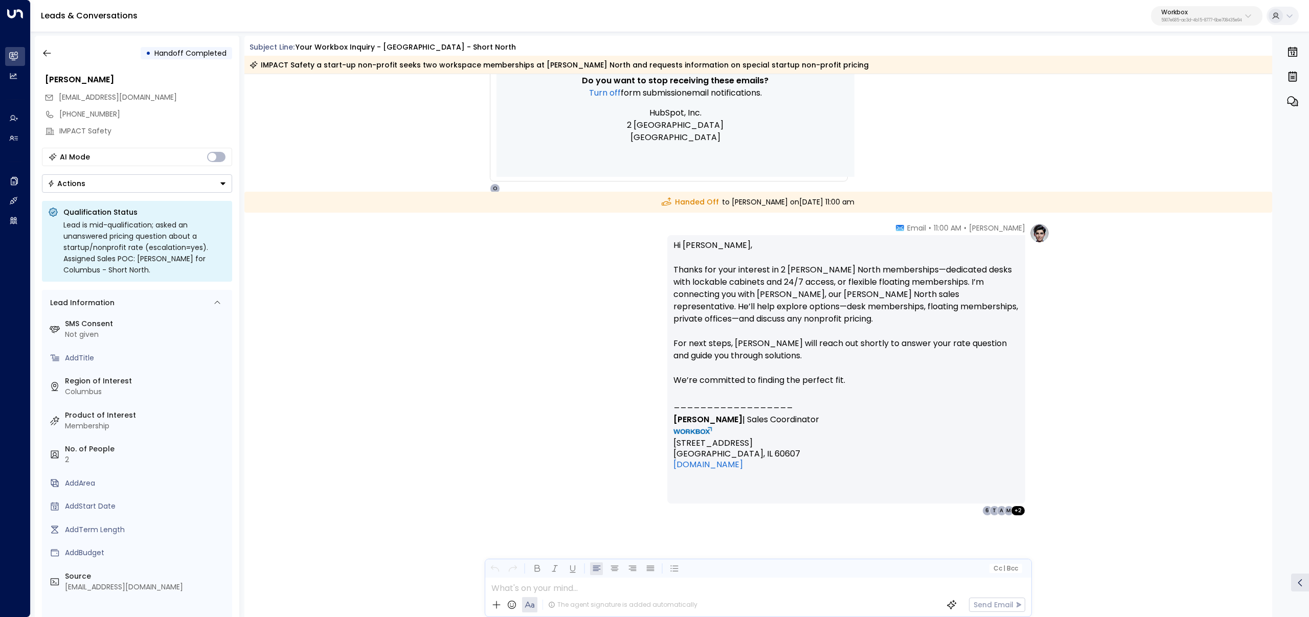
scroll to position [1008, 0]
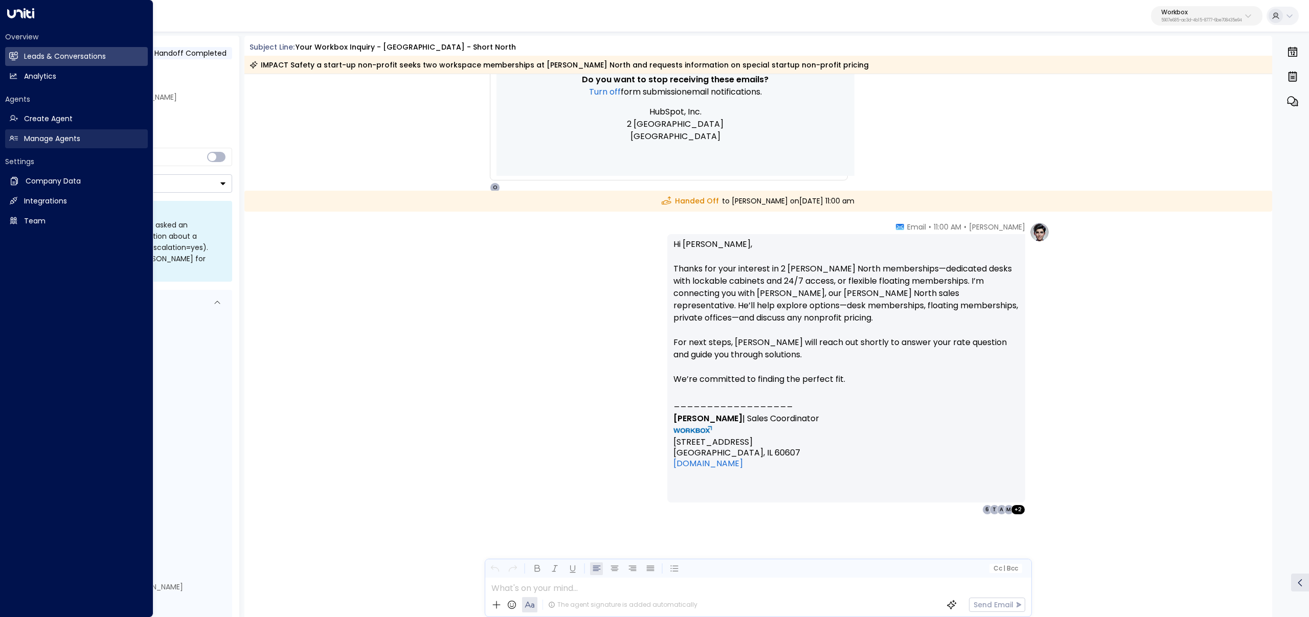
click at [14, 140] on icon at bounding box center [13, 138] width 9 height 9
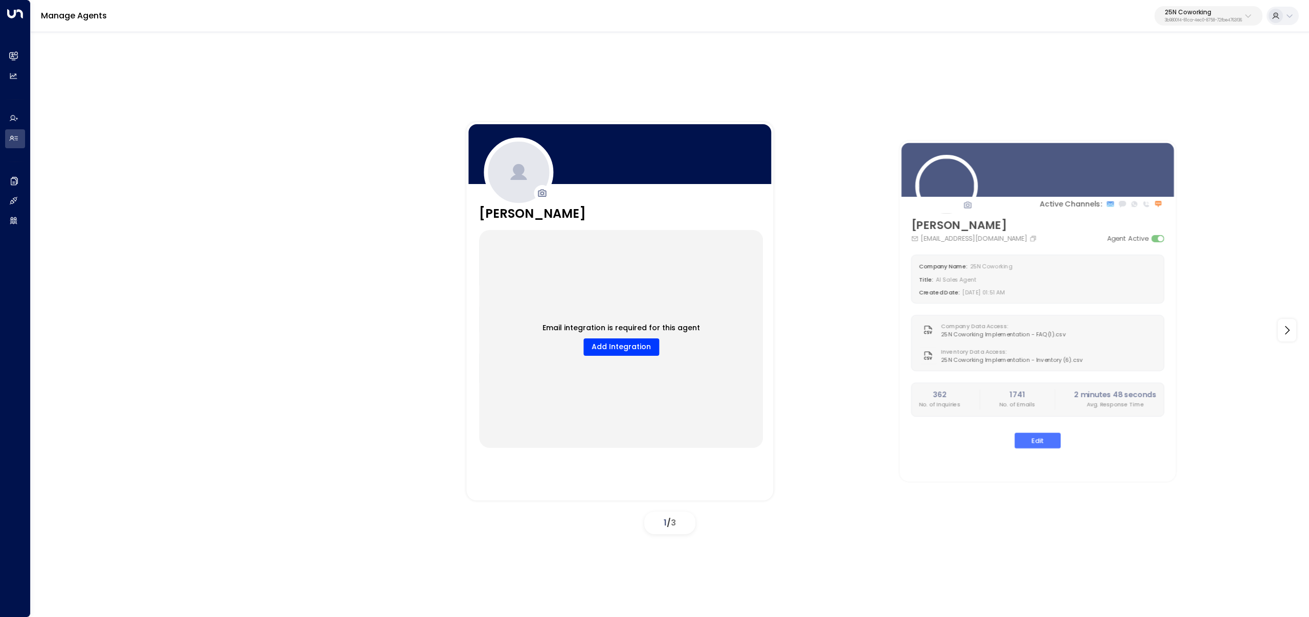
click at [1236, 20] on p "3b9800f4-81ca-4ec0-8758-72fbe4763f36" at bounding box center [1202, 20] width 77 height 4
type input "*******"
click at [1162, 82] on div "Workbox ID: 5907e685-ac3d-4b15-8777-6be708435e94" at bounding box center [1179, 81] width 146 height 21
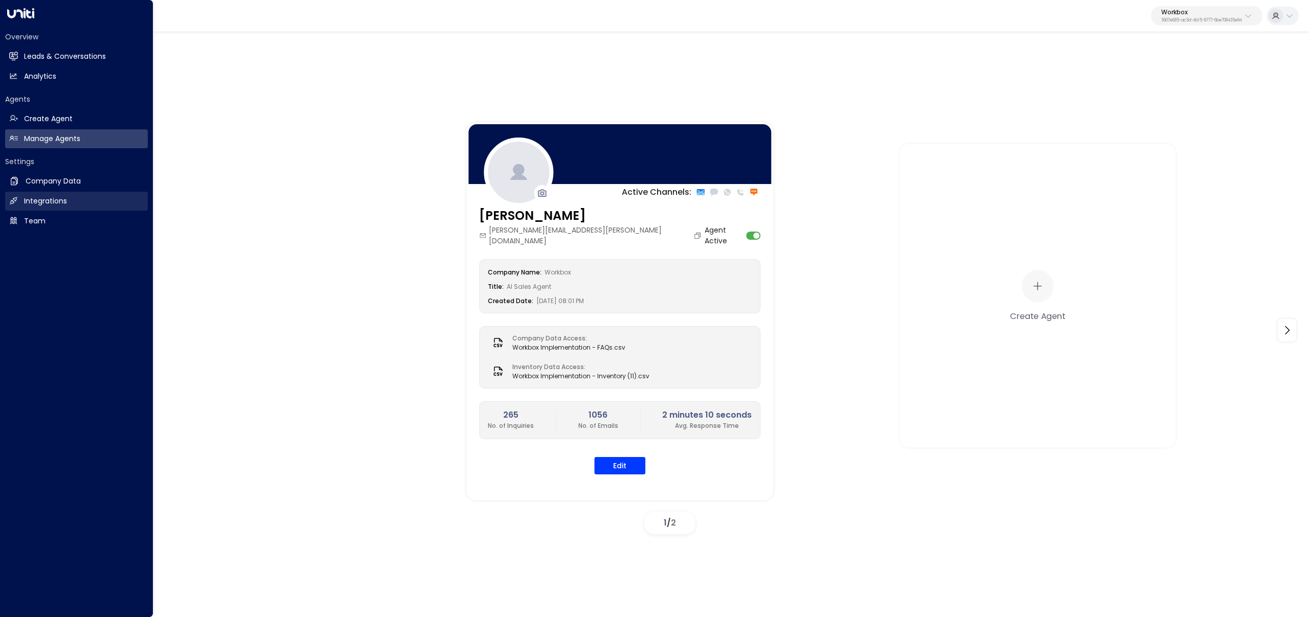
click at [34, 198] on h2 "Integrations" at bounding box center [45, 201] width 43 height 11
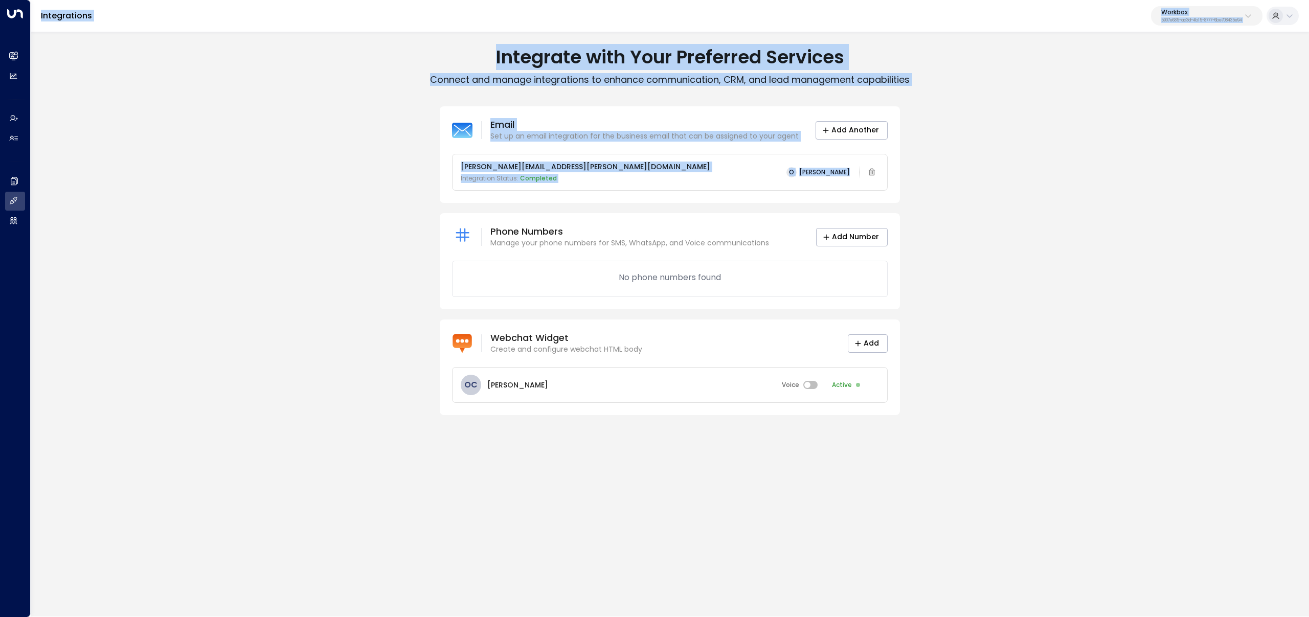
drag, startPoint x: 30, startPoint y: 222, endPoint x: 27, endPoint y: 213, distance: 9.9
click at [30, 222] on div "Overview Leads & Conversations Leads & Conversations Analytics Analytics Agents…" at bounding box center [654, 308] width 1309 height 616
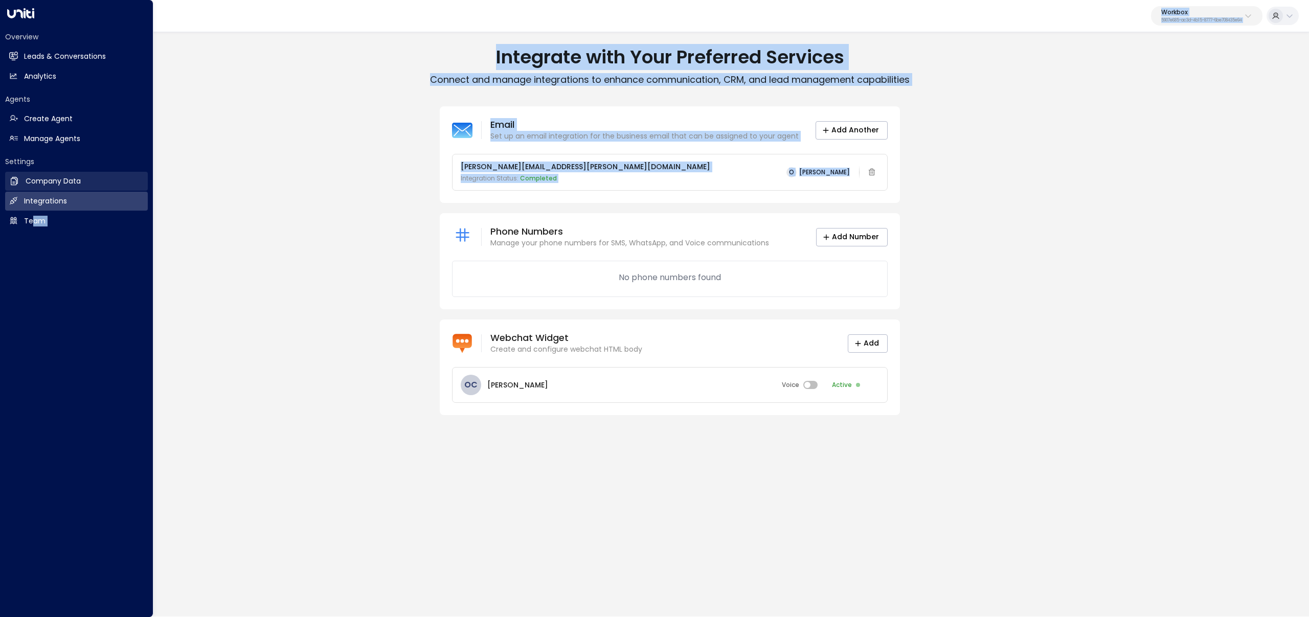
click at [20, 187] on link "Company Data Company Data" at bounding box center [76, 181] width 143 height 19
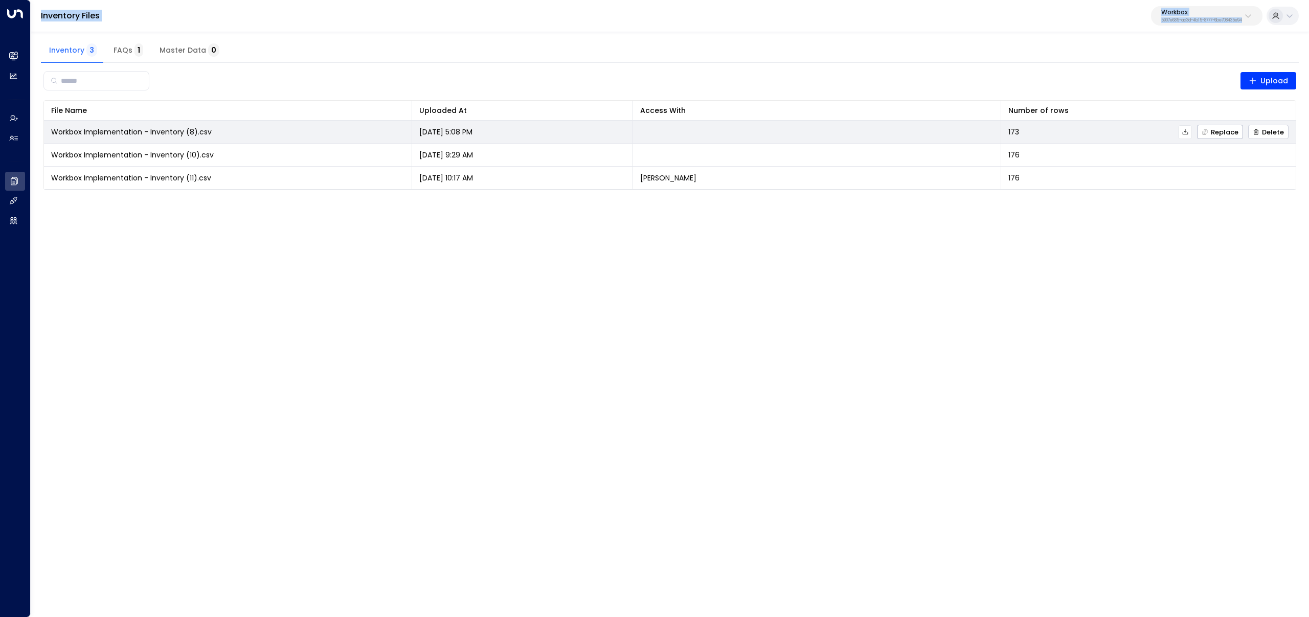
click at [1264, 135] on span "Delete" at bounding box center [1267, 132] width 31 height 7
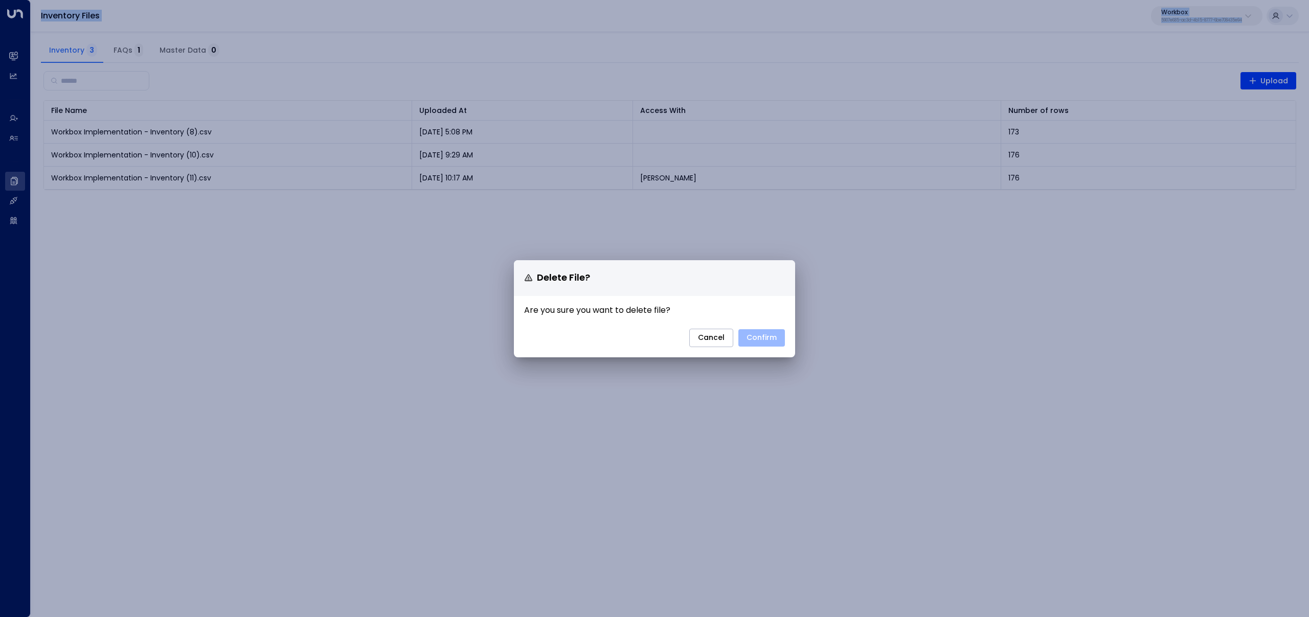
click at [760, 337] on button "Confirm" at bounding box center [761, 337] width 47 height 17
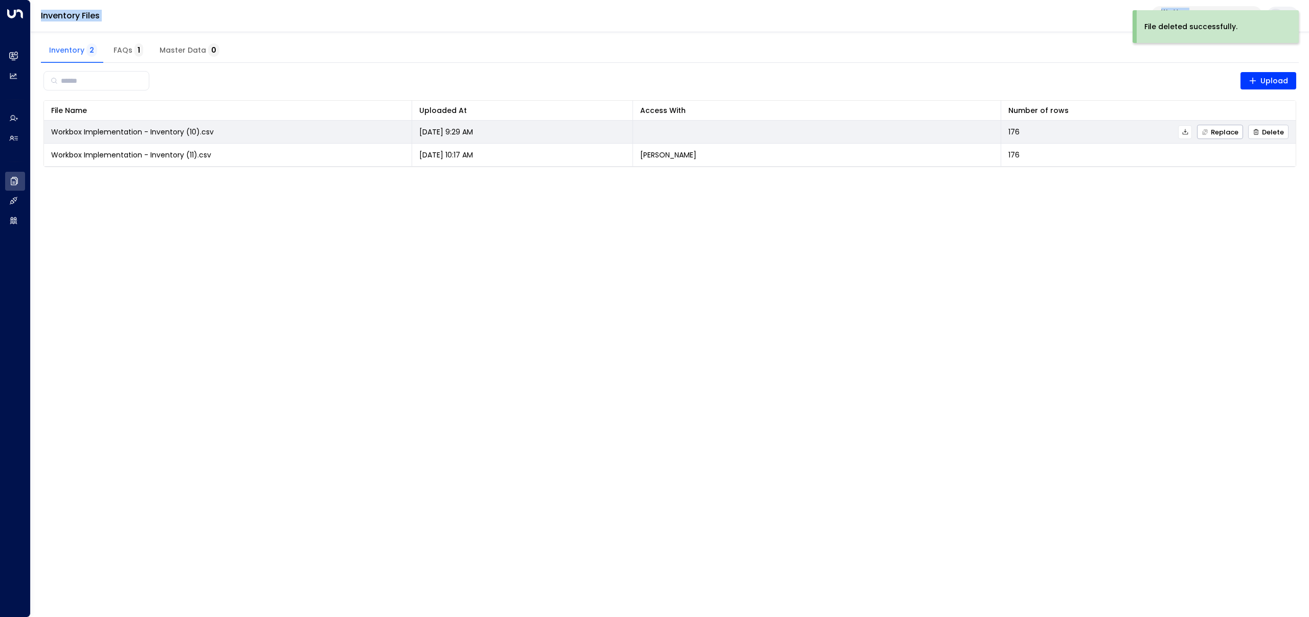
click at [1273, 129] on span "Delete" at bounding box center [1267, 132] width 31 height 7
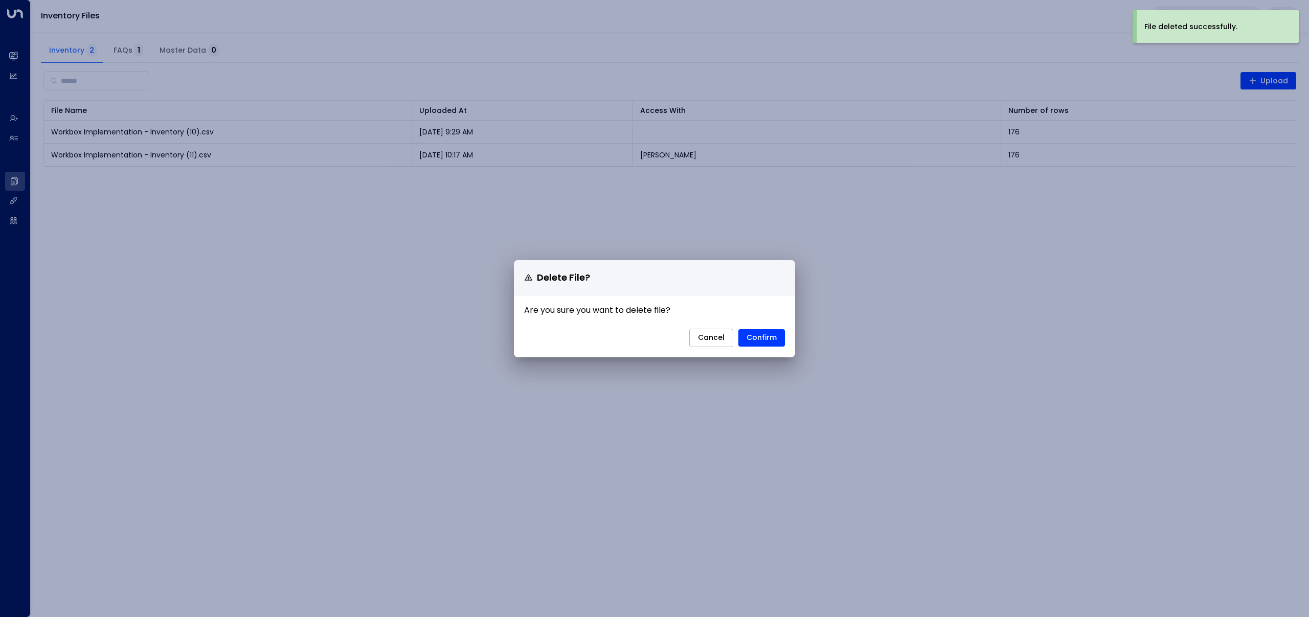
click at [768, 328] on h1 "Are you sure you want to delete file?" at bounding box center [654, 312] width 281 height 33
click at [771, 337] on button "Confirm" at bounding box center [761, 337] width 47 height 17
